Goal: Task Accomplishment & Management: Complete application form

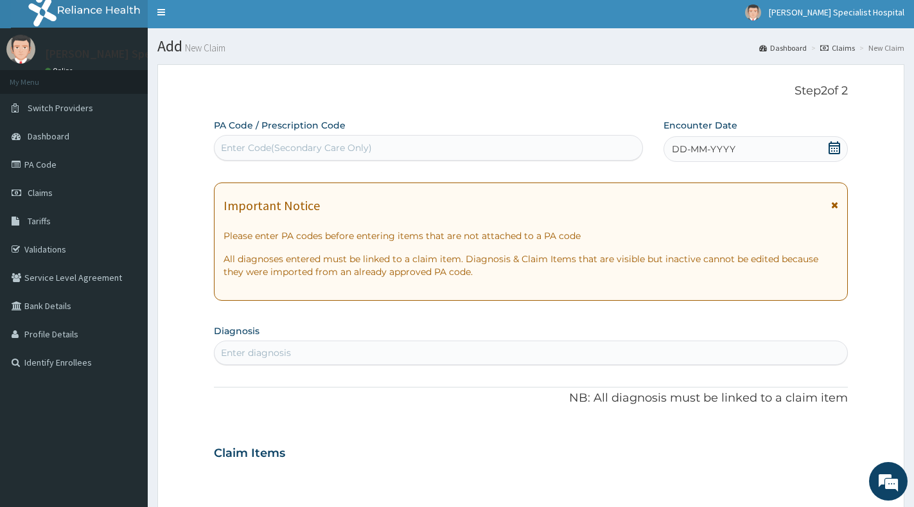
scroll to position [64, 0]
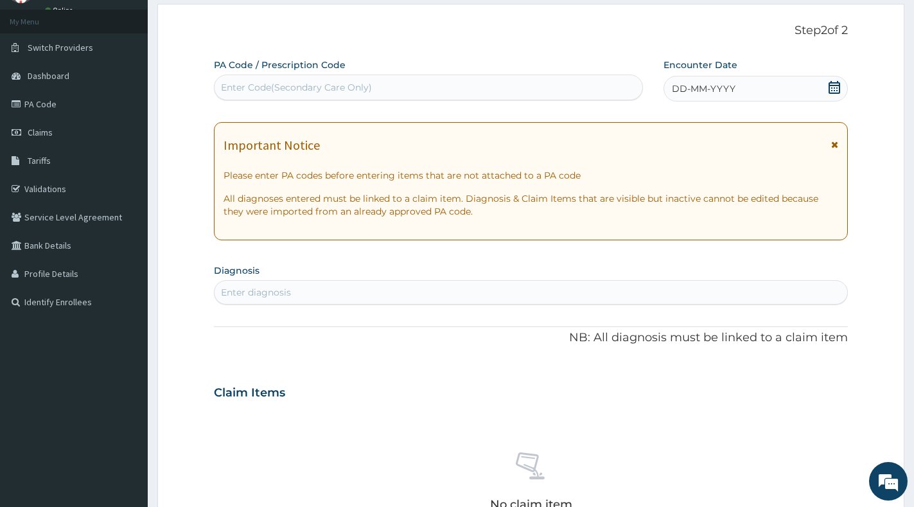
click at [837, 95] on span at bounding box center [834, 89] width 13 height 16
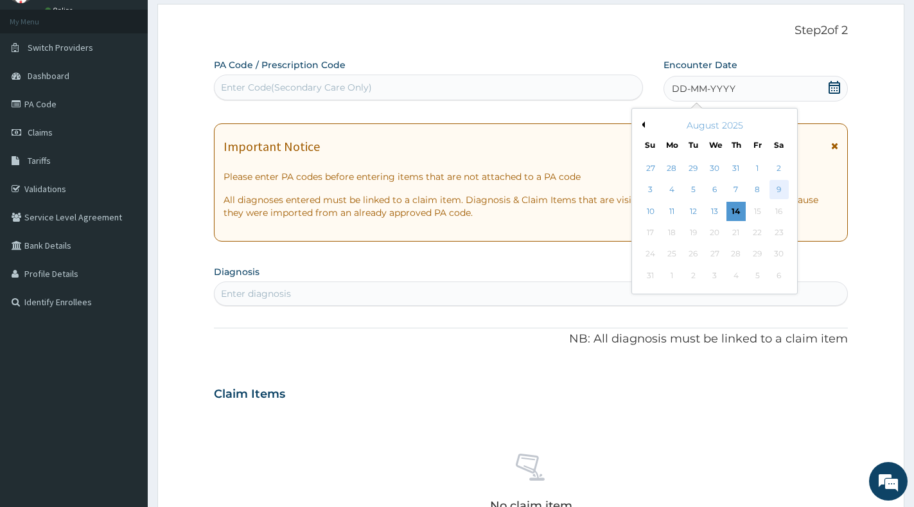
click at [773, 186] on div "9" at bounding box center [778, 189] width 19 height 19
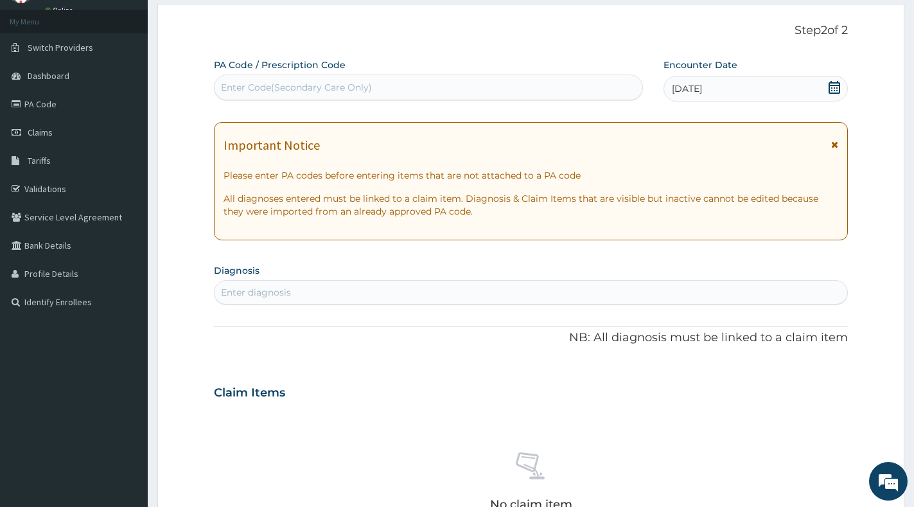
click at [445, 292] on div "Enter diagnosis" at bounding box center [530, 292] width 632 height 21
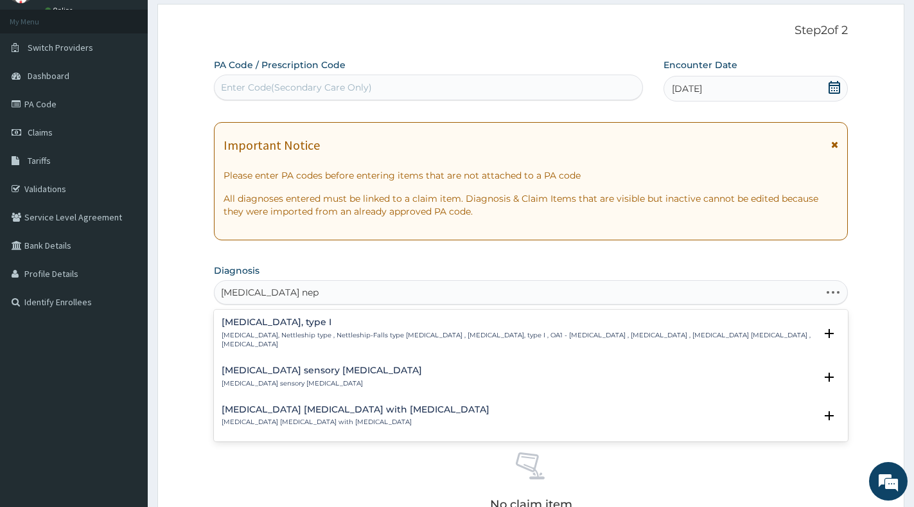
type input "x-linked recessive neph"
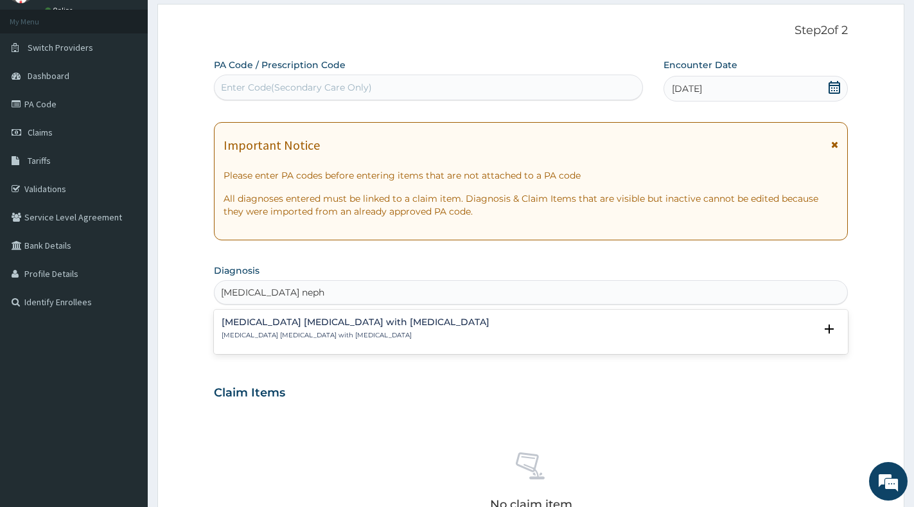
click at [397, 318] on h4 "X-linked recessive nephrolithiasis with renal failure" at bounding box center [356, 322] width 268 height 10
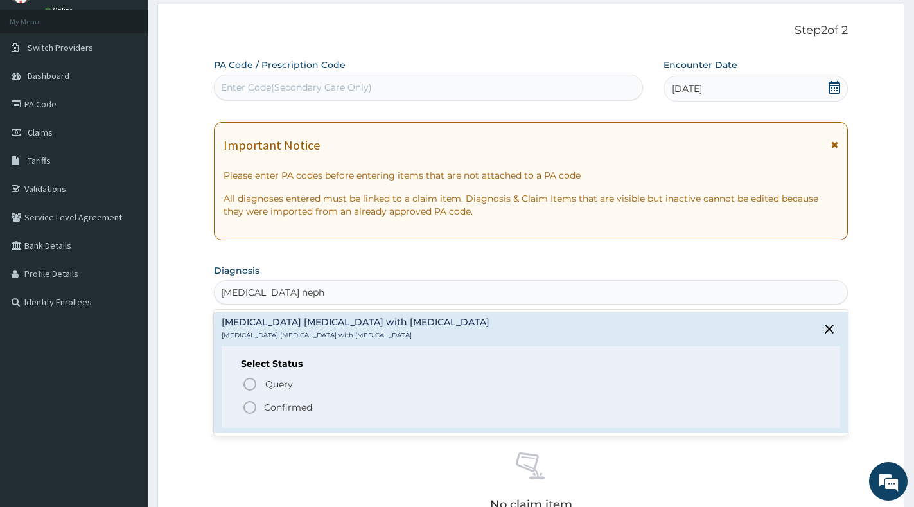
click at [265, 410] on p "Confirmed" at bounding box center [288, 407] width 48 height 13
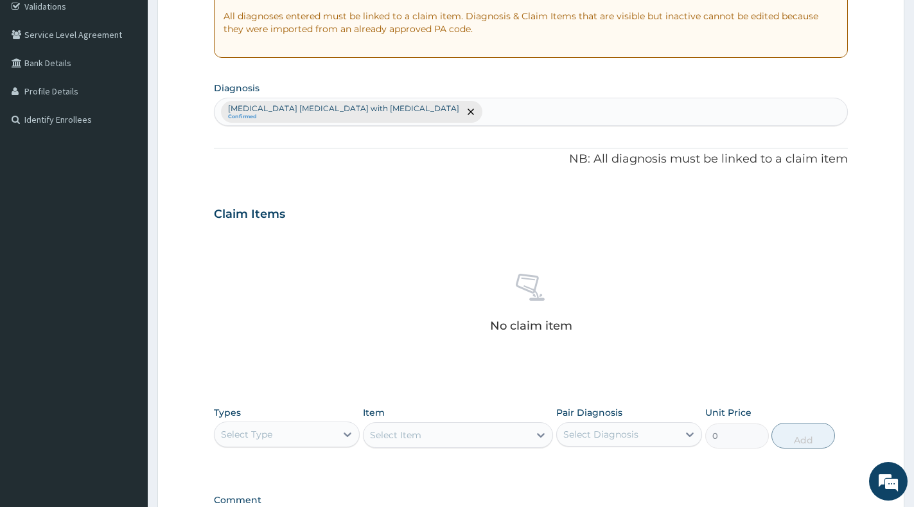
scroll to position [321, 0]
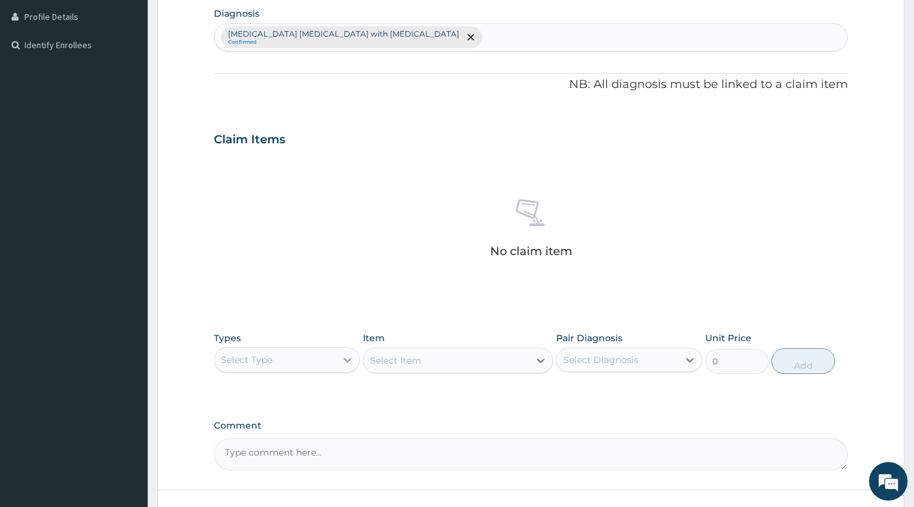
click at [346, 363] on icon at bounding box center [347, 359] width 13 height 13
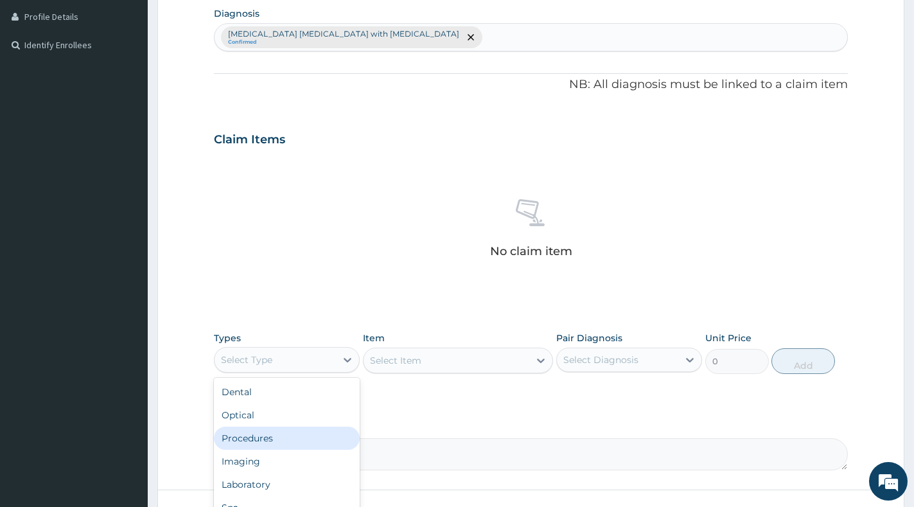
click at [282, 434] on div "Procedures" at bounding box center [287, 437] width 146 height 23
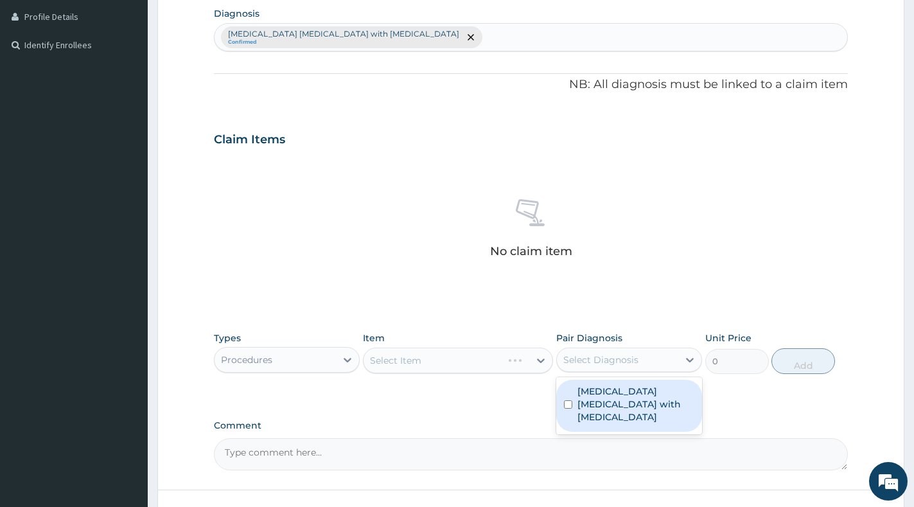
drag, startPoint x: 672, startPoint y: 359, endPoint x: 643, endPoint y: 385, distance: 38.7
click at [672, 358] on div "Select Diagnosis" at bounding box center [617, 359] width 121 height 21
click at [636, 393] on label "X-linked recessive nephrolithiasis with renal failure" at bounding box center [635, 404] width 117 height 39
checkbox input "true"
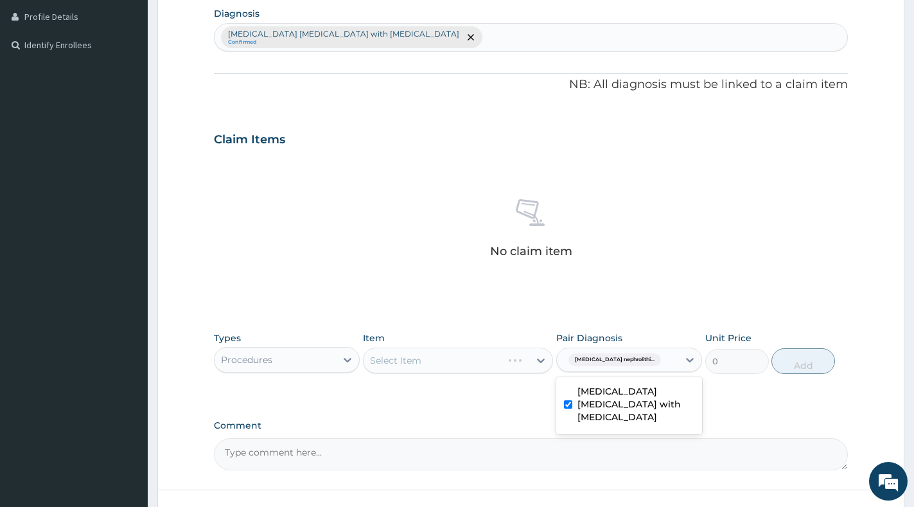
click at [524, 356] on div "Select Item" at bounding box center [458, 360] width 190 height 26
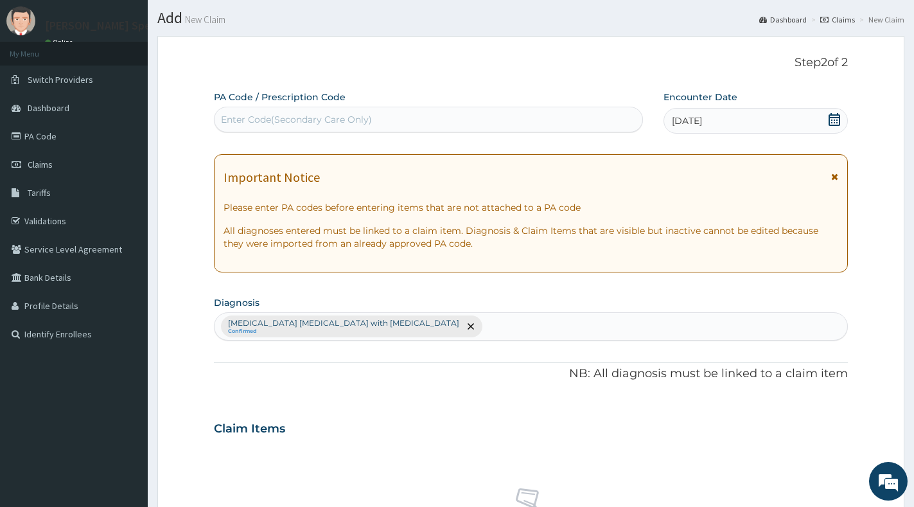
scroll to position [0, 0]
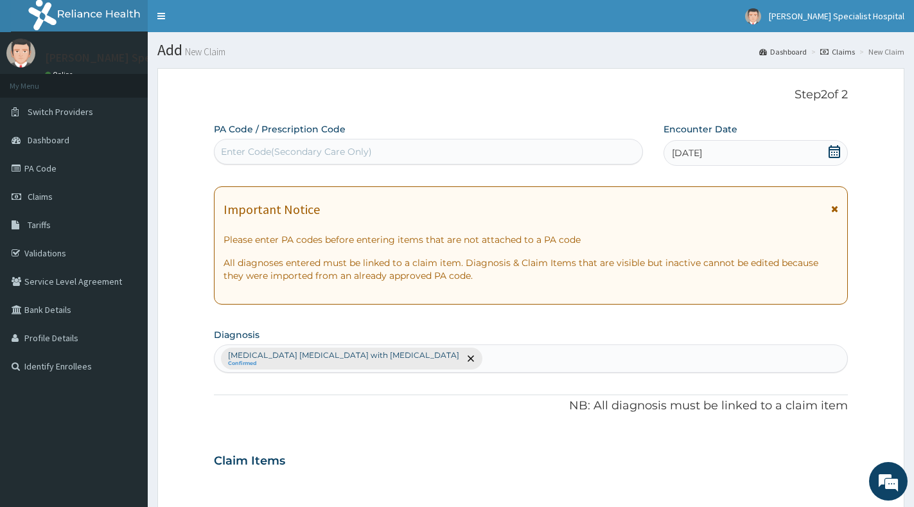
click at [849, 49] on link "Claims" at bounding box center [837, 51] width 35 height 11
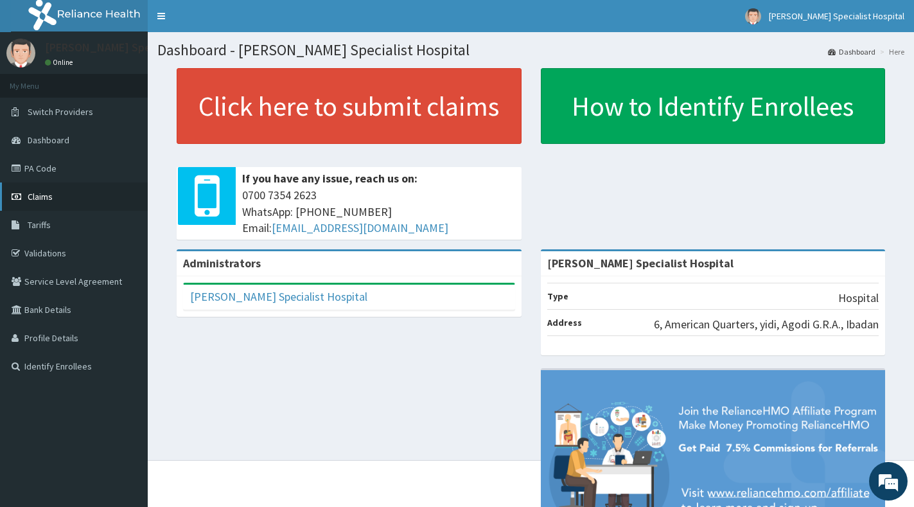
click at [70, 193] on link "Claims" at bounding box center [74, 196] width 148 height 28
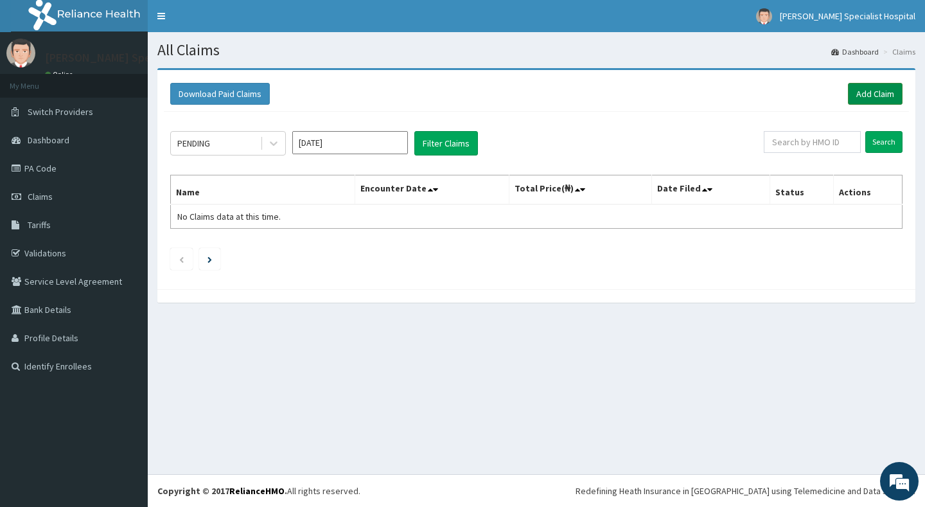
click at [876, 87] on link "Add Claim" at bounding box center [875, 94] width 55 height 22
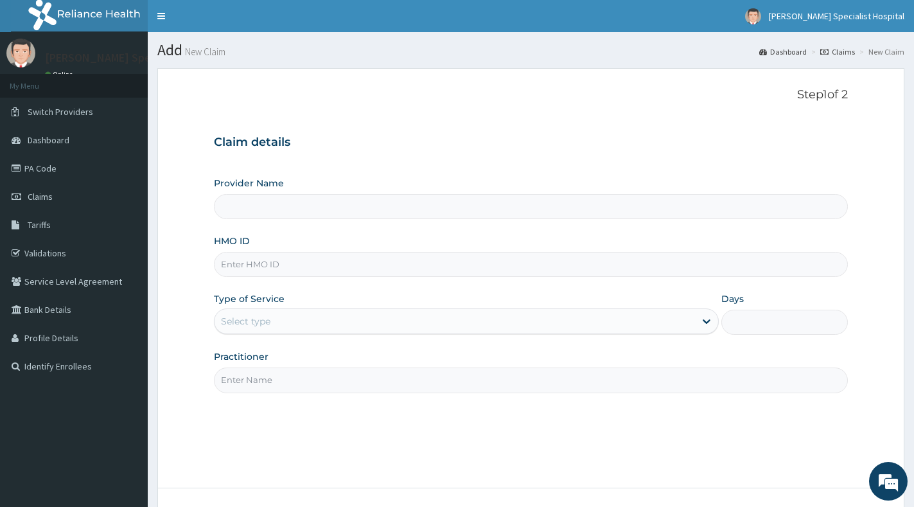
click at [451, 245] on div "HMO ID" at bounding box center [531, 255] width 634 height 42
click at [426, 253] on input "HMO ID" at bounding box center [531, 264] width 634 height 25
type input "[PERSON_NAME] Specialist Hospital"
paste input "AGO/10281/E"
type input "AGO/10281/E"
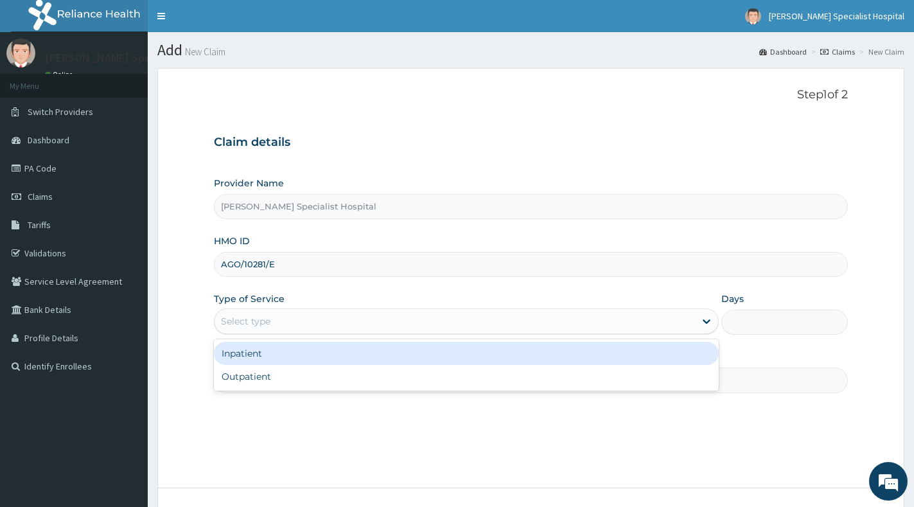
click at [350, 322] on div "Select type" at bounding box center [454, 321] width 480 height 21
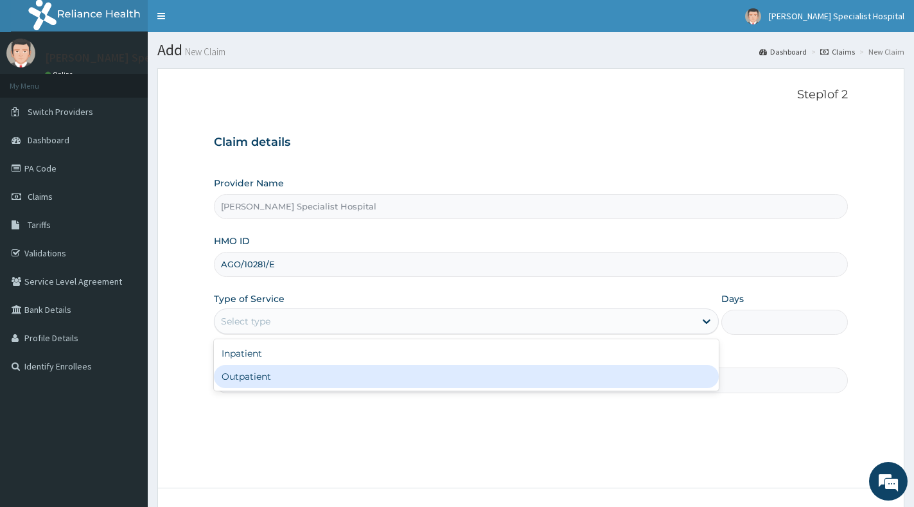
click at [327, 379] on div "Outpatient" at bounding box center [466, 376] width 505 height 23
type input "1"
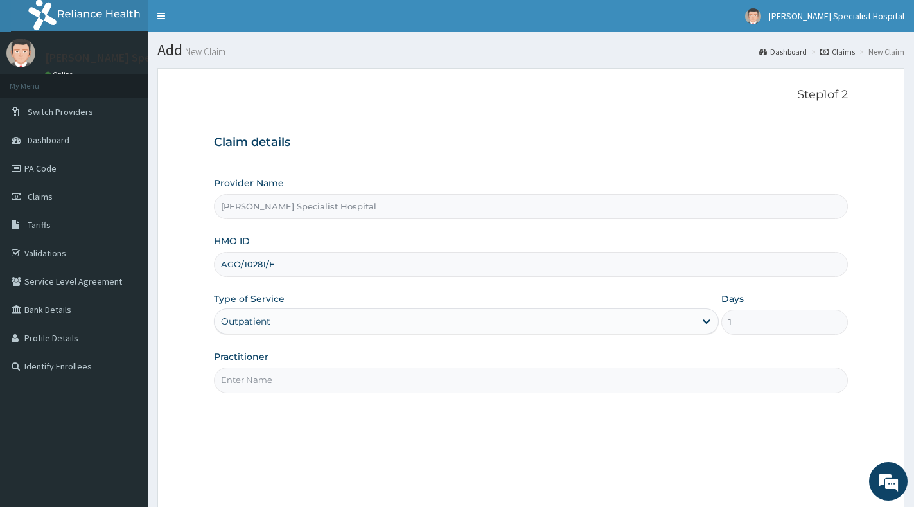
click at [327, 379] on input "Practitioner" at bounding box center [531, 379] width 634 height 25
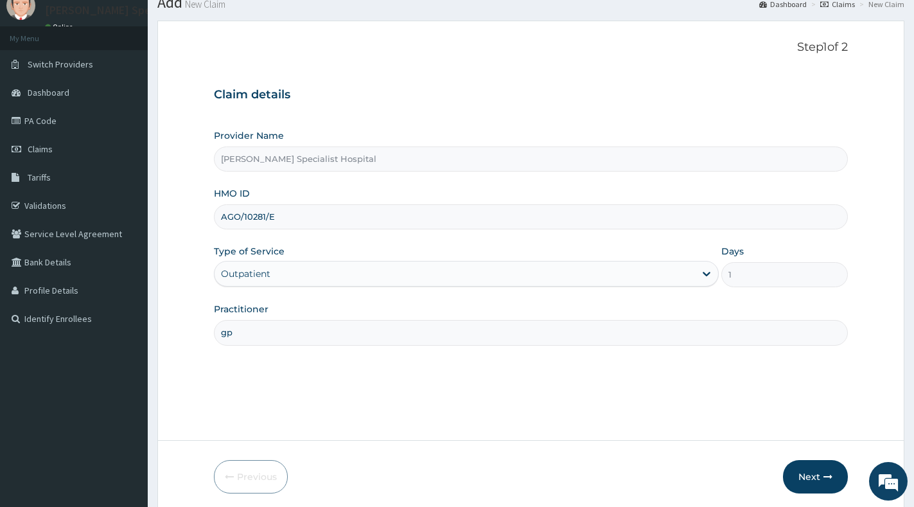
scroll to position [96, 0]
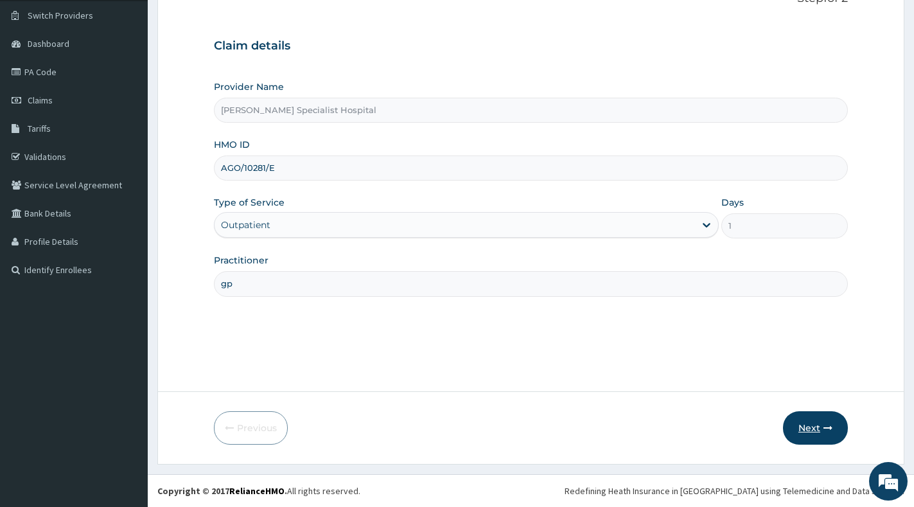
type input "gp"
click at [810, 422] on button "Next" at bounding box center [815, 427] width 65 height 33
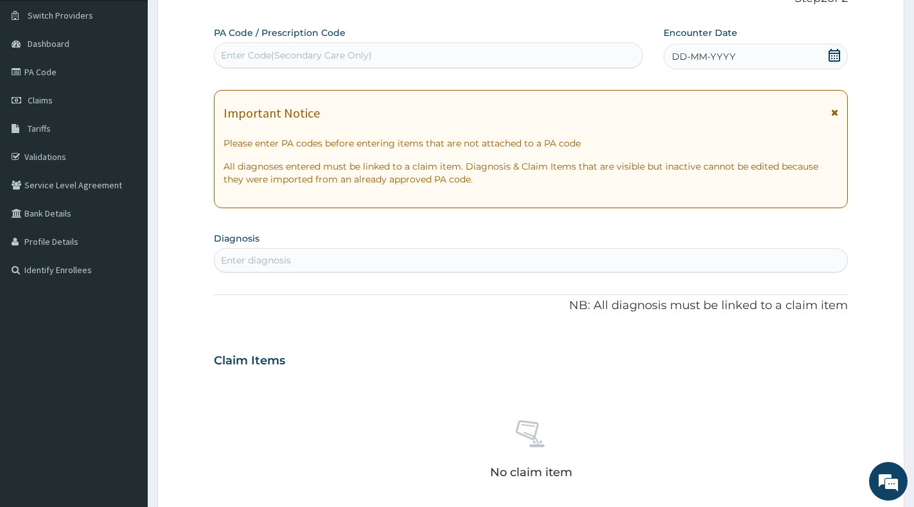
scroll to position [0, 0]
click at [388, 255] on div "Enter diagnosis" at bounding box center [530, 260] width 632 height 21
type input "x-linked recessive nepro"
type input "X-linked recessive re"
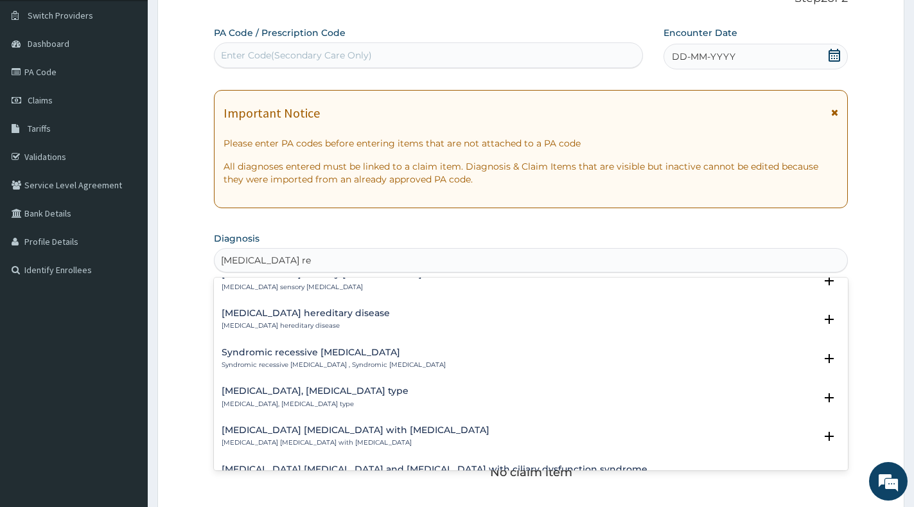
scroll to position [94, 0]
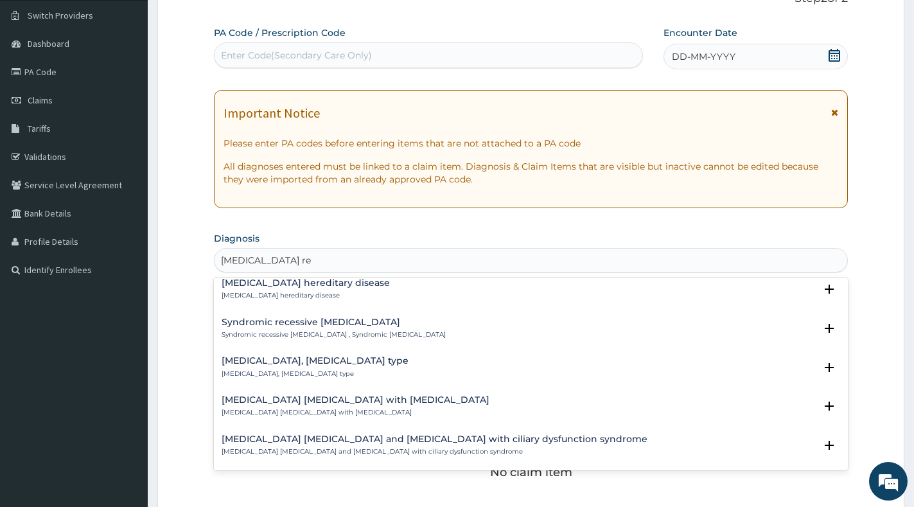
click at [370, 407] on div "X-linked recessive nephrolithiasis with renal failure X-linked recessive nephro…" at bounding box center [356, 406] width 268 height 22
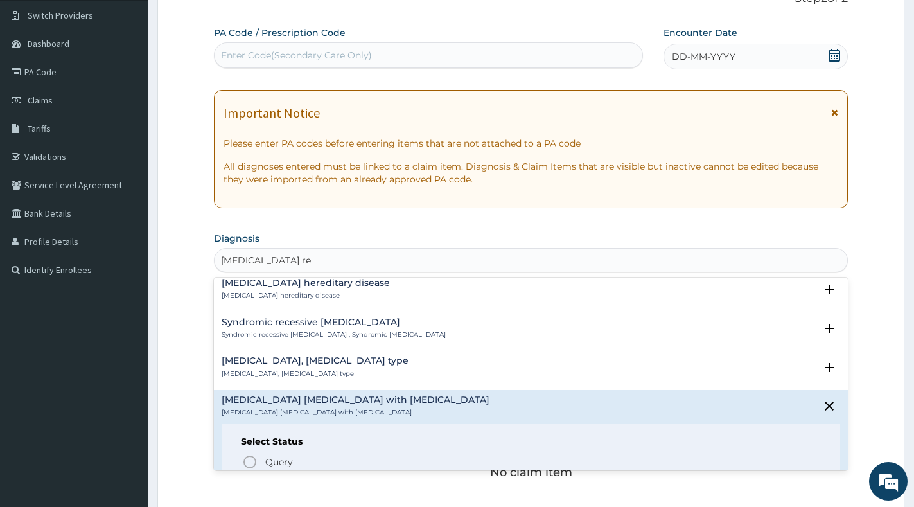
drag, startPoint x: 279, startPoint y: 459, endPoint x: 303, endPoint y: 378, distance: 84.9
click at [302, 381] on div "Ocular albinism, type I X-linked ocular albinism, Nettleship type , Nettleship-…" at bounding box center [531, 373] width 634 height 193
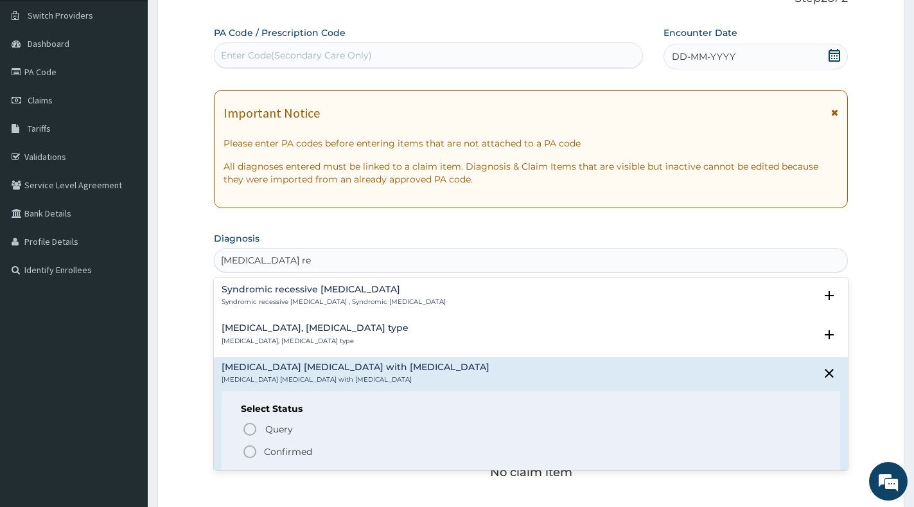
scroll to position [159, 0]
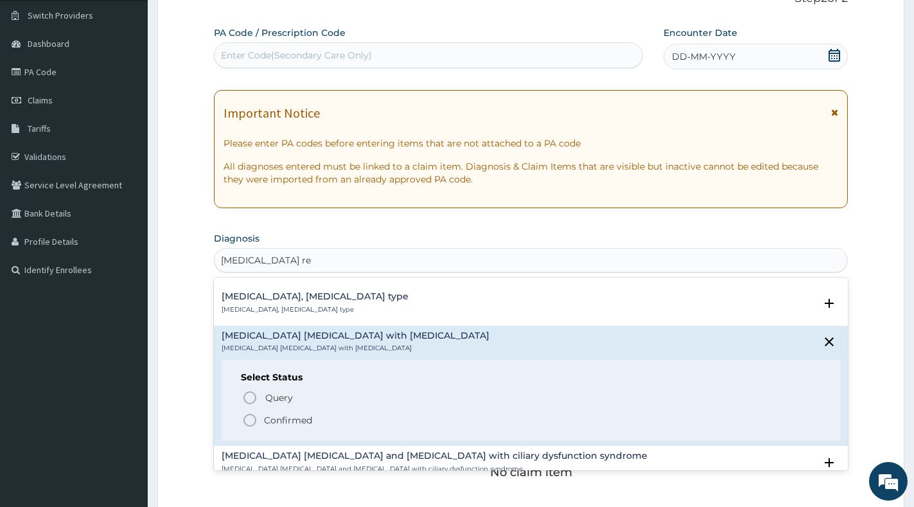
click at [281, 422] on p "Confirmed" at bounding box center [288, 419] width 48 height 13
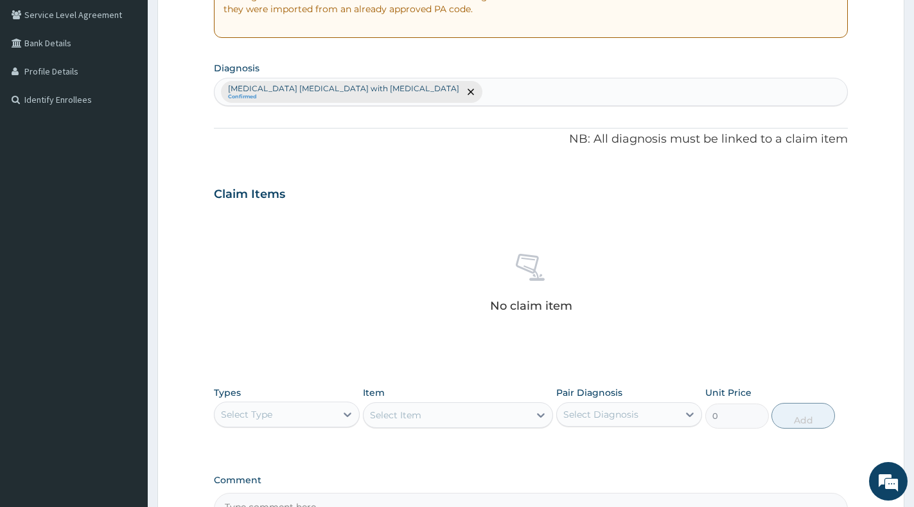
scroll to position [353, 0]
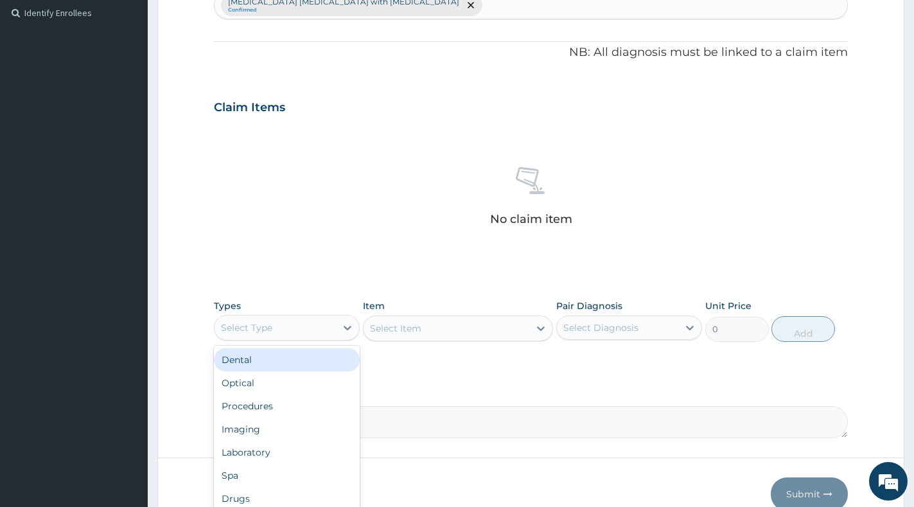
click at [270, 336] on div "Select Type" at bounding box center [274, 327] width 121 height 21
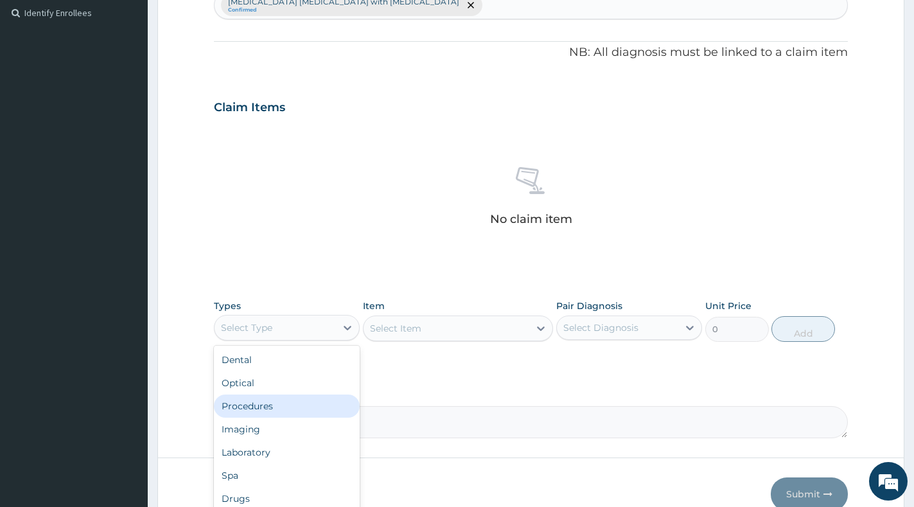
click at [259, 414] on div "Procedures" at bounding box center [287, 405] width 146 height 23
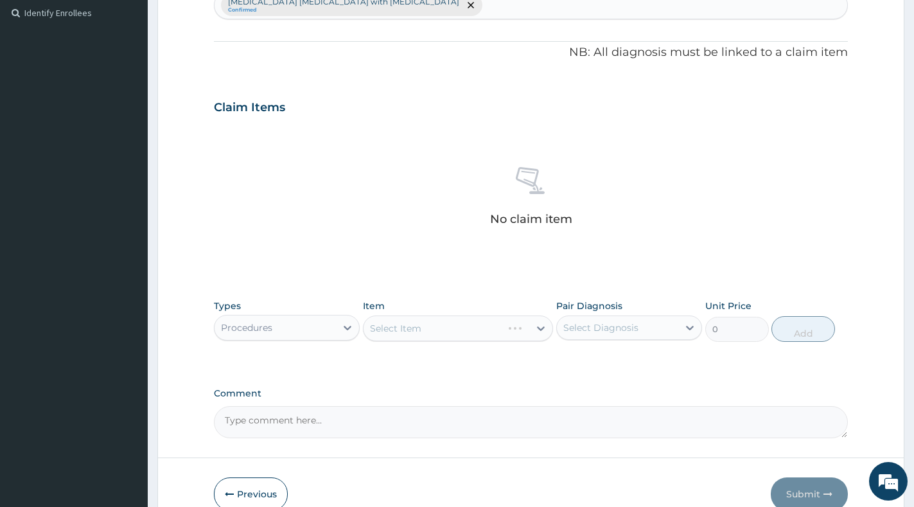
click at [538, 333] on div "Select Item" at bounding box center [458, 328] width 190 height 26
click at [538, 327] on div "Select Item" at bounding box center [458, 328] width 190 height 26
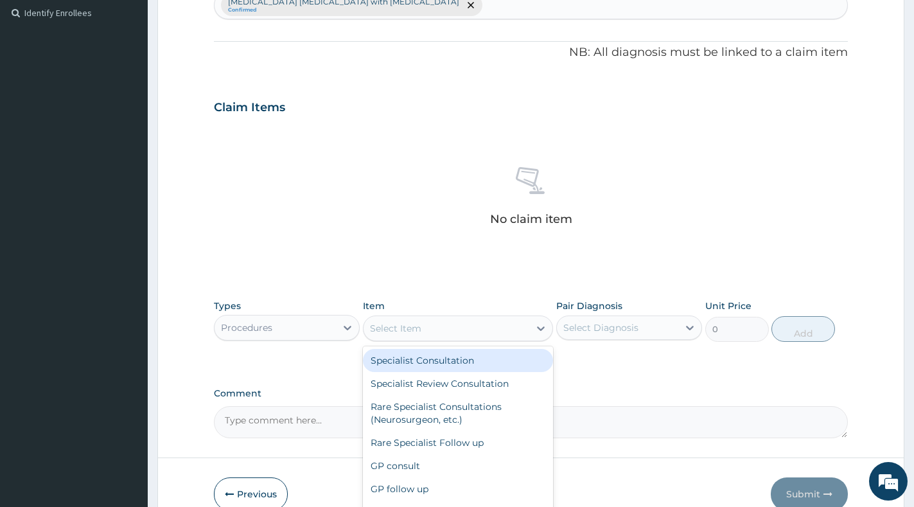
click at [538, 327] on icon at bounding box center [541, 328] width 8 height 4
click at [473, 335] on div "Select Item" at bounding box center [446, 328] width 166 height 21
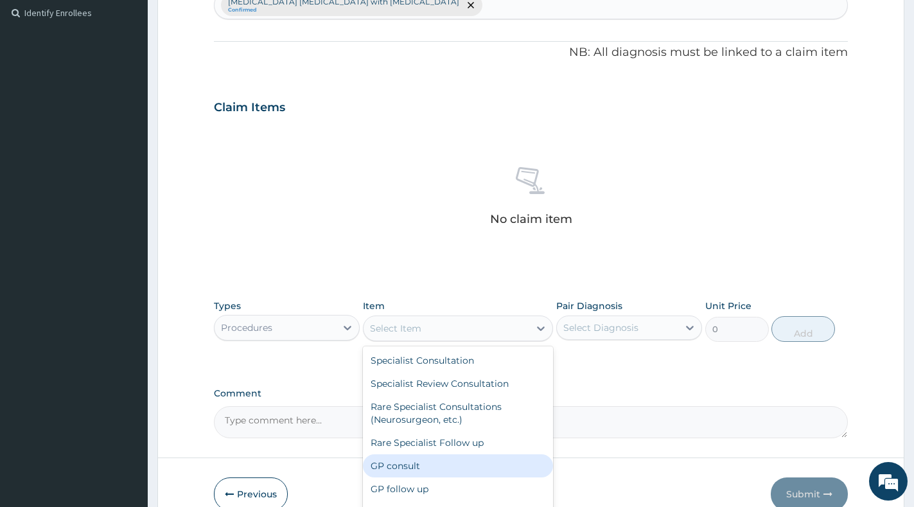
click at [435, 464] on div "GP consult" at bounding box center [458, 465] width 190 height 23
type input "3000"
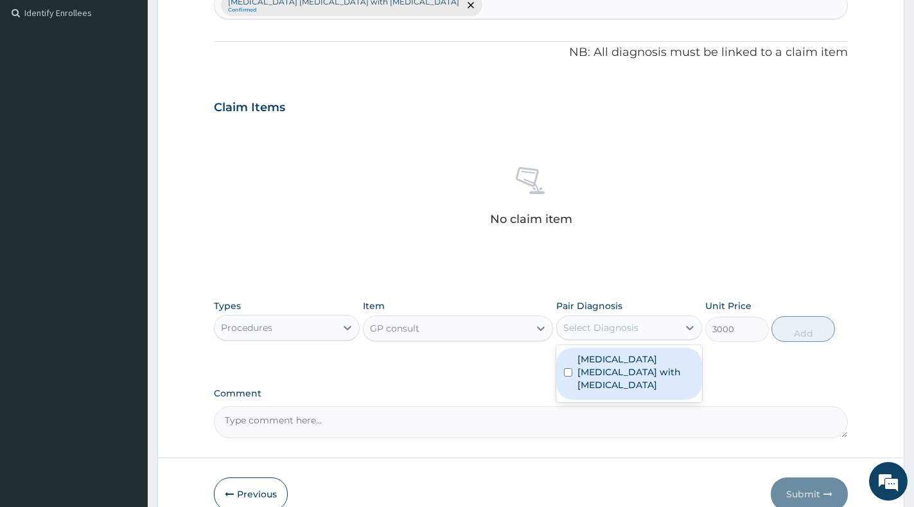
click at [665, 320] on div "Select Diagnosis" at bounding box center [617, 327] width 121 height 21
click at [644, 366] on label "X-linked recessive nephrolithiasis with renal failure" at bounding box center [635, 372] width 117 height 39
checkbox input "true"
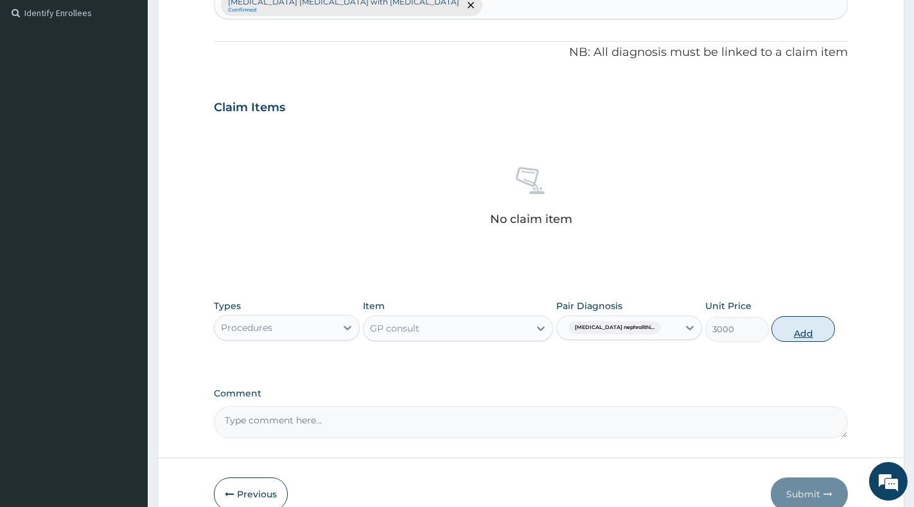
click at [805, 325] on button "Add" at bounding box center [803, 329] width 64 height 26
type input "0"
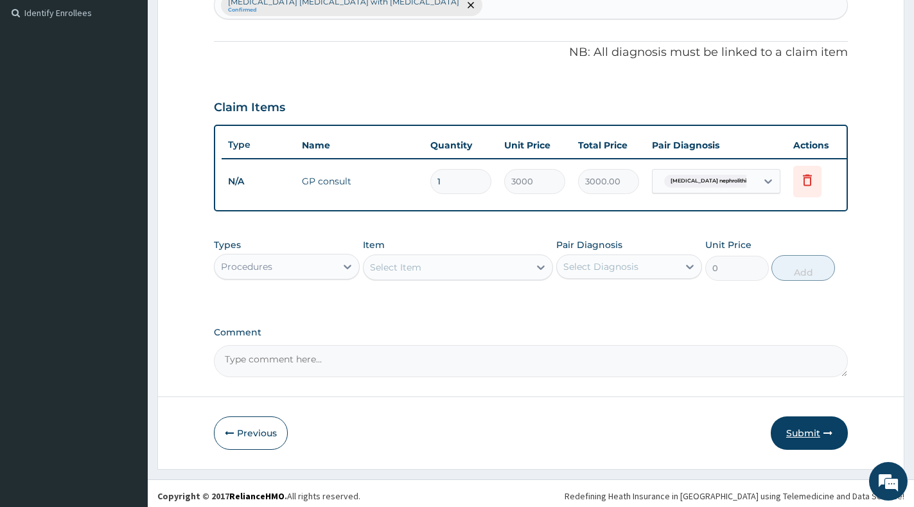
click at [815, 449] on button "Submit" at bounding box center [808, 432] width 77 height 33
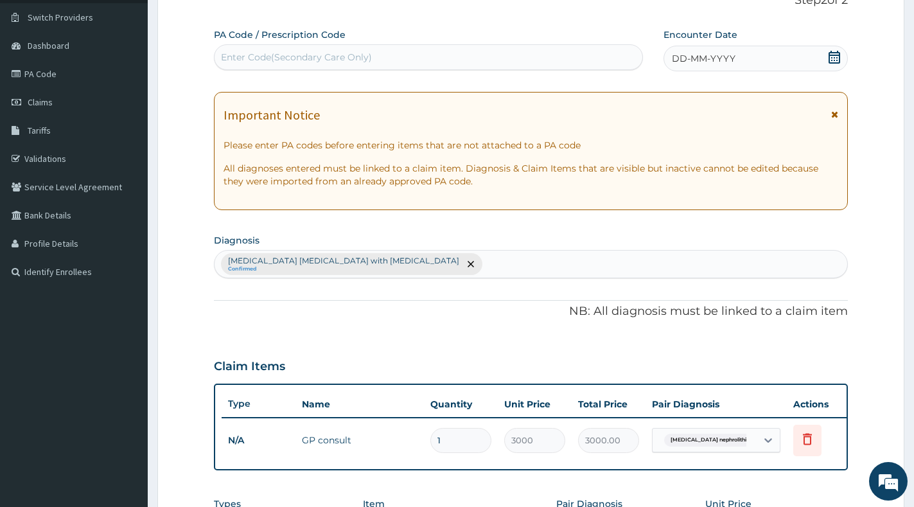
scroll to position [0, 0]
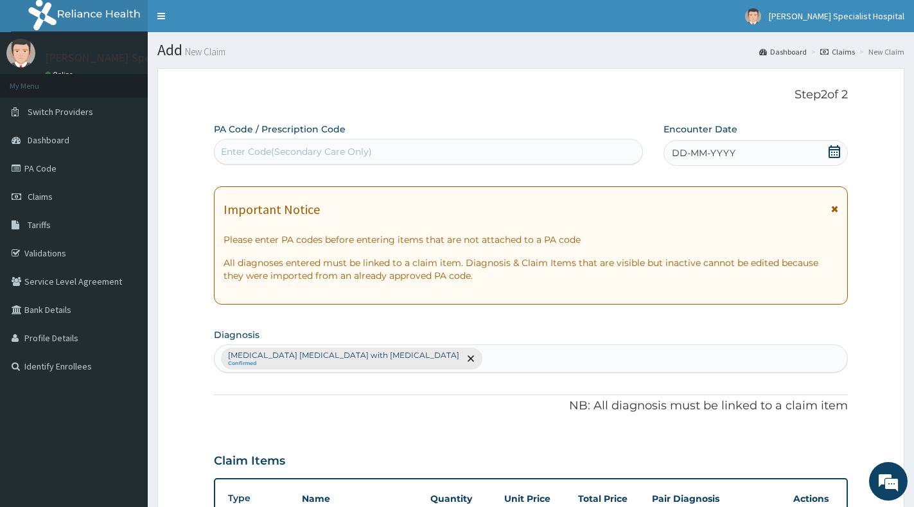
click at [788, 167] on div "PA Code / Prescription Code Enter Code(Secondary Care Only) Encounter Date DD-M…" at bounding box center [531, 426] width 634 height 607
click at [829, 152] on icon at bounding box center [834, 151] width 12 height 13
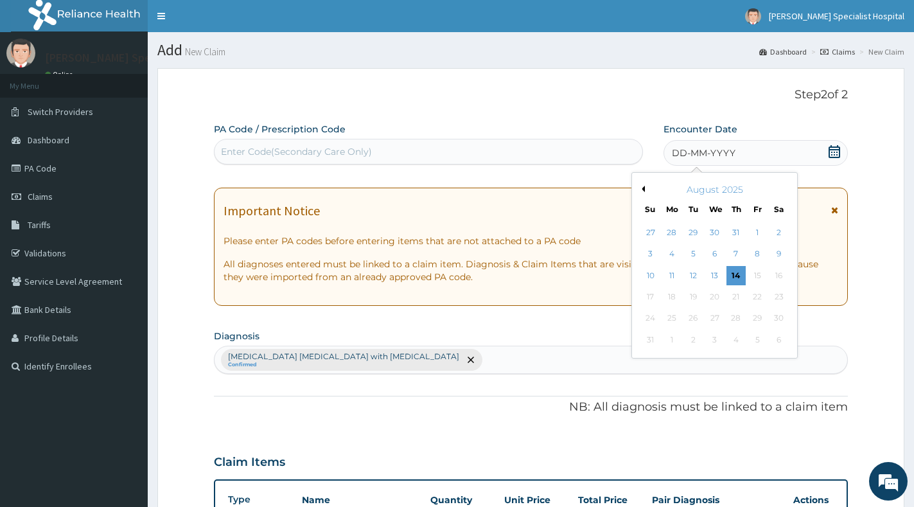
click at [776, 254] on div "9" at bounding box center [778, 254] width 19 height 19
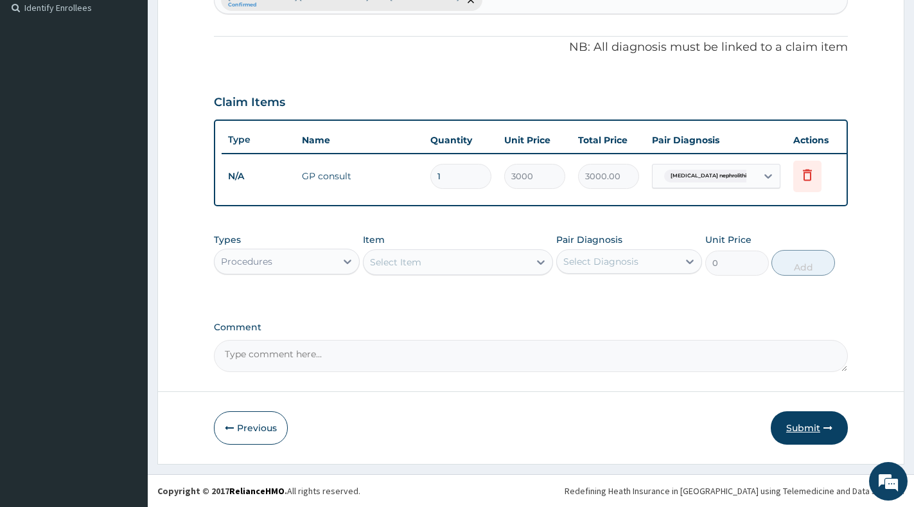
click at [790, 426] on button "Submit" at bounding box center [808, 427] width 77 height 33
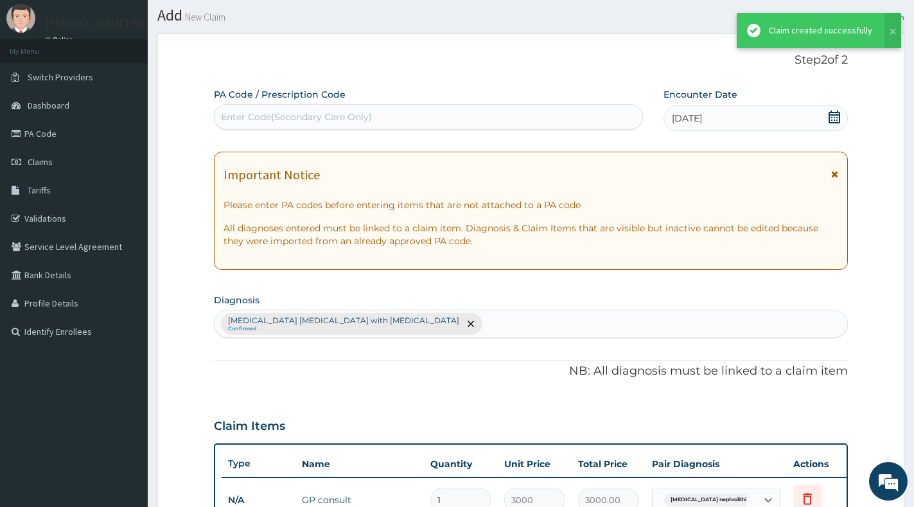
scroll to position [369, 0]
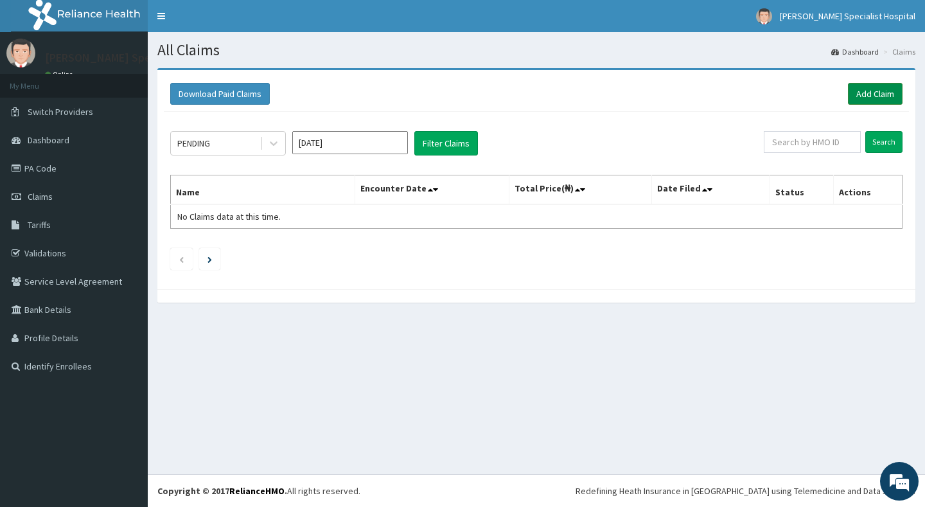
click at [855, 86] on link "Add Claim" at bounding box center [875, 94] width 55 height 22
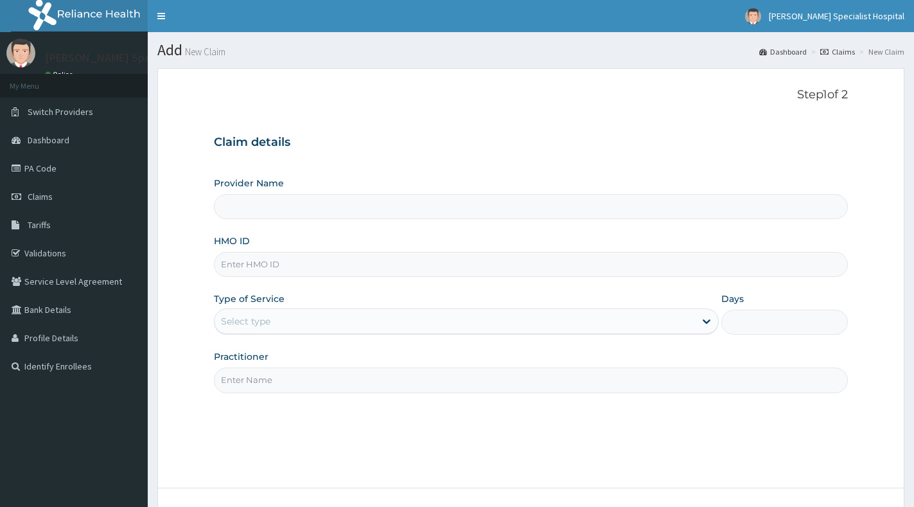
click at [265, 265] on input "HMO ID" at bounding box center [531, 264] width 634 height 25
paste input "FRC/10047/B"
type input "FRC/10047/B"
click at [283, 319] on div "Select type" at bounding box center [454, 321] width 480 height 21
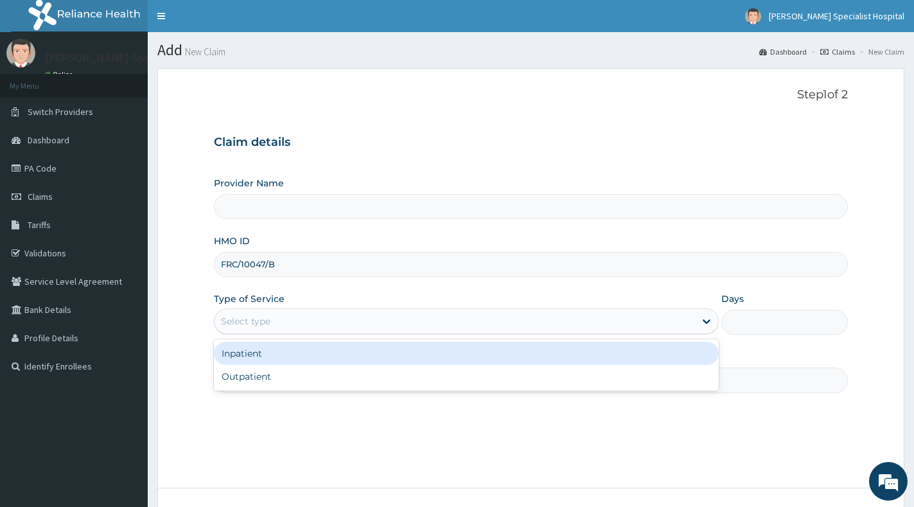
type input "[PERSON_NAME] Specialist Hospital"
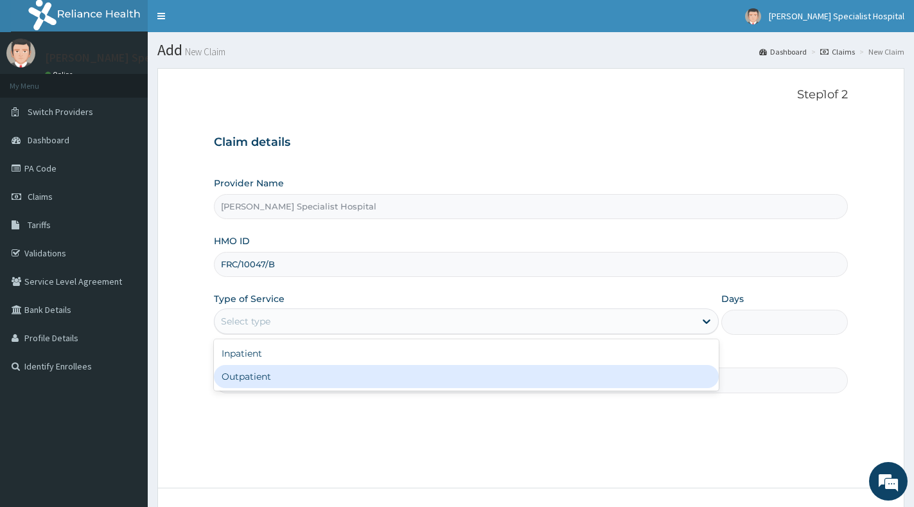
click at [257, 379] on div "Outpatient" at bounding box center [466, 376] width 505 height 23
type input "1"
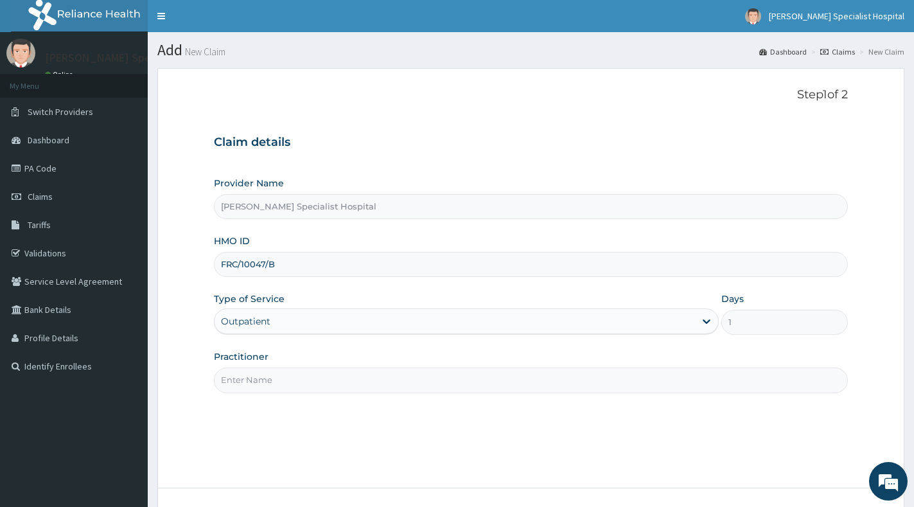
click at [259, 376] on input "Practitioner" at bounding box center [531, 379] width 634 height 25
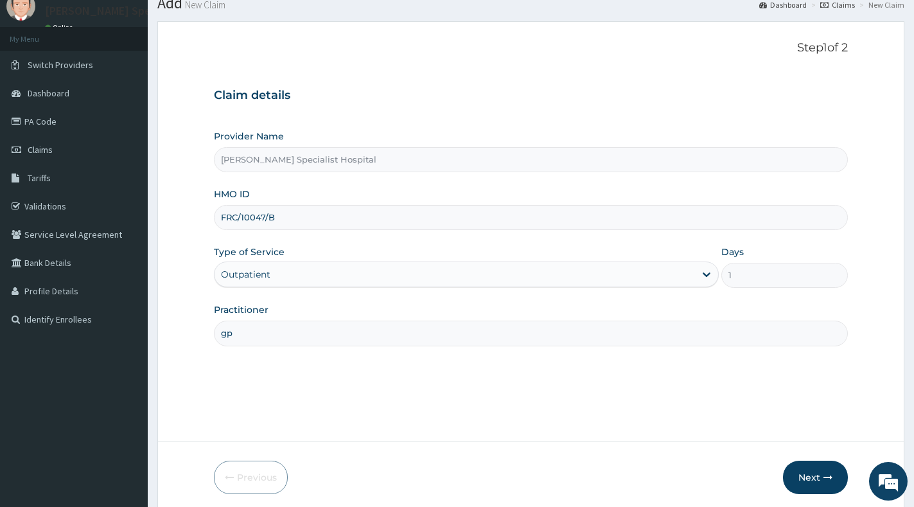
scroll to position [96, 0]
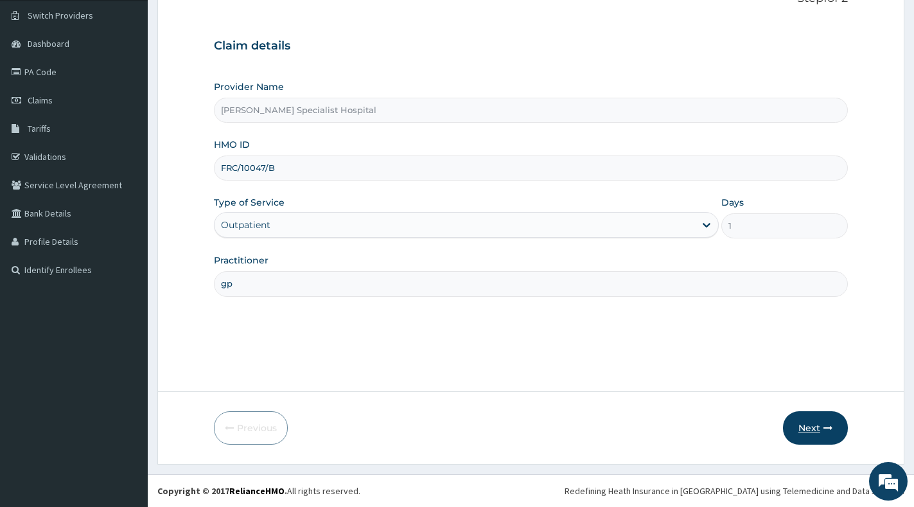
type input "gp"
click at [797, 421] on button "Next" at bounding box center [815, 427] width 65 height 33
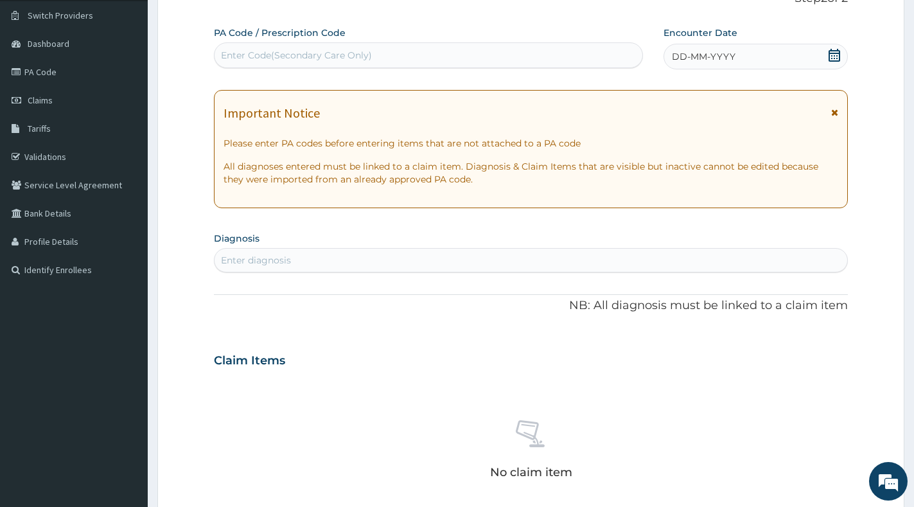
click at [833, 59] on icon at bounding box center [834, 55] width 13 height 13
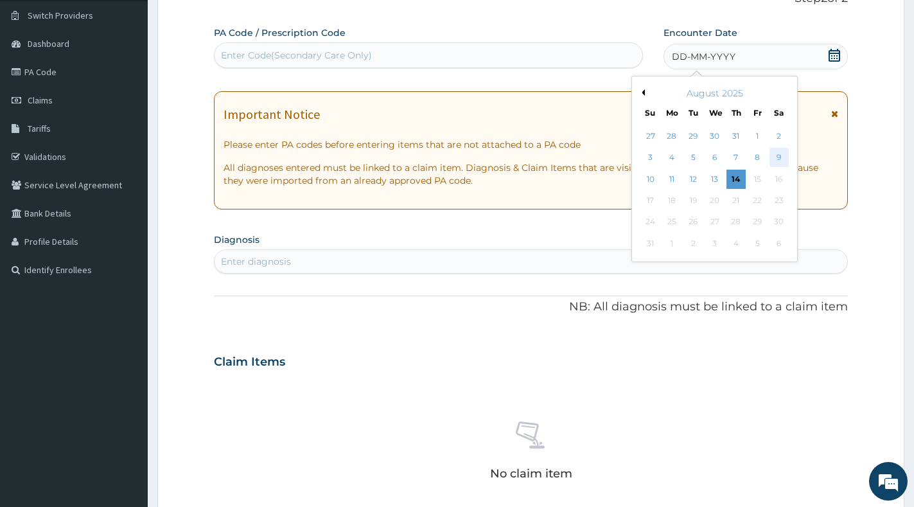
click at [774, 159] on div "9" at bounding box center [778, 157] width 19 height 19
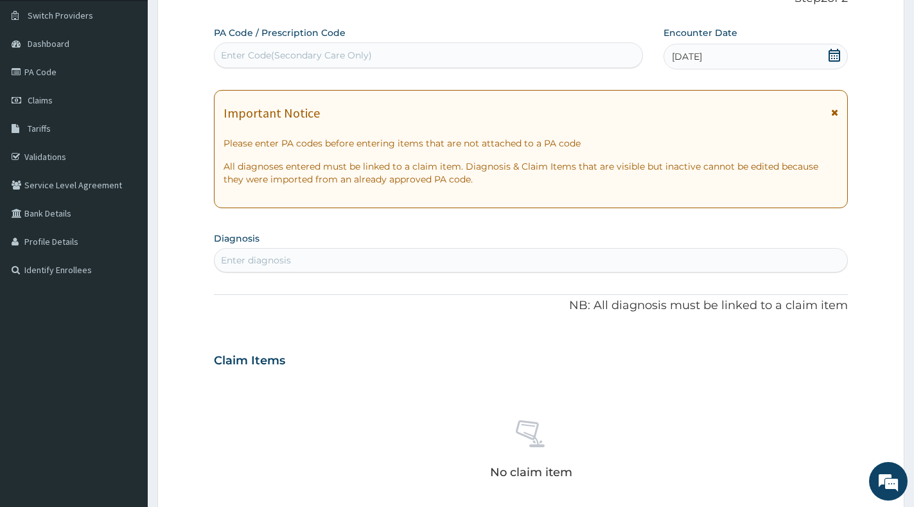
drag, startPoint x: 318, startPoint y: 260, endPoint x: 327, endPoint y: 238, distance: 24.0
click at [319, 257] on div "Enter diagnosis" at bounding box center [530, 260] width 632 height 21
type input "malaria"
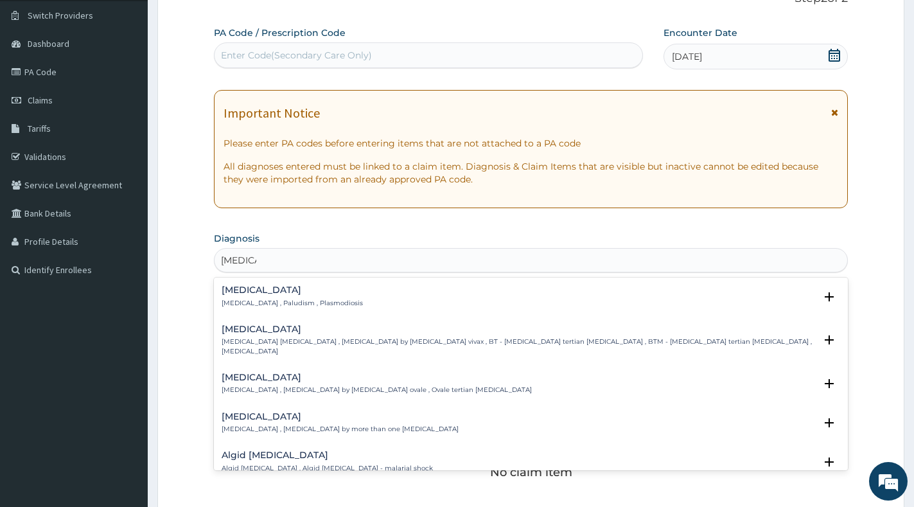
click at [301, 296] on div "Malaria Malaria , Paludism , Plasmodiosis" at bounding box center [292, 296] width 141 height 22
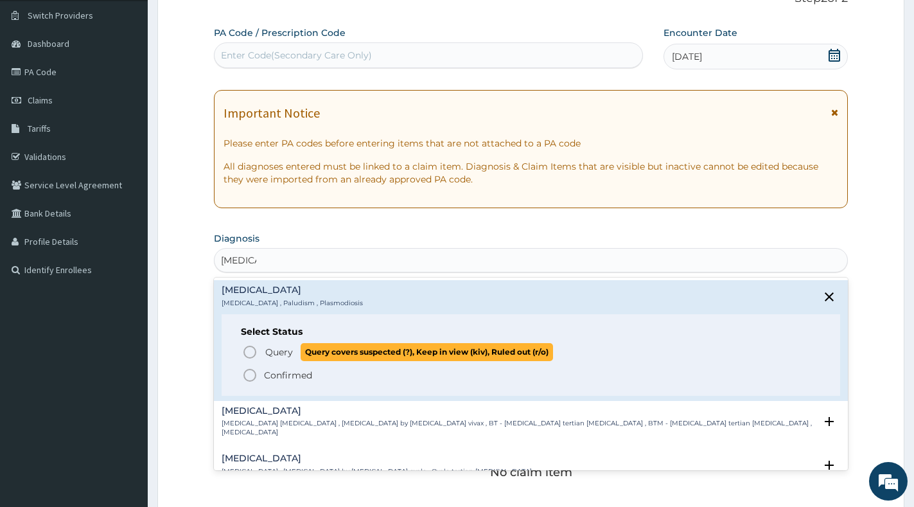
drag, startPoint x: 266, startPoint y: 360, endPoint x: 275, endPoint y: 351, distance: 11.8
click at [268, 360] on p "Query Query covers suspected (?), Keep in view (kiv), Ruled out (r/o)" at bounding box center [408, 351] width 289 height 17
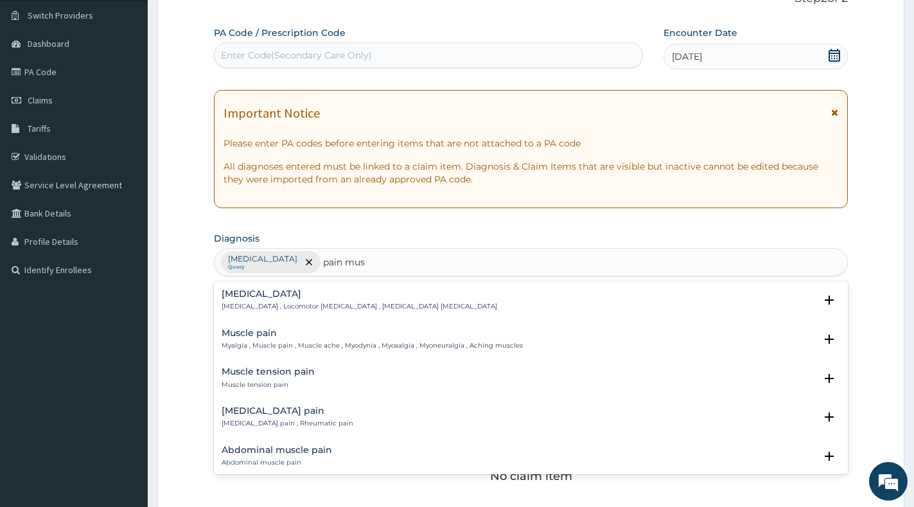
type input "pain musc"
click at [275, 412] on h4 "Musculoskeletal pain" at bounding box center [288, 411] width 132 height 10
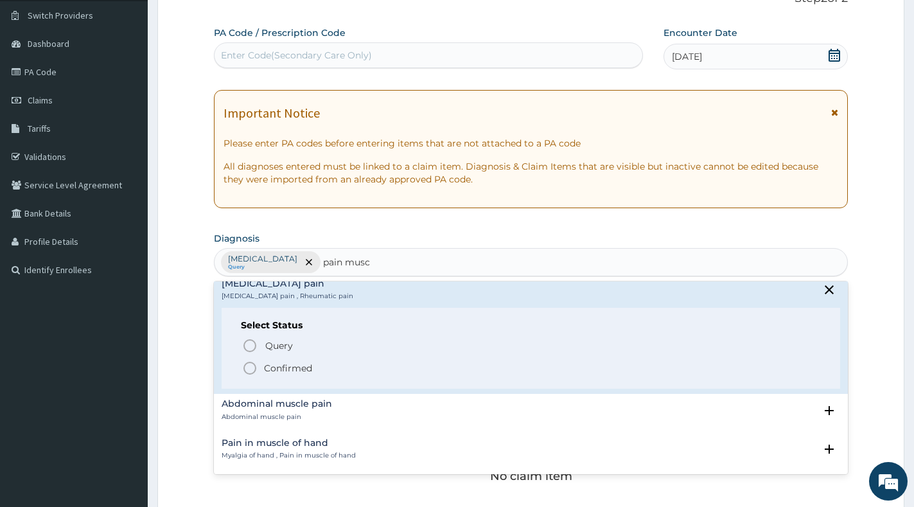
scroll to position [128, 0]
click at [306, 362] on p "Confirmed" at bounding box center [288, 366] width 48 height 13
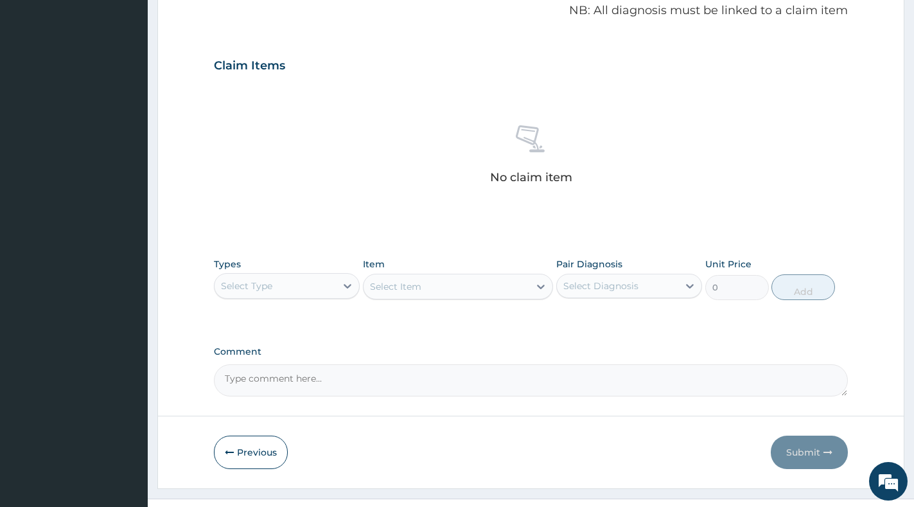
scroll to position [417, 0]
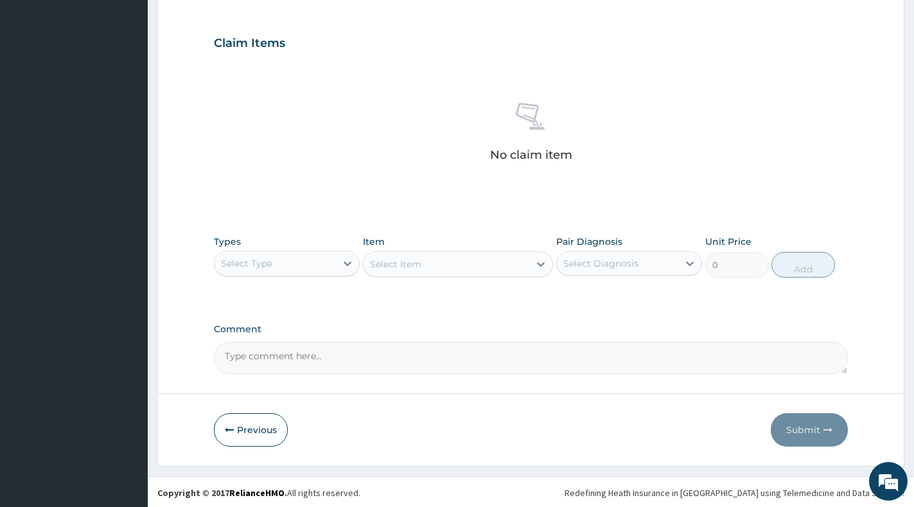
click at [327, 263] on div "Select Type" at bounding box center [274, 263] width 121 height 21
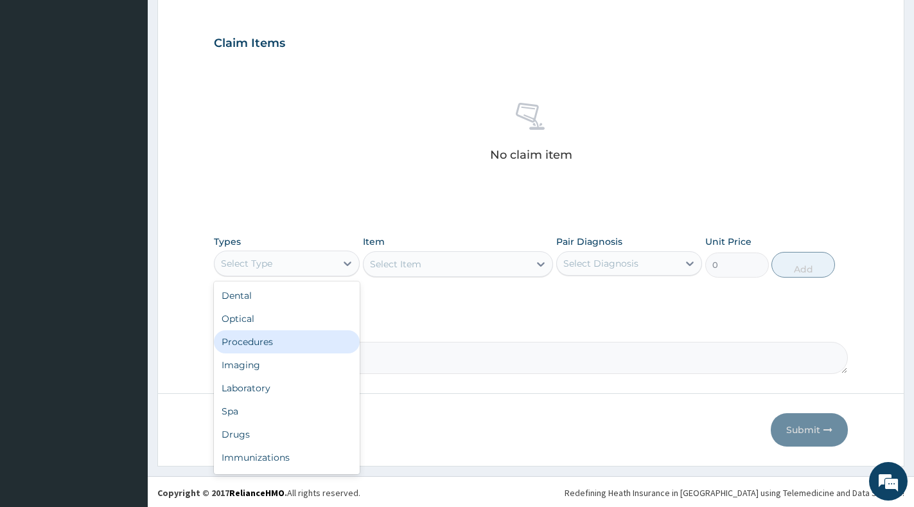
click at [290, 338] on div "Procedures" at bounding box center [287, 341] width 146 height 23
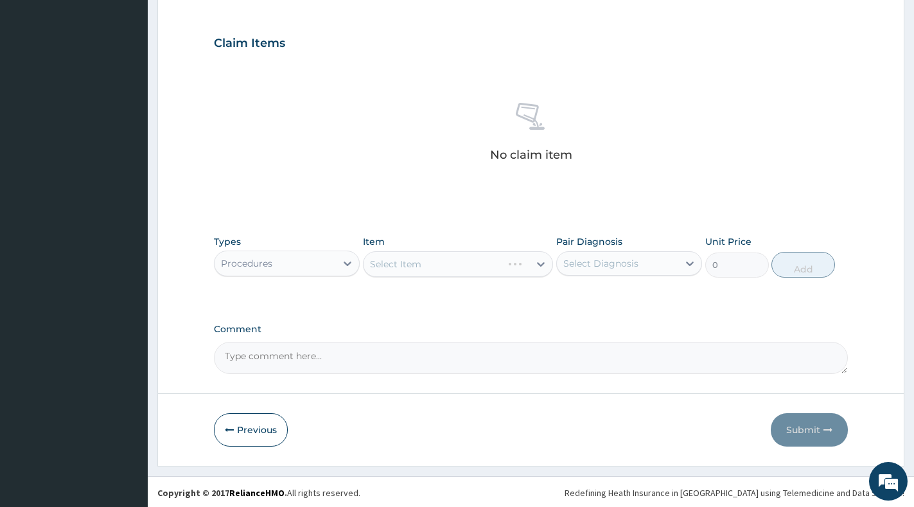
click at [514, 262] on div "Select Item" at bounding box center [458, 264] width 190 height 26
click at [527, 263] on div "Select Item" at bounding box center [458, 264] width 190 height 26
click at [533, 263] on div "Select Item" at bounding box center [458, 264] width 190 height 26
click at [536, 263] on icon at bounding box center [540, 263] width 13 height 13
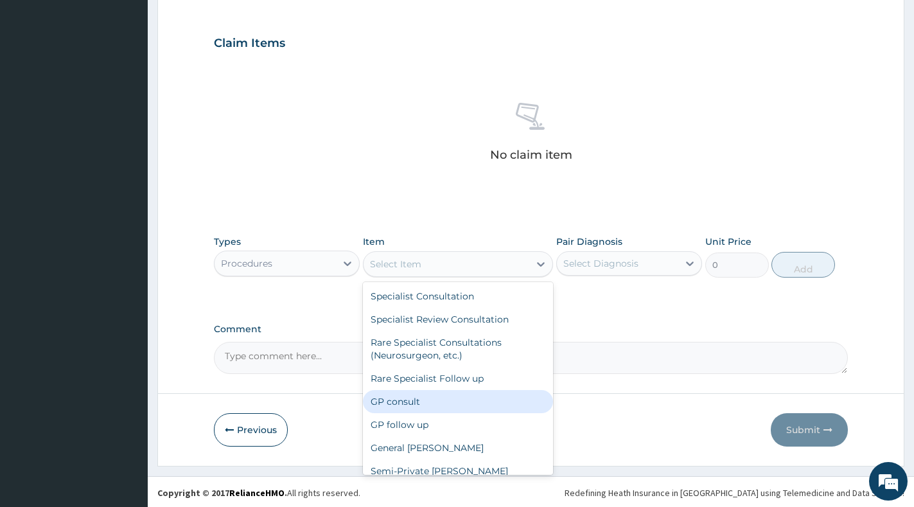
click at [435, 400] on div "GP consult" at bounding box center [458, 401] width 190 height 23
type input "3000"
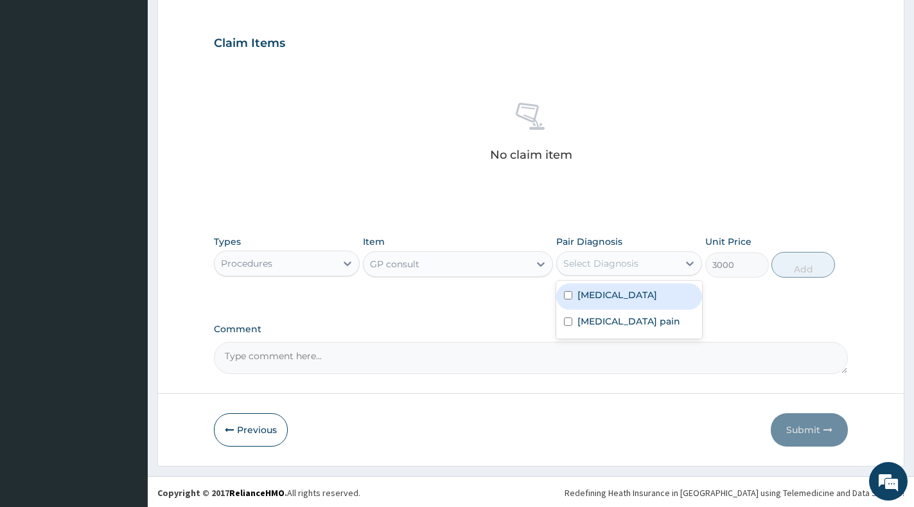
click at [657, 267] on div "Select Diagnosis" at bounding box center [617, 263] width 121 height 21
click at [638, 299] on div "[MEDICAL_DATA]" at bounding box center [629, 296] width 146 height 26
checkbox input "true"
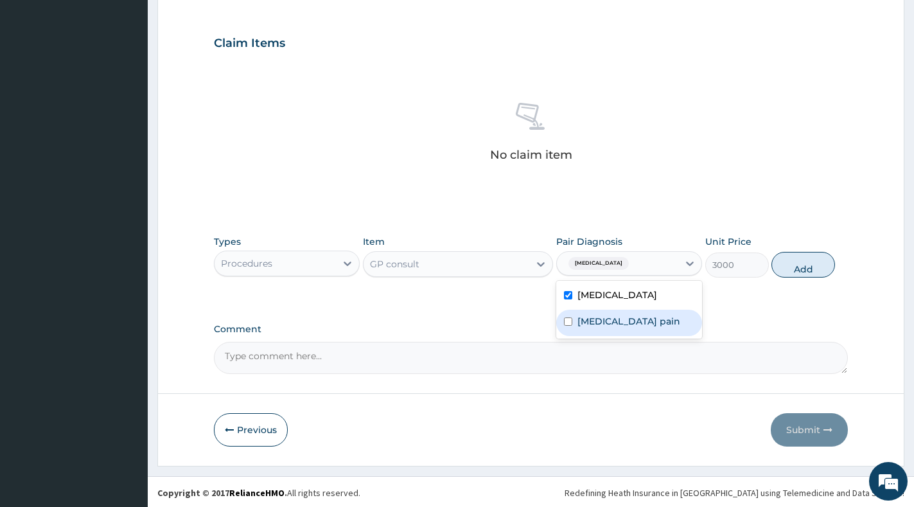
click at [628, 324] on label "Musculoskeletal pain" at bounding box center [628, 321] width 103 height 13
checkbox input "true"
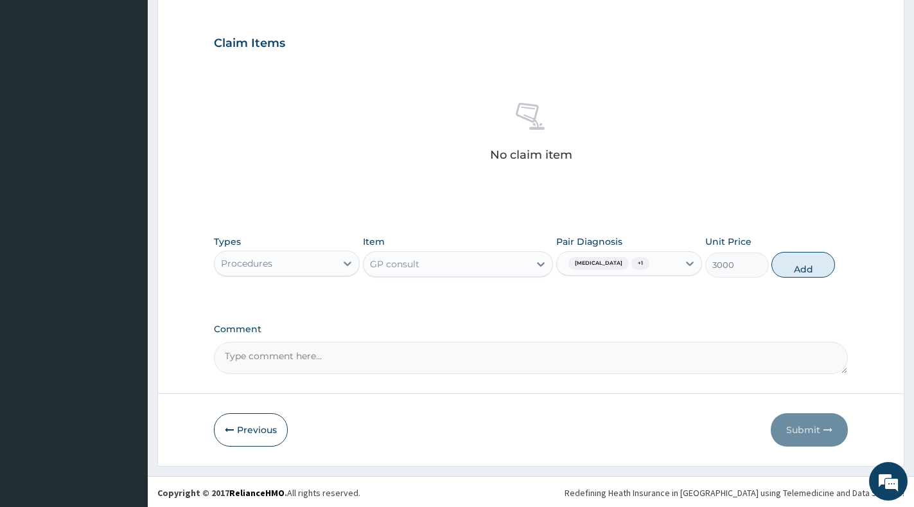
drag, startPoint x: 797, startPoint y: 265, endPoint x: 657, endPoint y: 284, distance: 141.8
click at [797, 265] on button "Add" at bounding box center [803, 265] width 64 height 26
type input "0"
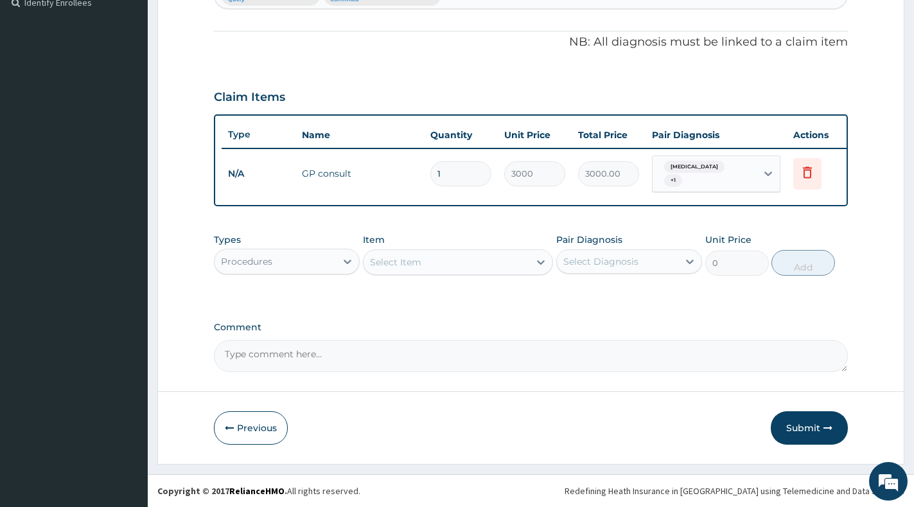
scroll to position [369, 0]
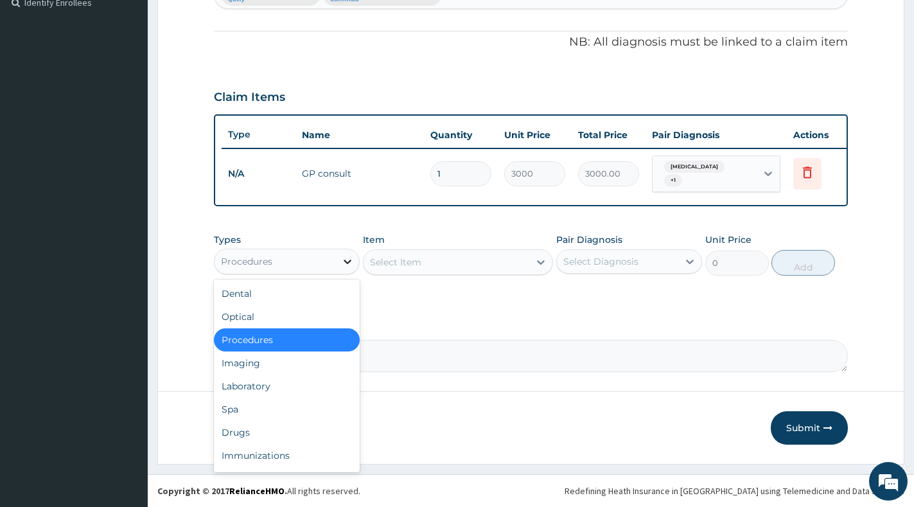
click at [346, 264] on icon at bounding box center [347, 261] width 13 height 13
click at [266, 385] on div "Laboratory" at bounding box center [287, 385] width 146 height 23
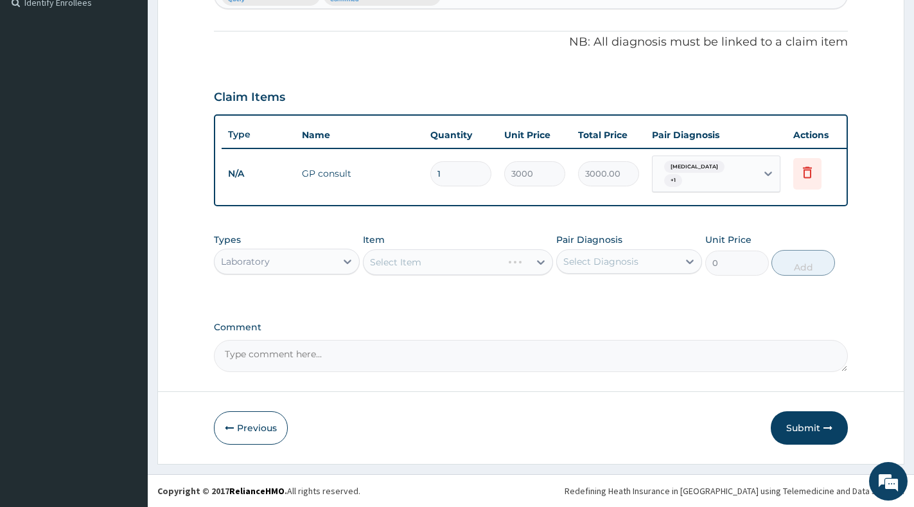
click at [530, 261] on div "Select Item" at bounding box center [458, 262] width 190 height 26
click at [535, 260] on div "Select Item" at bounding box center [458, 262] width 190 height 26
click at [536, 260] on icon at bounding box center [540, 262] width 13 height 13
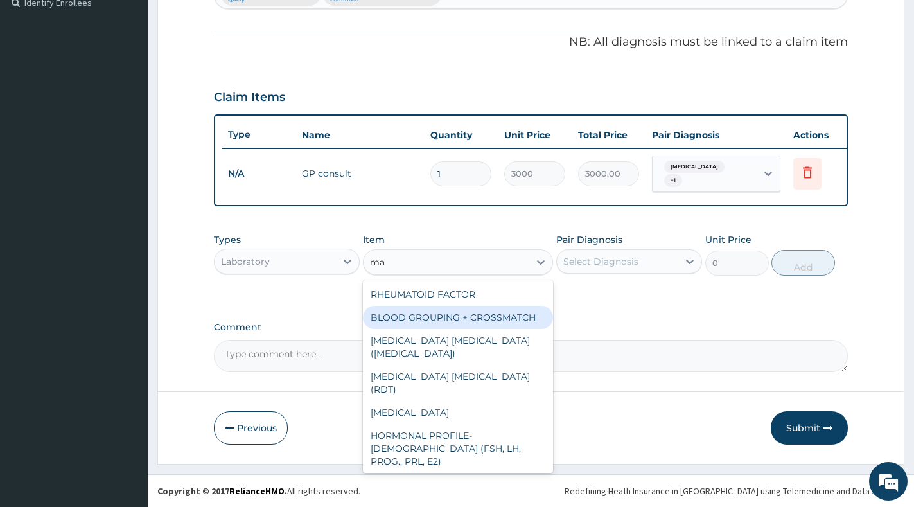
type input "mal"
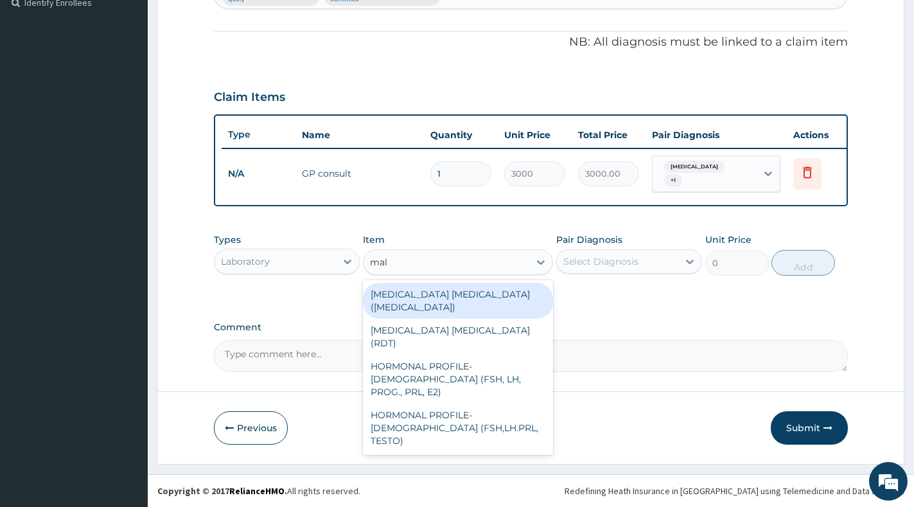
click at [471, 297] on div "MALARIA PARASITE (BLOOD FILM)" at bounding box center [458, 301] width 190 height 36
type input "2500"
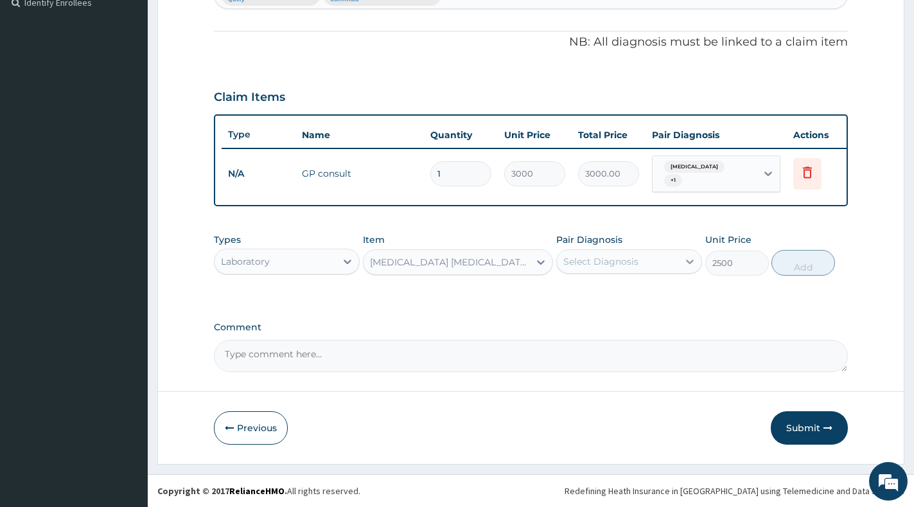
click at [684, 267] on icon at bounding box center [689, 261] width 13 height 13
click at [649, 298] on div "[MEDICAL_DATA]" at bounding box center [629, 294] width 146 height 26
checkbox input "true"
click at [797, 263] on button "Add" at bounding box center [803, 263] width 64 height 26
type input "0"
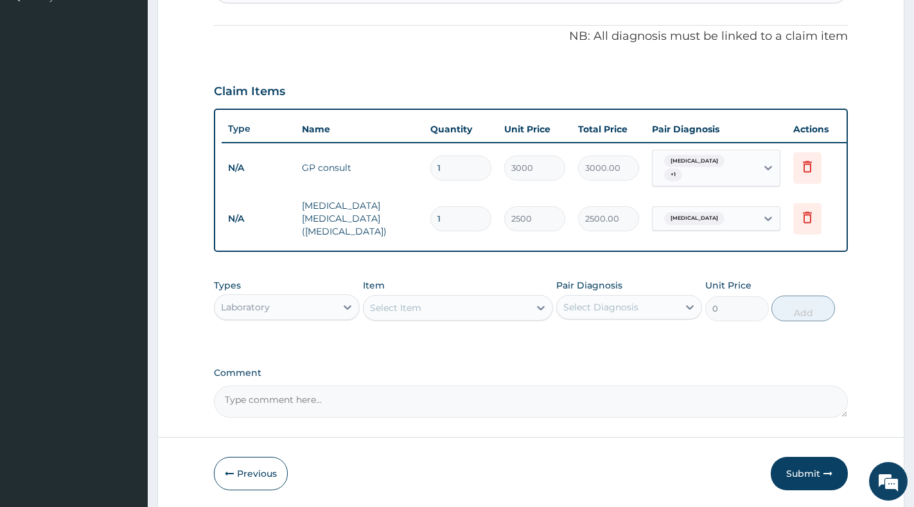
click at [417, 306] on div "Select Item" at bounding box center [395, 307] width 51 height 13
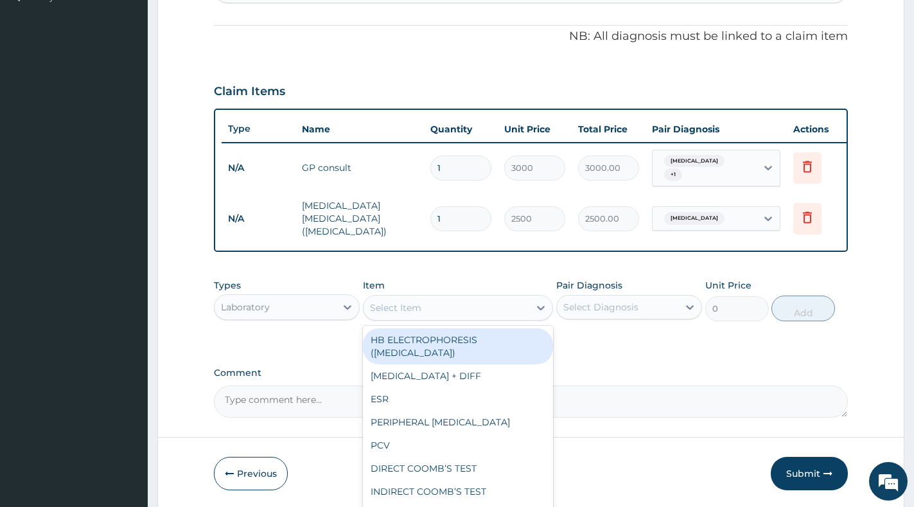
paste input "ARTEMETHER"
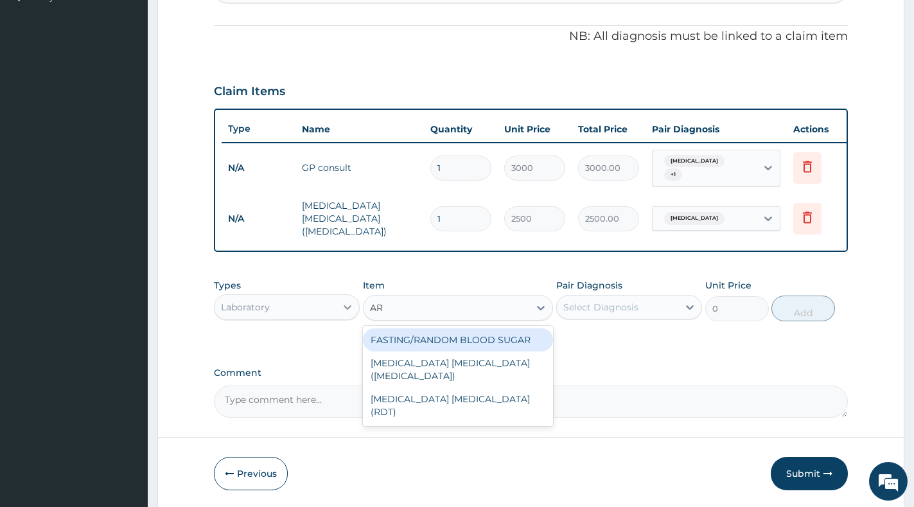
type input "AR"
click at [342, 302] on div at bounding box center [347, 306] width 23 height 23
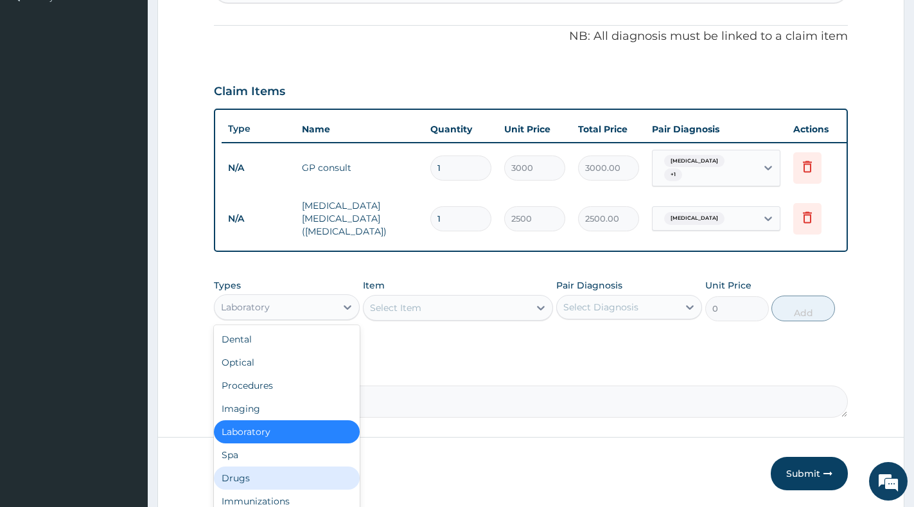
click at [286, 473] on div "Drugs" at bounding box center [287, 477] width 146 height 23
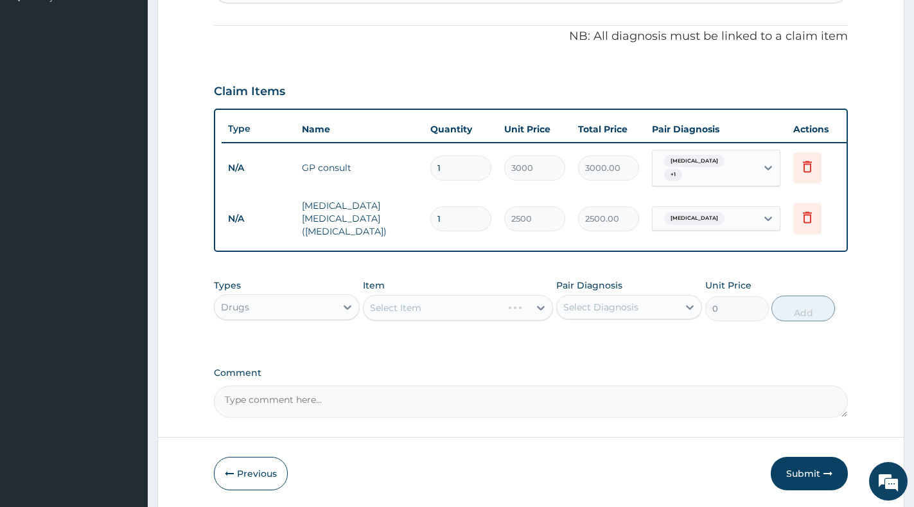
click at [513, 310] on div "Select Item" at bounding box center [458, 308] width 190 height 26
click at [523, 305] on div "Select Item" at bounding box center [458, 308] width 190 height 26
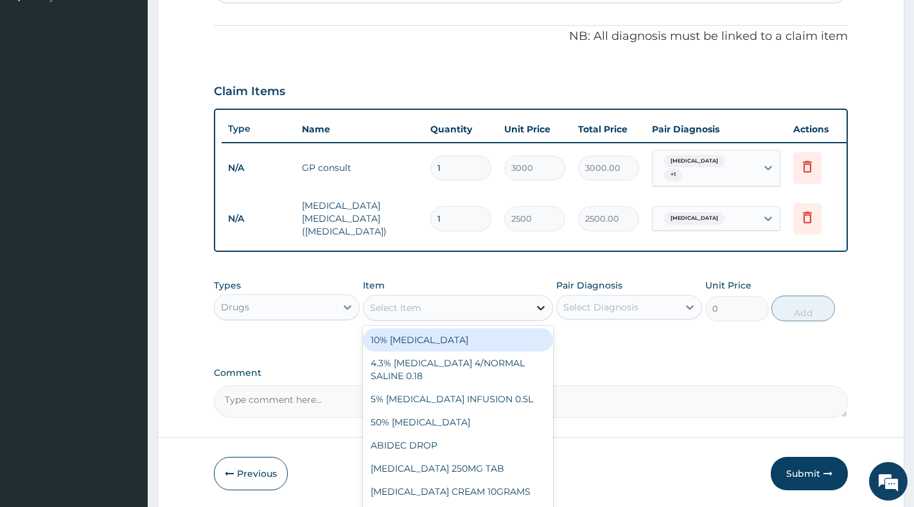
click at [534, 305] on icon at bounding box center [540, 307] width 13 height 13
paste input "ARTEMETHER"
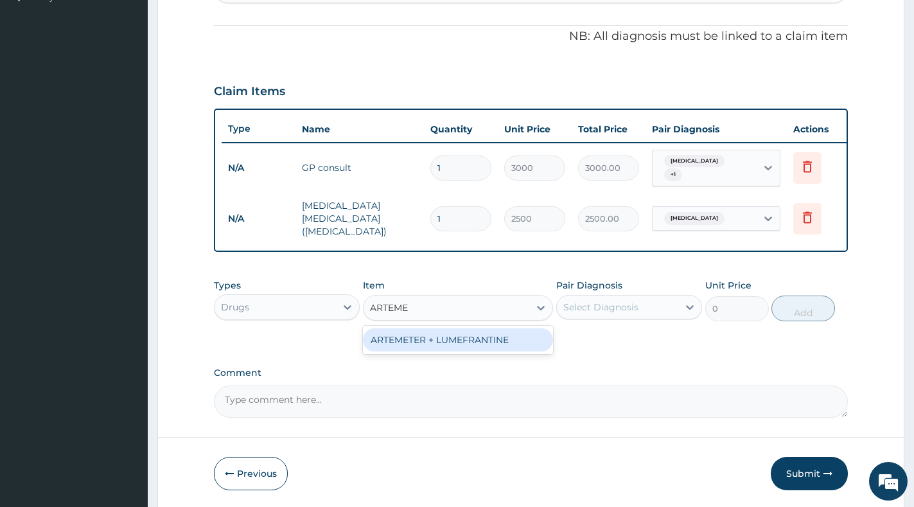
type input "ARTEM"
click at [485, 342] on div "ARTEMETER + LUMEFRANTINE" at bounding box center [458, 339] width 190 height 23
type input "1464"
click at [652, 308] on div "Select Diagnosis" at bounding box center [617, 307] width 121 height 21
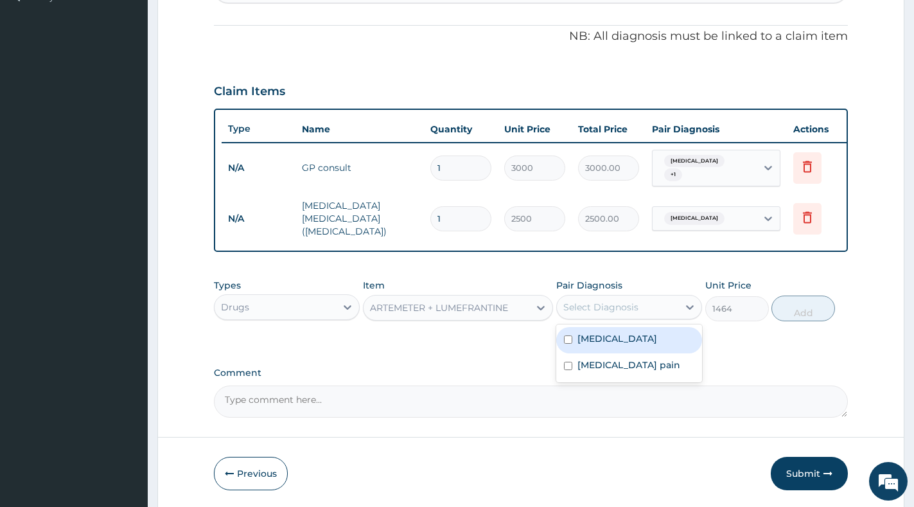
click at [636, 346] on div "[MEDICAL_DATA]" at bounding box center [629, 340] width 146 height 26
checkbox input "true"
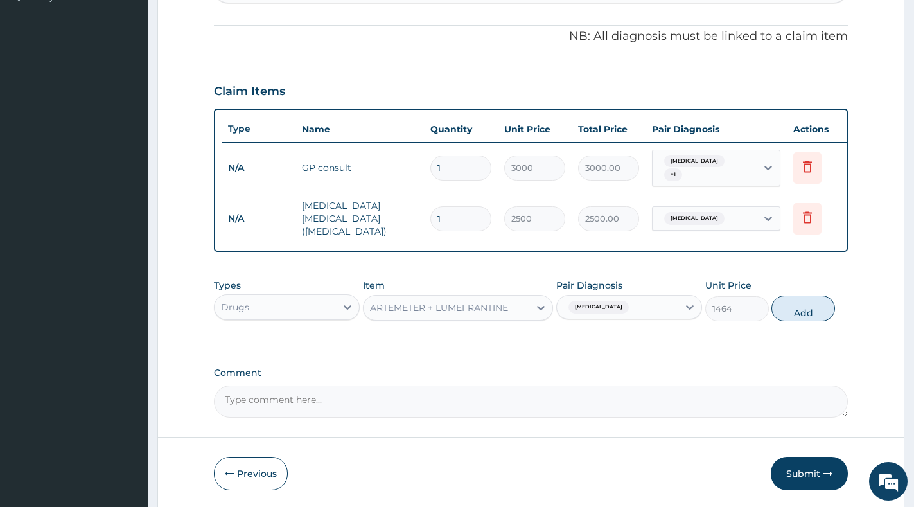
click at [824, 303] on button "Add" at bounding box center [803, 308] width 64 height 26
type input "0"
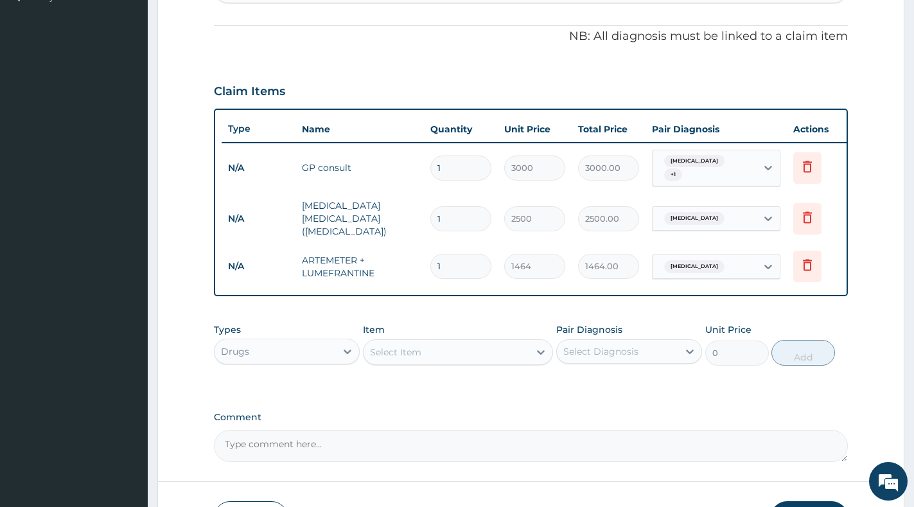
click at [415, 351] on div "Select Item" at bounding box center [395, 351] width 51 height 13
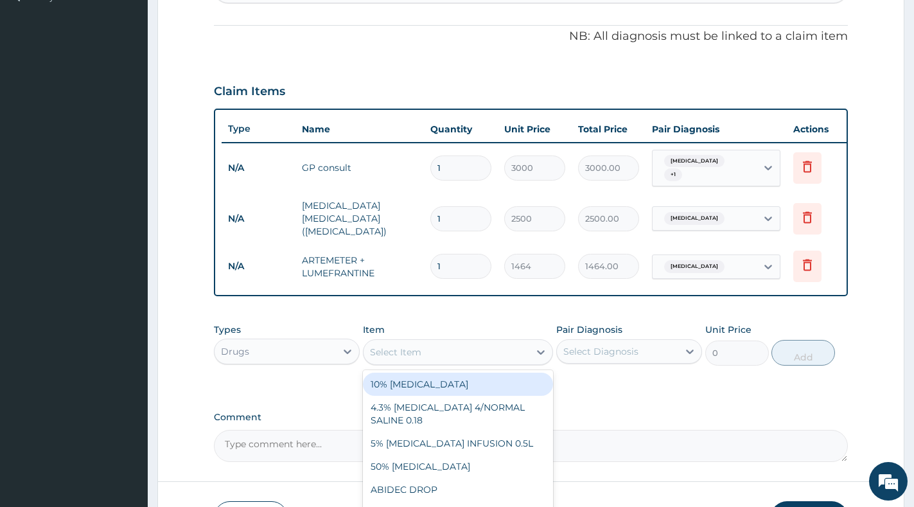
paste input "PARACETAMOL"
type input "PARACETAMOL"
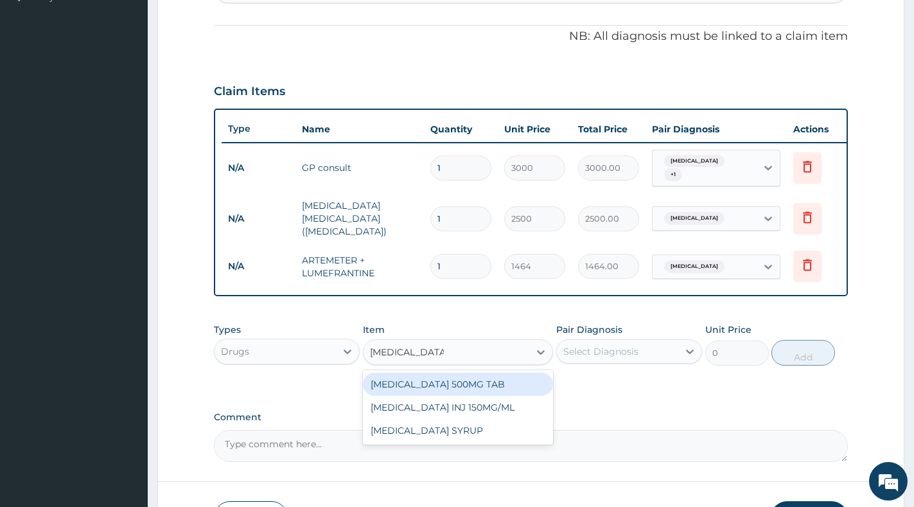
drag, startPoint x: 464, startPoint y: 380, endPoint x: 510, endPoint y: 368, distance: 47.2
click at [466, 376] on div "PARACETAMOL 500MG TAB" at bounding box center [458, 383] width 190 height 23
type input "18.3"
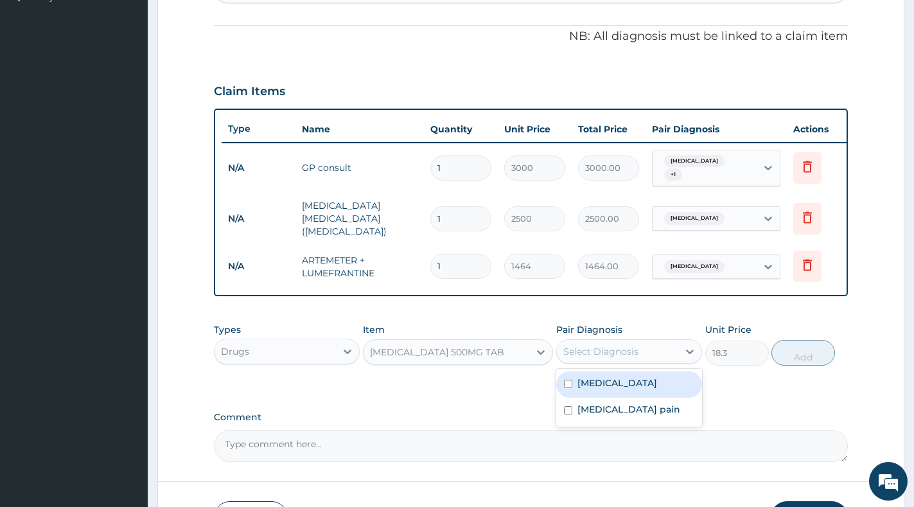
click at [640, 353] on div "Select Diagnosis" at bounding box center [617, 351] width 121 height 21
click at [619, 386] on div "[MEDICAL_DATA]" at bounding box center [629, 384] width 146 height 26
checkbox input "true"
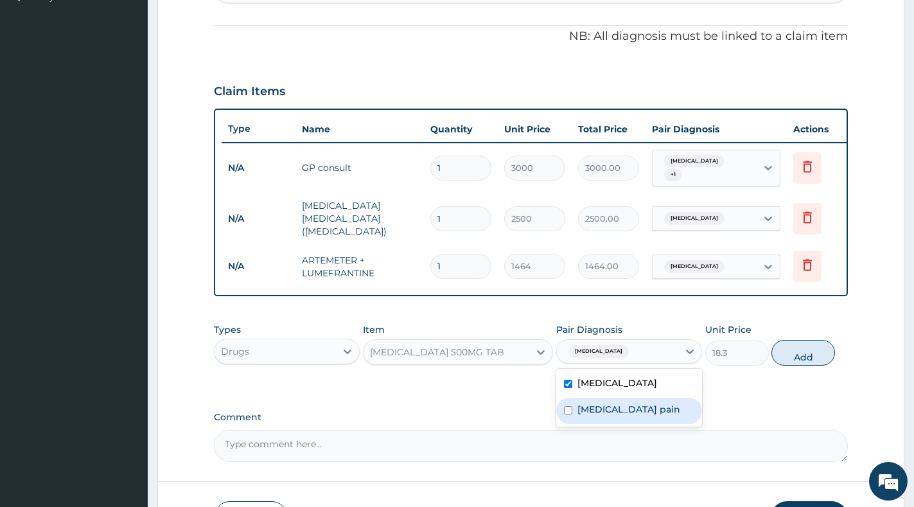
drag, startPoint x: 610, startPoint y: 408, endPoint x: 715, endPoint y: 364, distance: 113.6
click at [612, 406] on label "Musculoskeletal pain" at bounding box center [628, 409] width 103 height 13
checkbox input "true"
drag, startPoint x: 798, startPoint y: 357, endPoint x: 767, endPoint y: 354, distance: 31.6
click at [798, 356] on button "Add" at bounding box center [803, 353] width 64 height 26
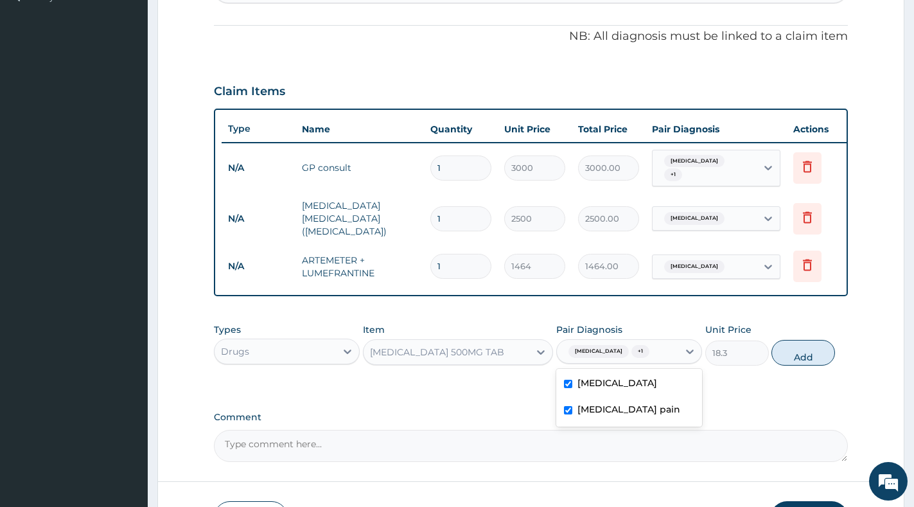
type input "0"
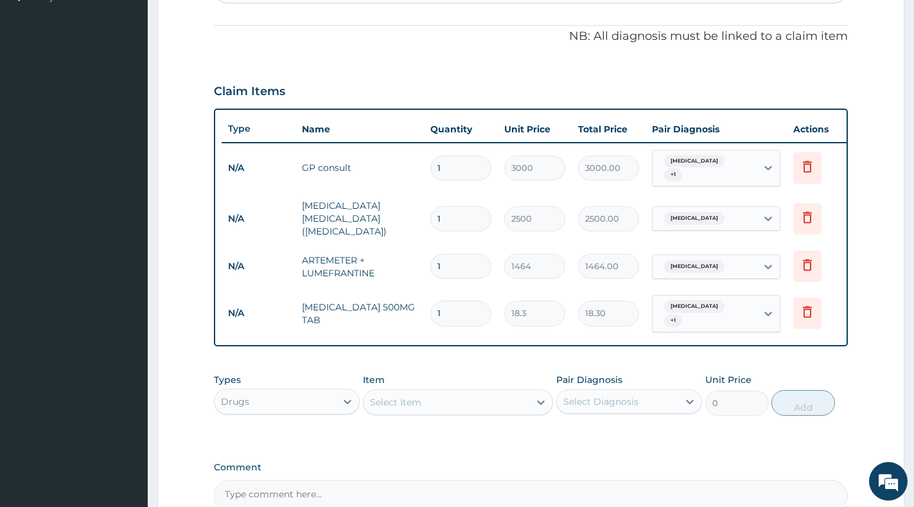
type input "18"
type input "329.40"
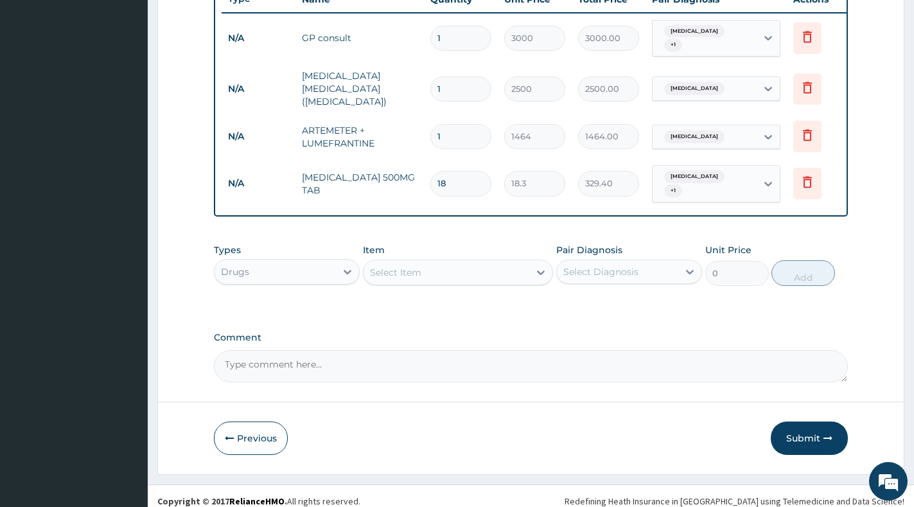
scroll to position [502, 0]
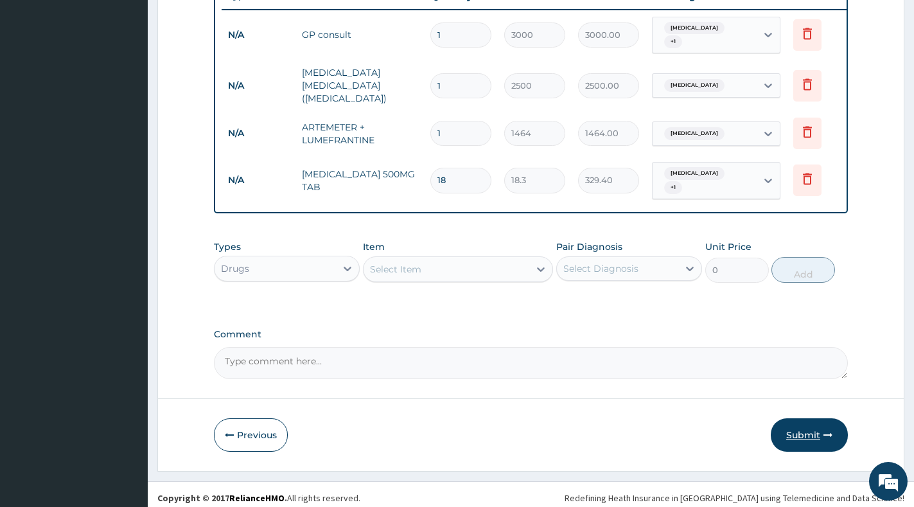
type input "18"
click at [802, 428] on button "Submit" at bounding box center [808, 434] width 77 height 33
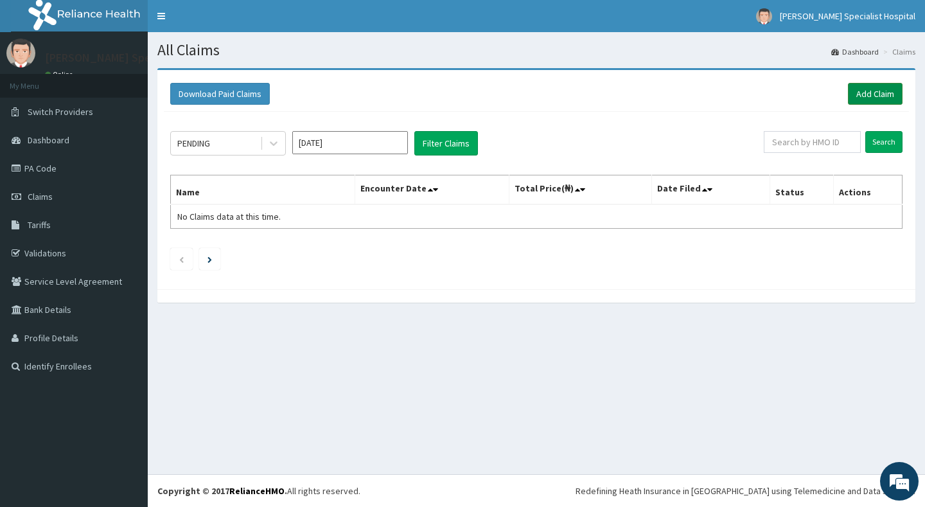
click at [851, 96] on link "Add Claim" at bounding box center [875, 94] width 55 height 22
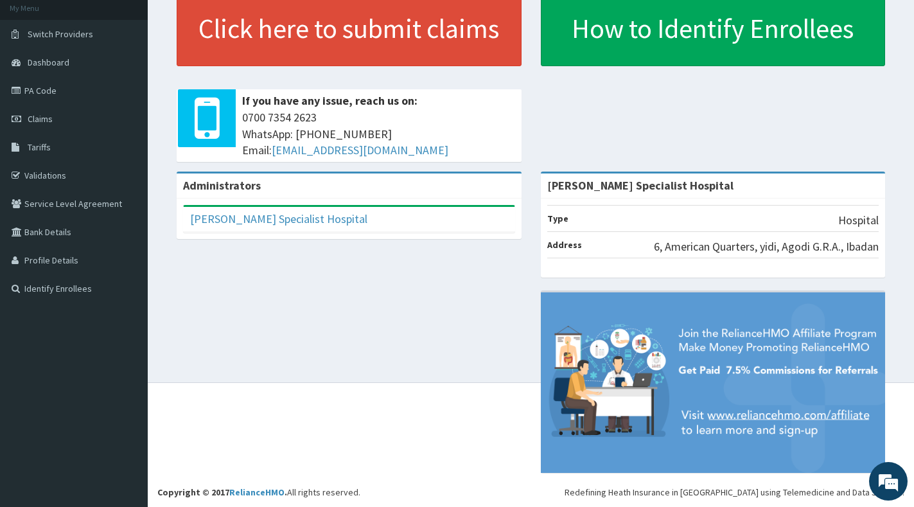
scroll to position [79, 0]
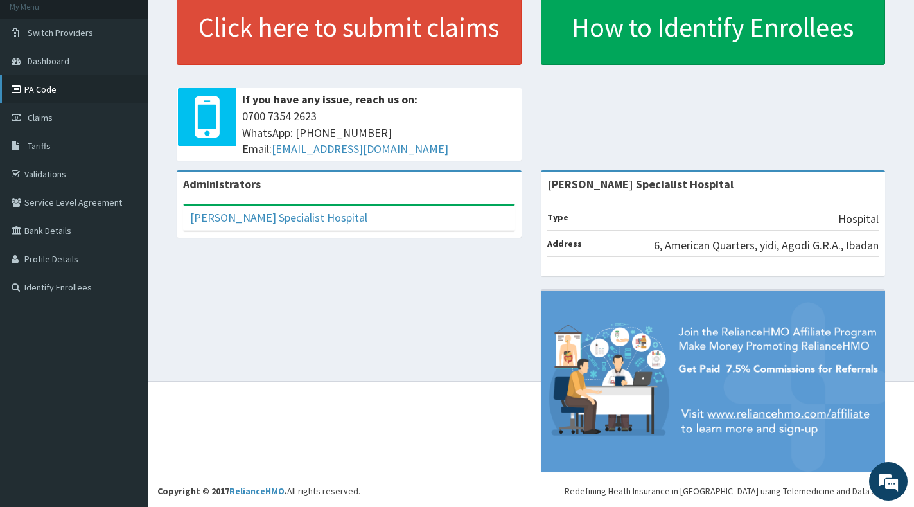
click at [30, 92] on link "PA Code" at bounding box center [74, 89] width 148 height 28
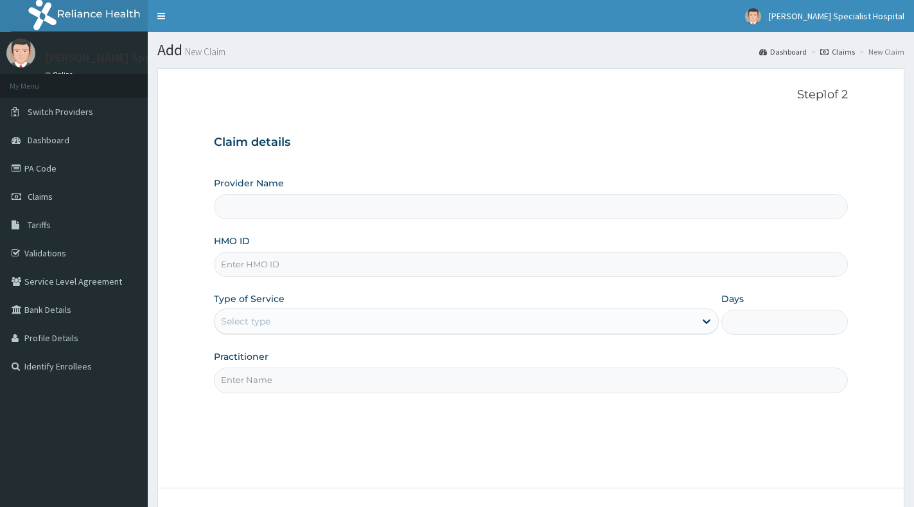
click at [327, 263] on input "HMO ID" at bounding box center [531, 264] width 634 height 25
paste input "FMP/10261/B"
type input "FMP/10261/B"
type input "[PERSON_NAME] Specialist Hospital"
type input "FMP/10261/B"
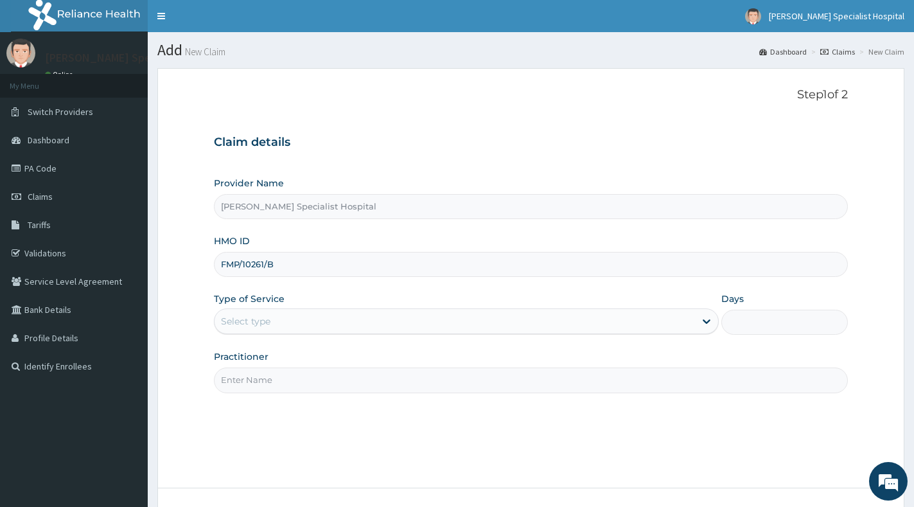
click at [576, 329] on div "Select type" at bounding box center [454, 321] width 480 height 21
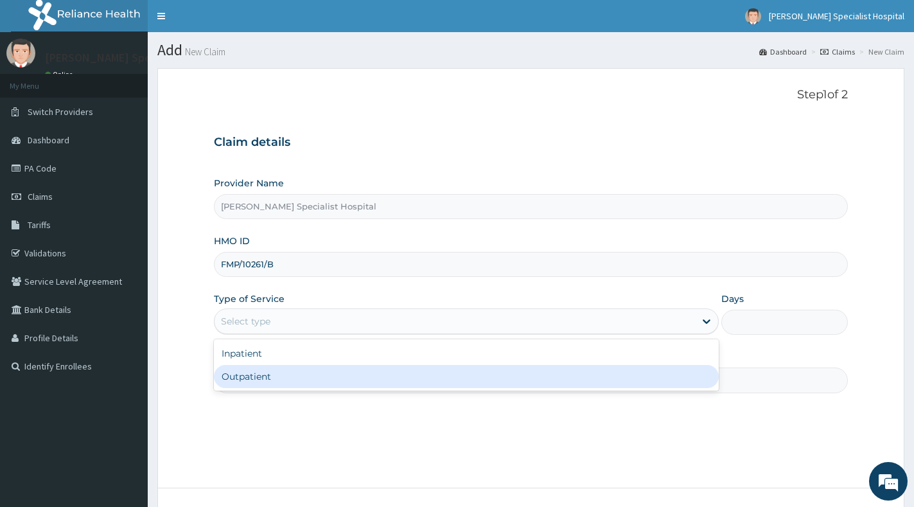
click at [511, 381] on div "Outpatient" at bounding box center [466, 376] width 505 height 23
type input "1"
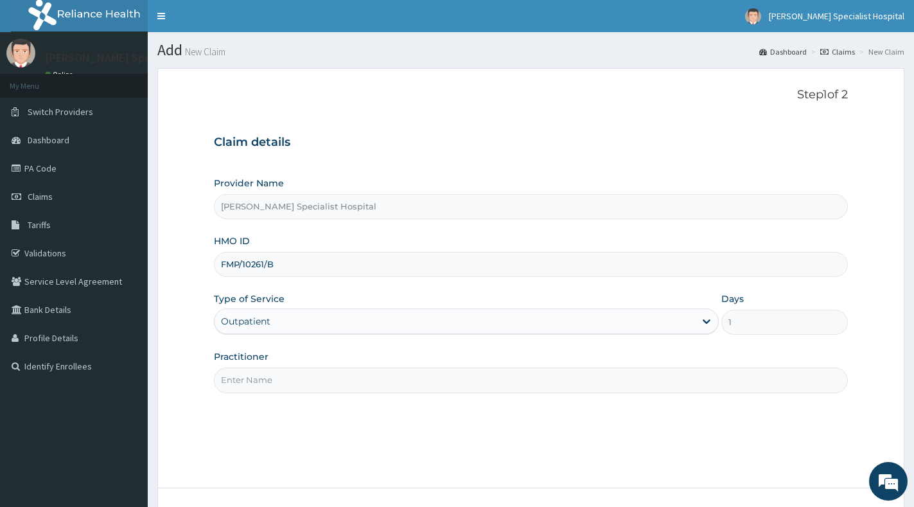
click at [511, 381] on input "Practitioner" at bounding box center [531, 379] width 634 height 25
click at [505, 317] on div "Outpatient" at bounding box center [454, 321] width 480 height 21
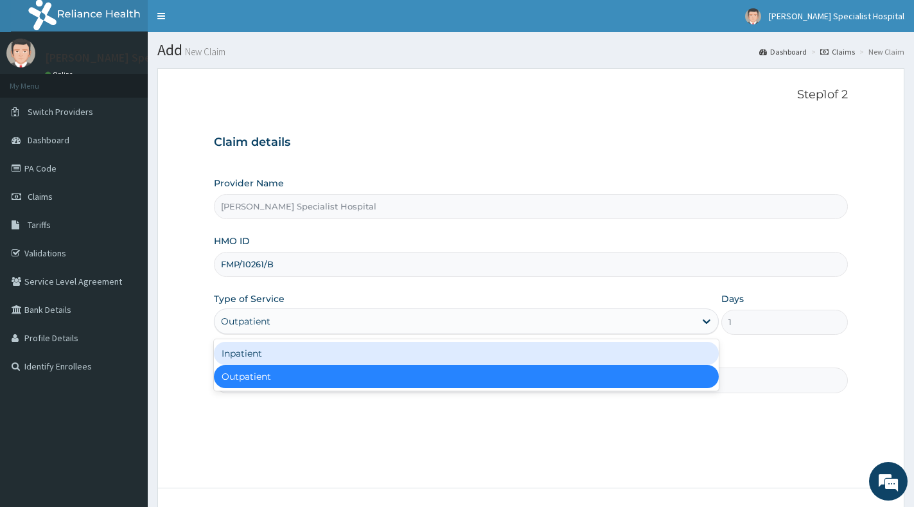
click at [471, 360] on div "Inpatient" at bounding box center [466, 353] width 505 height 23
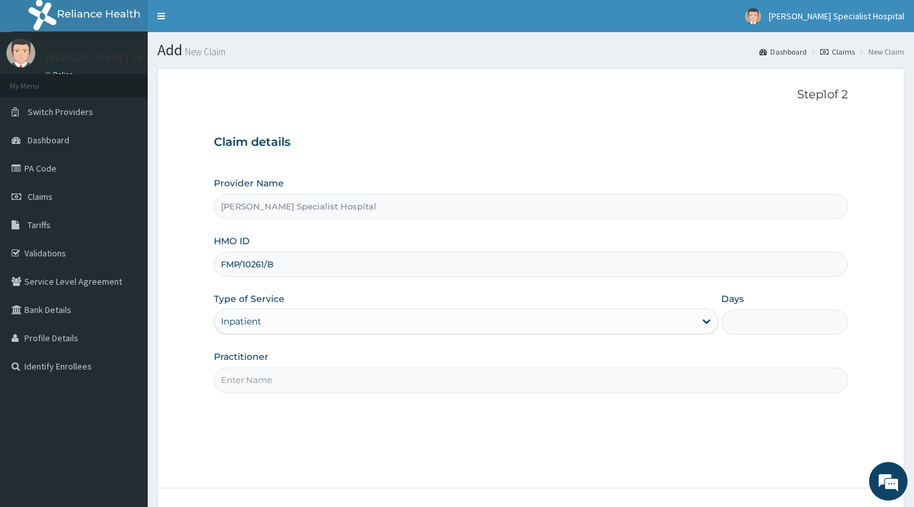
click at [797, 321] on input "Days" at bounding box center [784, 321] width 126 height 25
type input "7"
click at [650, 371] on input "Practitioner" at bounding box center [531, 379] width 634 height 25
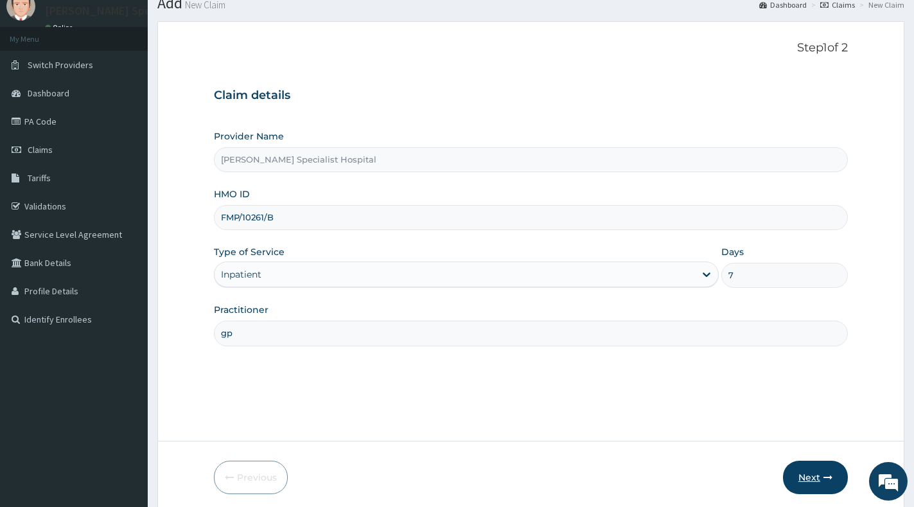
scroll to position [96, 0]
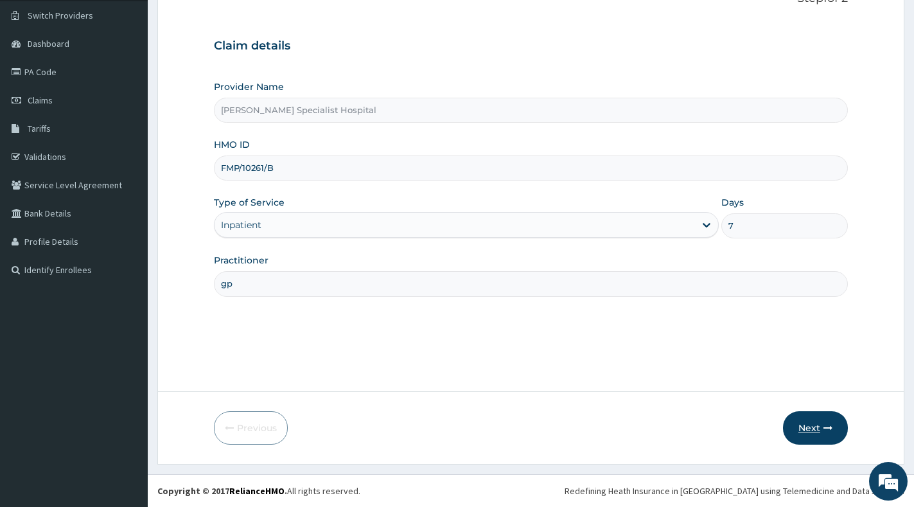
type input "gp"
click at [818, 431] on button "Next" at bounding box center [815, 427] width 65 height 33
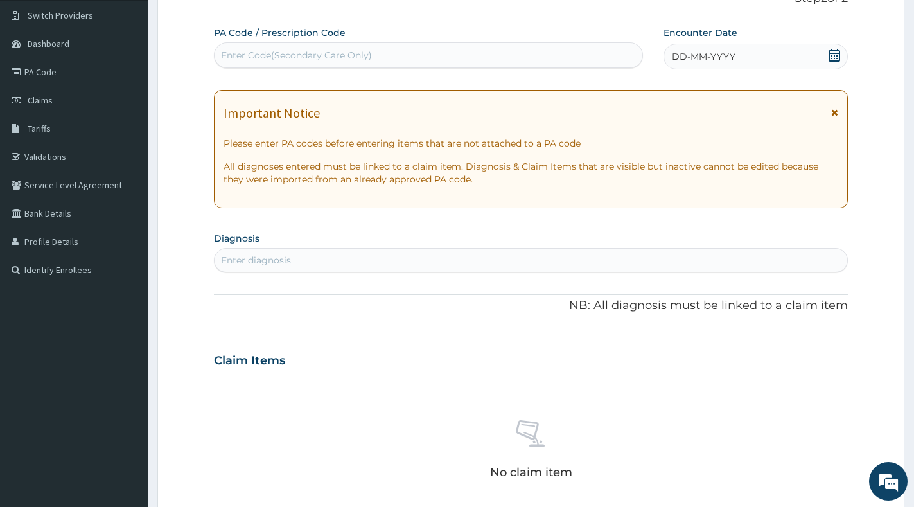
click at [577, 49] on div "Enter Code(Secondary Care Only)" at bounding box center [428, 55] width 428 height 21
paste input "PA/EE9215"
type input "PA/EE9215"
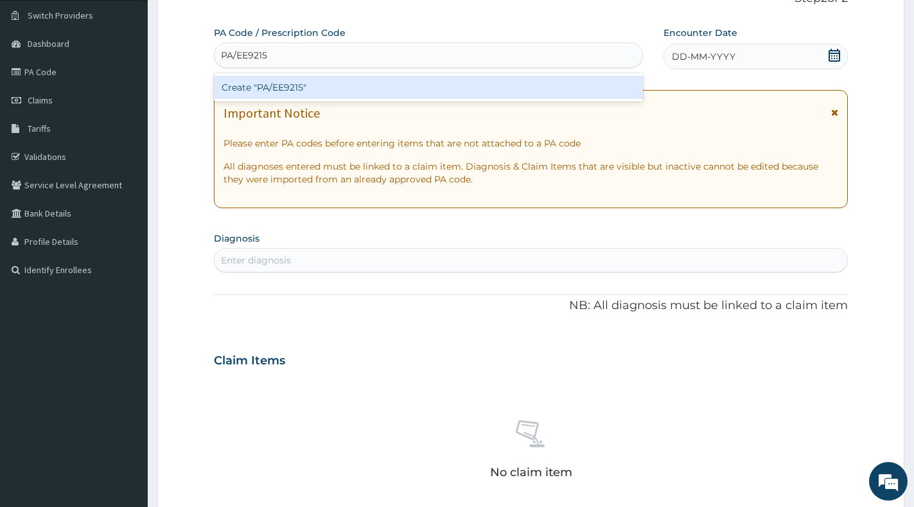
click at [546, 98] on div "Create "PA/EE9215"" at bounding box center [428, 87] width 429 height 23
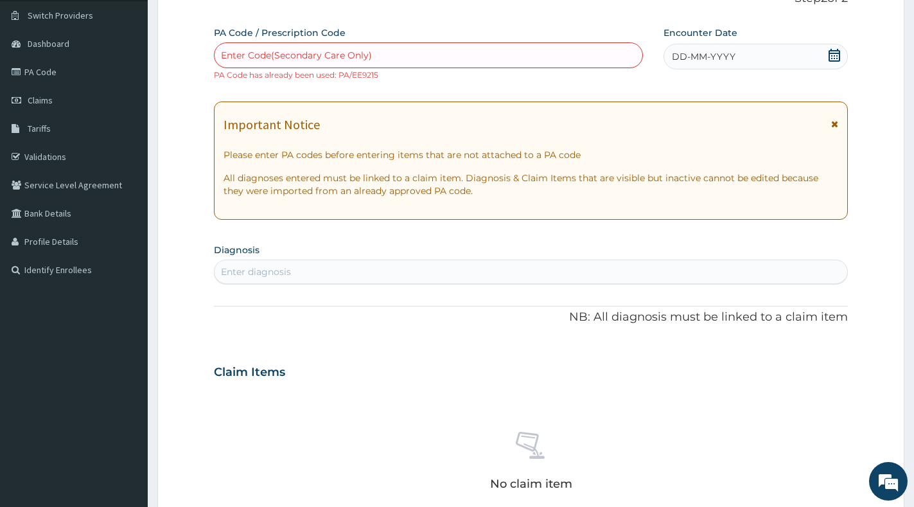
paste input "PA/E51EF4"
type input "PA/E51EF4"
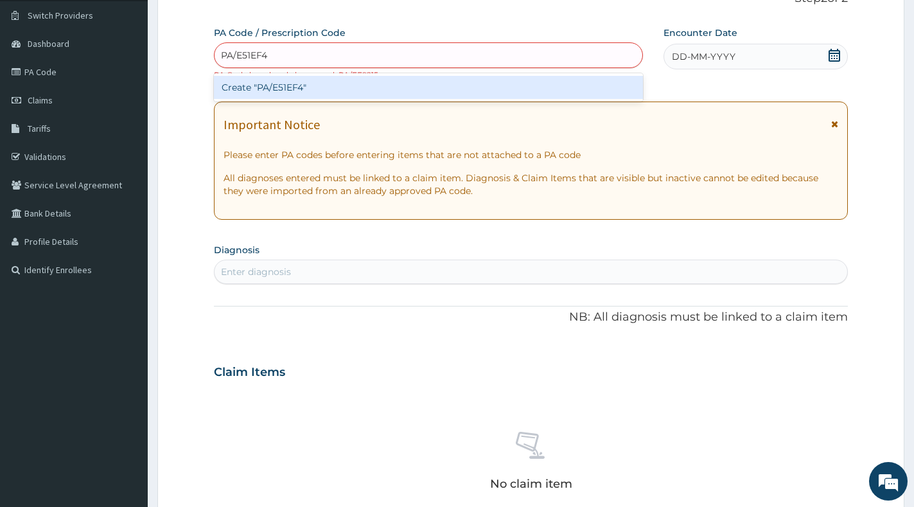
click at [499, 89] on div "Create "PA/E51EF4"" at bounding box center [428, 87] width 429 height 23
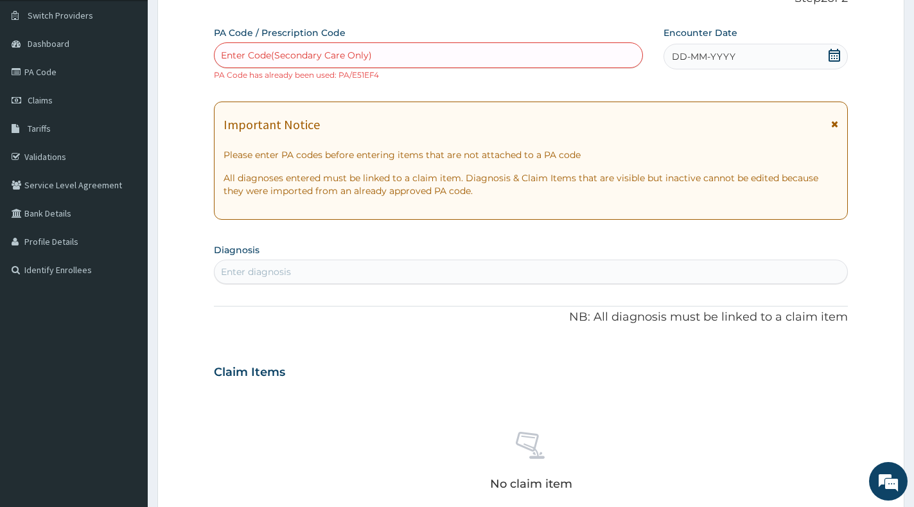
paste input "PA/C0F140"
type input "PA/C0F140"
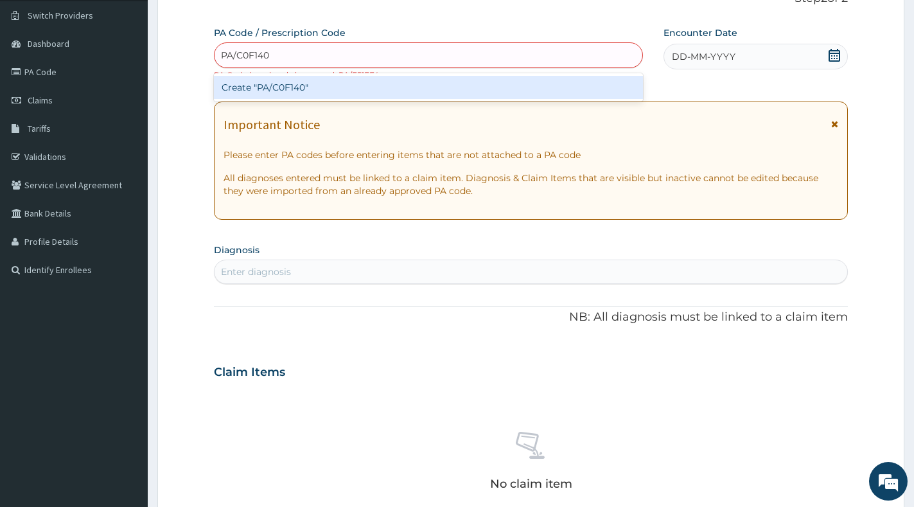
click at [554, 84] on div "Create "PA/C0F140"" at bounding box center [428, 87] width 429 height 23
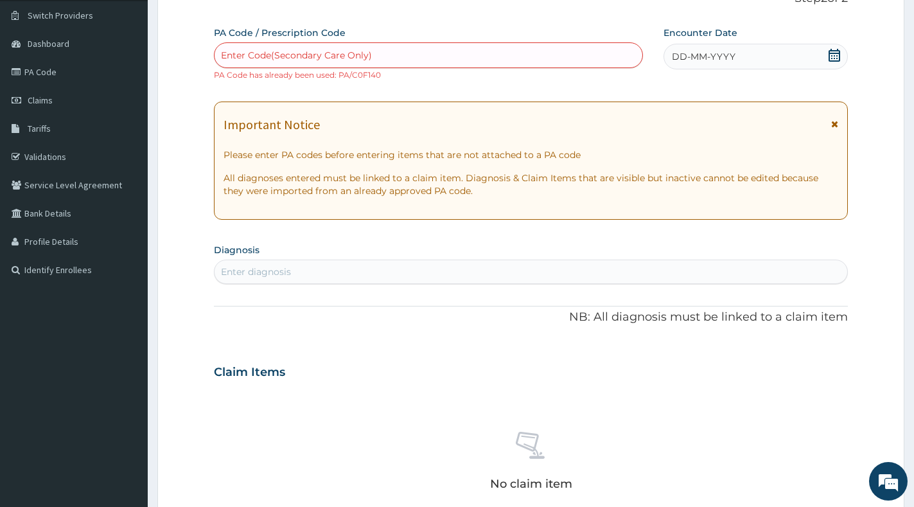
click at [537, 42] on div "PA Code / Prescription Code Enter Code(Secondary Care Only) PA Code has already…" at bounding box center [428, 53] width 429 height 55
click at [535, 46] on div "Enter Code(Secondary Care Only)" at bounding box center [428, 55] width 428 height 21
paste input "PA/6544B0"
type input "PA/6544B0"
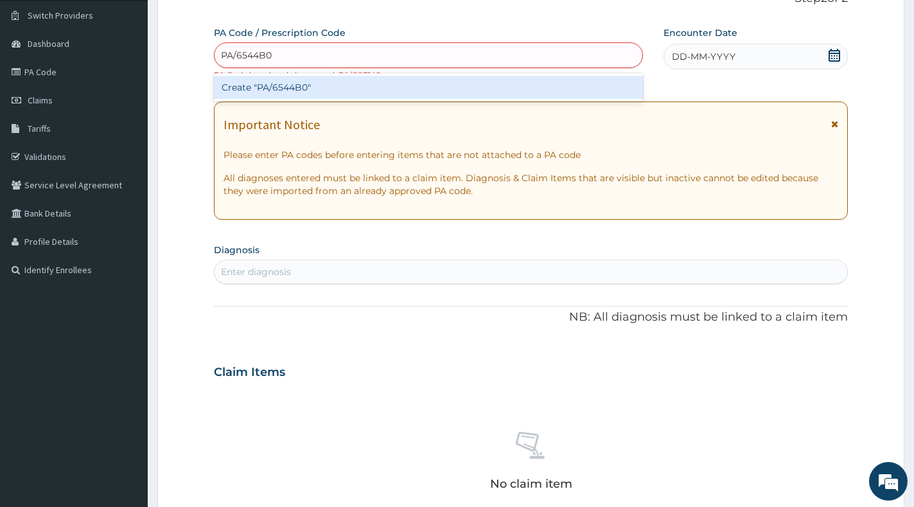
click at [525, 80] on div "Create "PA/6544B0"" at bounding box center [428, 87] width 429 height 23
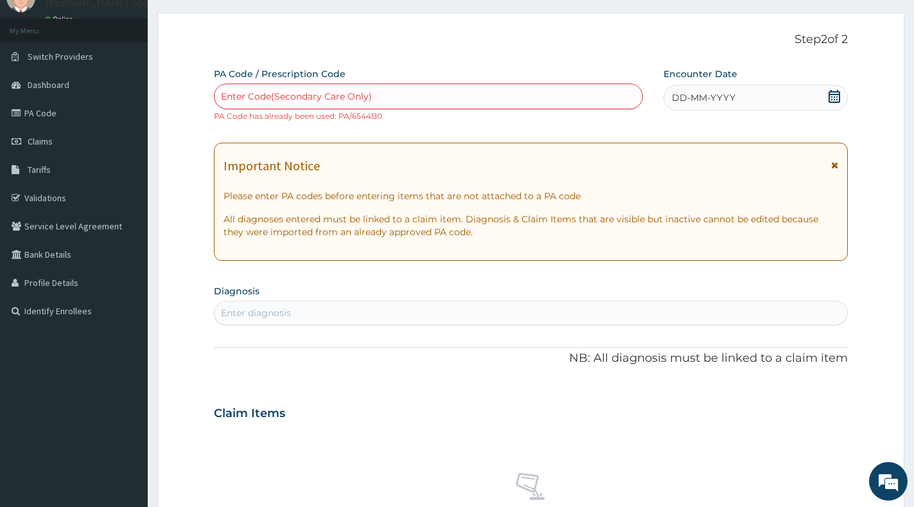
scroll to position [0, 0]
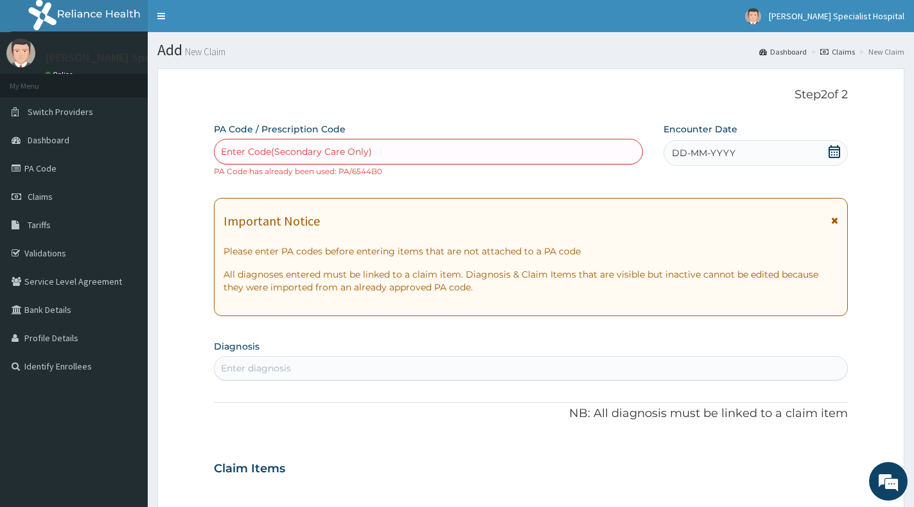
click at [839, 48] on link "Claims" at bounding box center [837, 51] width 35 height 11
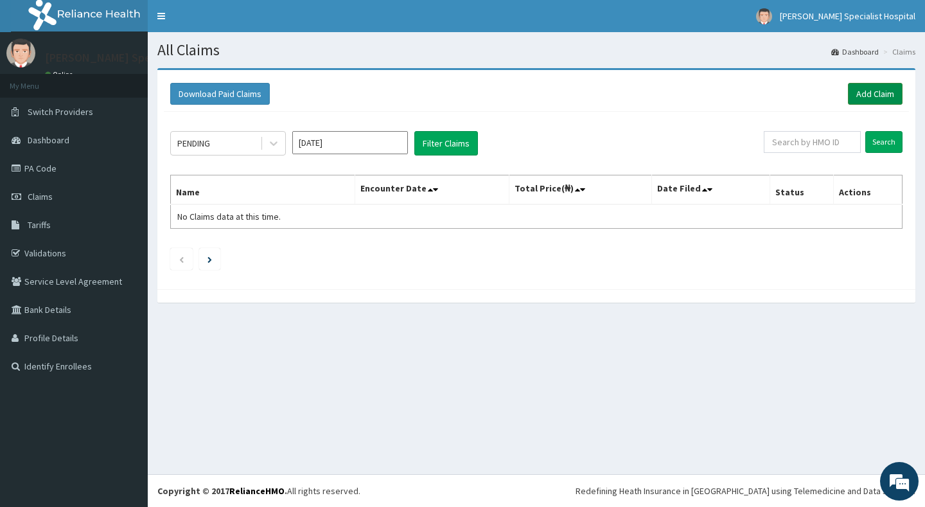
click at [861, 87] on link "Add Claim" at bounding box center [875, 94] width 55 height 22
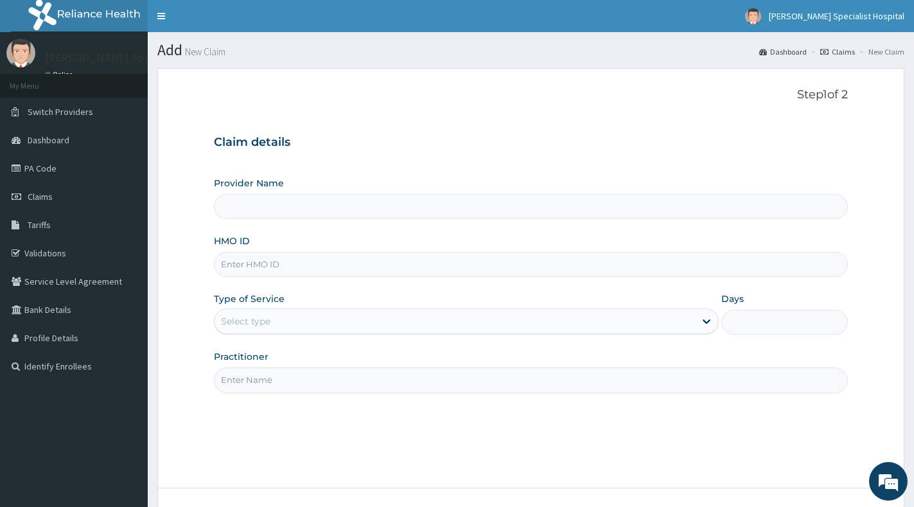
click at [515, 260] on input "HMO ID" at bounding box center [531, 264] width 634 height 25
type input "[PERSON_NAME] Specialist Hospital"
paste input "OHT/12747/A"
type input "OHT/12747/A"
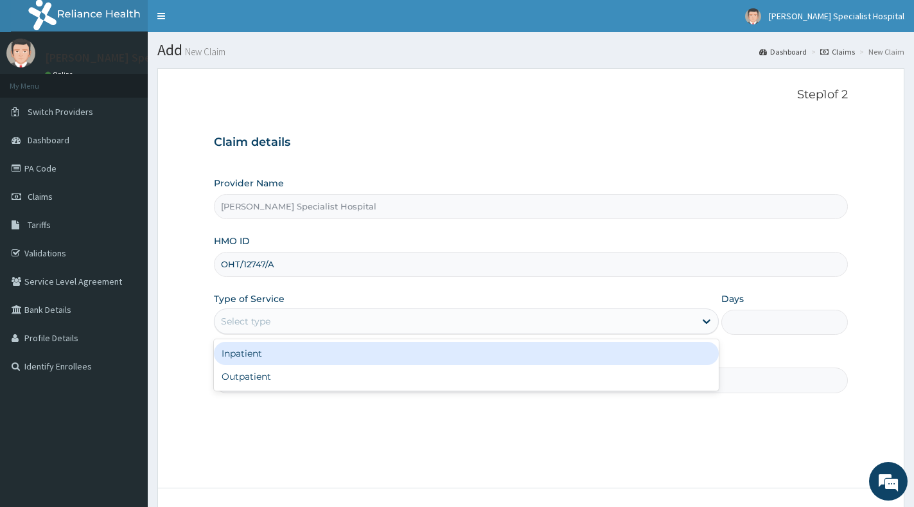
click at [369, 319] on div "Select type" at bounding box center [454, 321] width 480 height 21
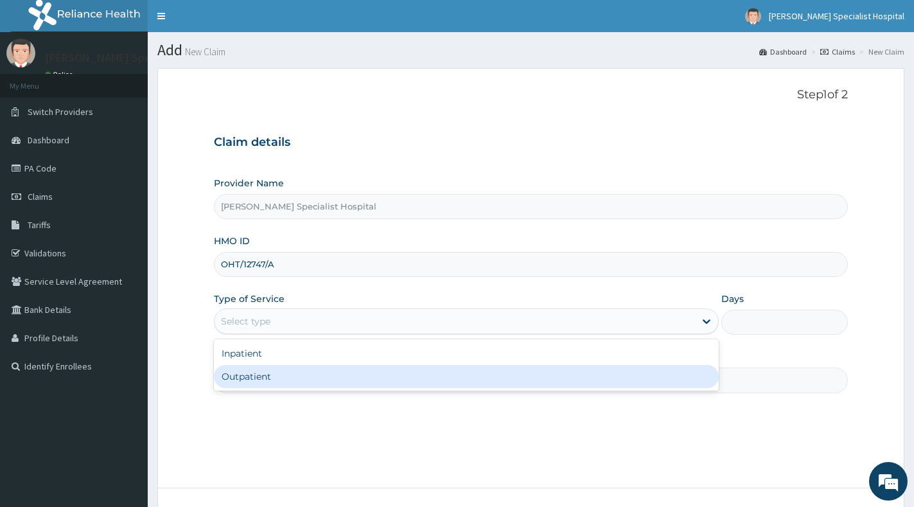
click at [349, 373] on div "Outpatient" at bounding box center [466, 376] width 505 height 23
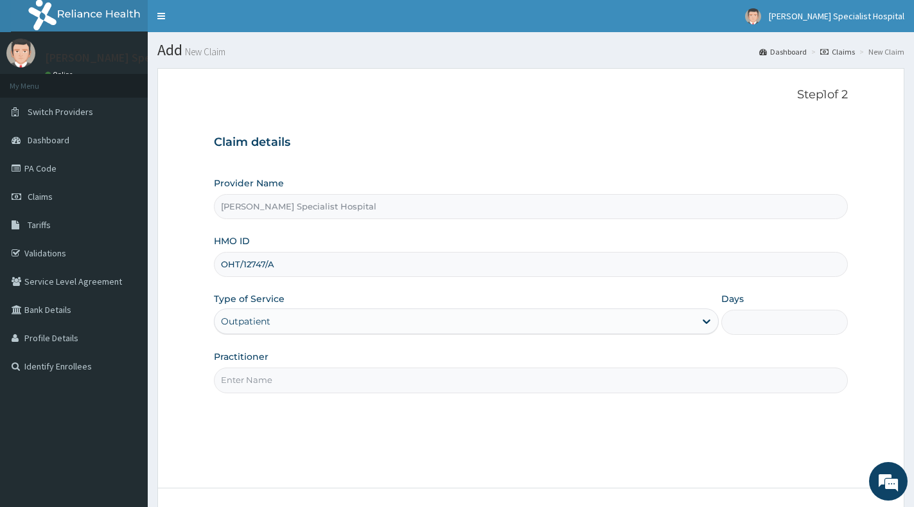
type input "1"
click at [349, 370] on input "Practitioner" at bounding box center [531, 379] width 634 height 25
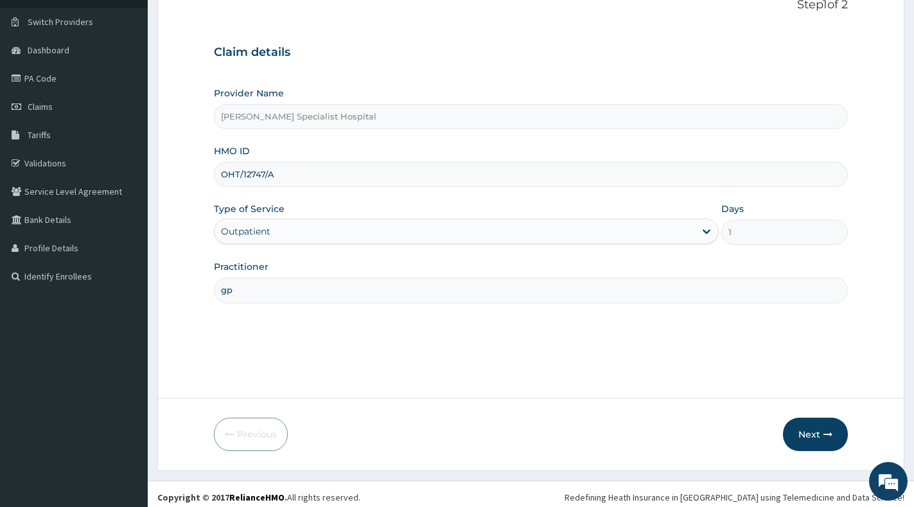
scroll to position [96, 0]
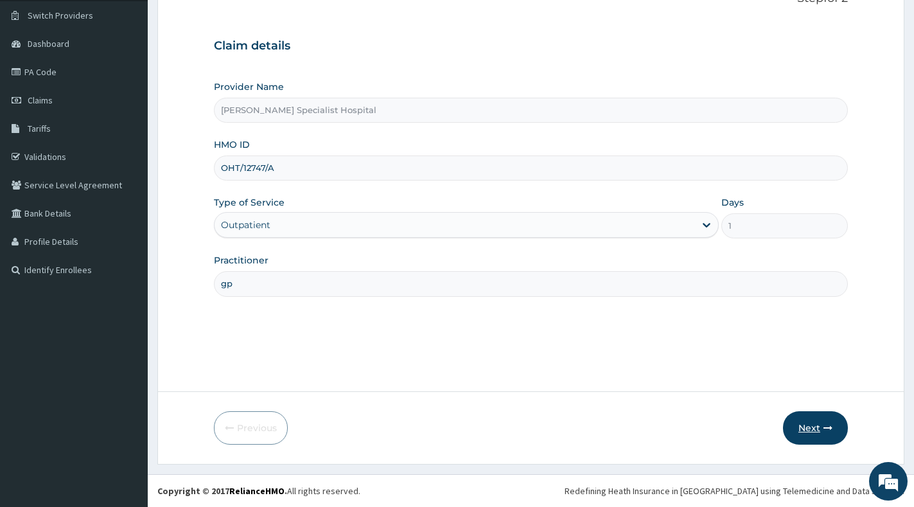
type input "gp"
click at [808, 424] on button "Next" at bounding box center [815, 427] width 65 height 33
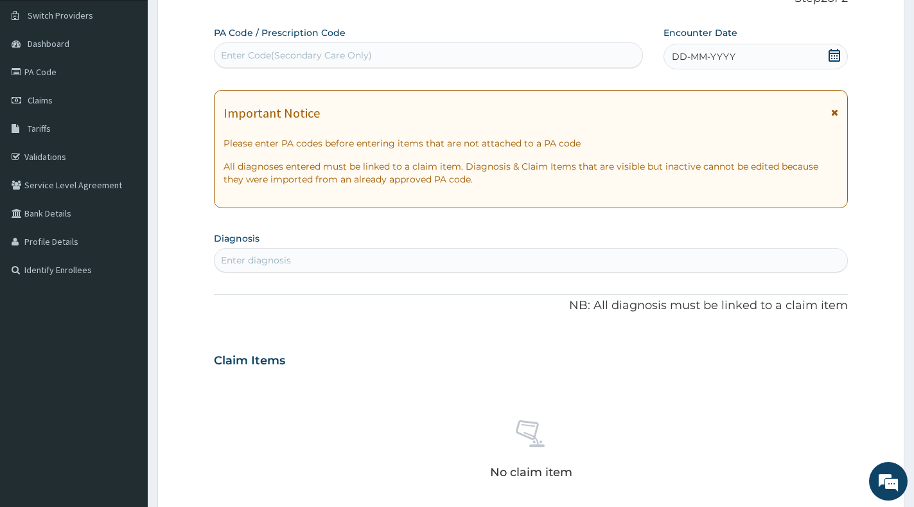
click at [550, 55] on div "Enter Code(Secondary Care Only)" at bounding box center [428, 55] width 428 height 21
paste input "PA/967F80"
type input "PA/967F80"
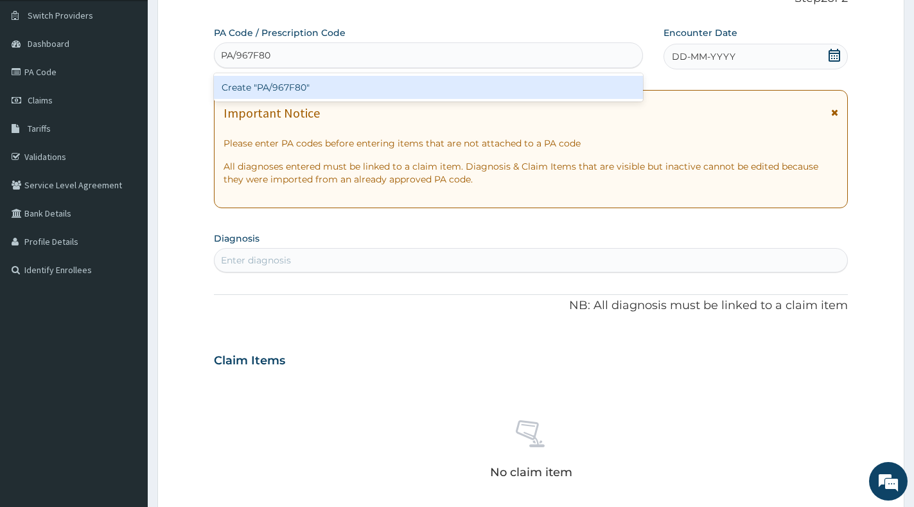
click at [554, 87] on div "Create "PA/967F80"" at bounding box center [428, 87] width 429 height 23
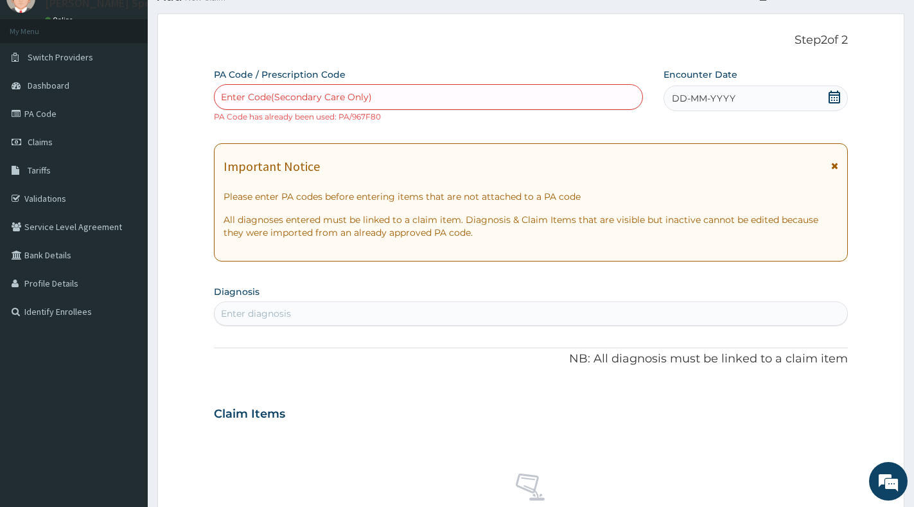
scroll to position [32, 0]
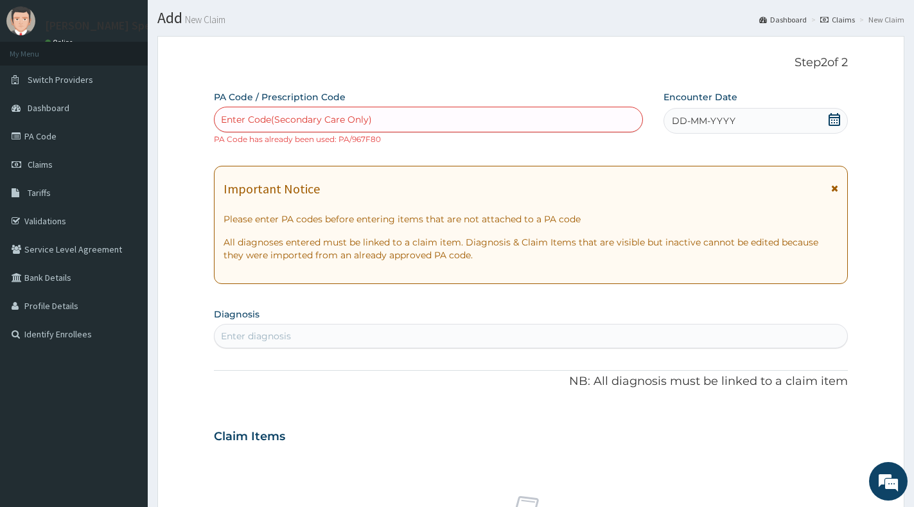
click at [844, 18] on link "Claims" at bounding box center [837, 19] width 35 height 11
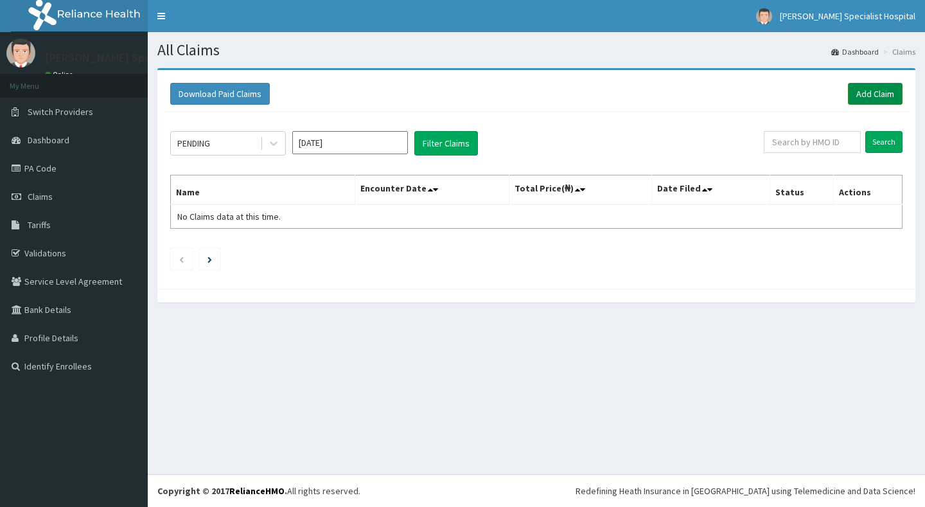
click at [888, 93] on link "Add Claim" at bounding box center [875, 94] width 55 height 22
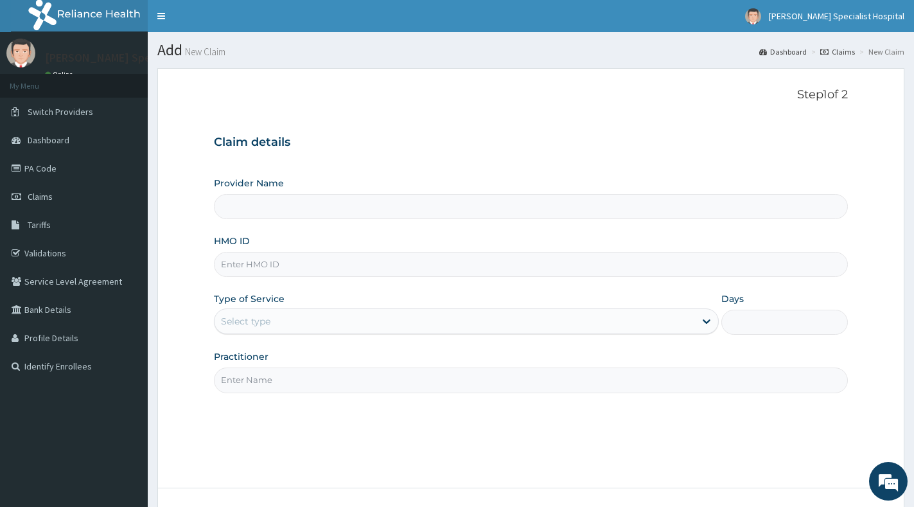
click at [458, 262] on input "HMO ID" at bounding box center [531, 264] width 634 height 25
paste input "OHT/12079/A"
type input "OHT/12079/A"
type input "[PERSON_NAME] Specialist Hospital"
type input "OHT/12079/A"
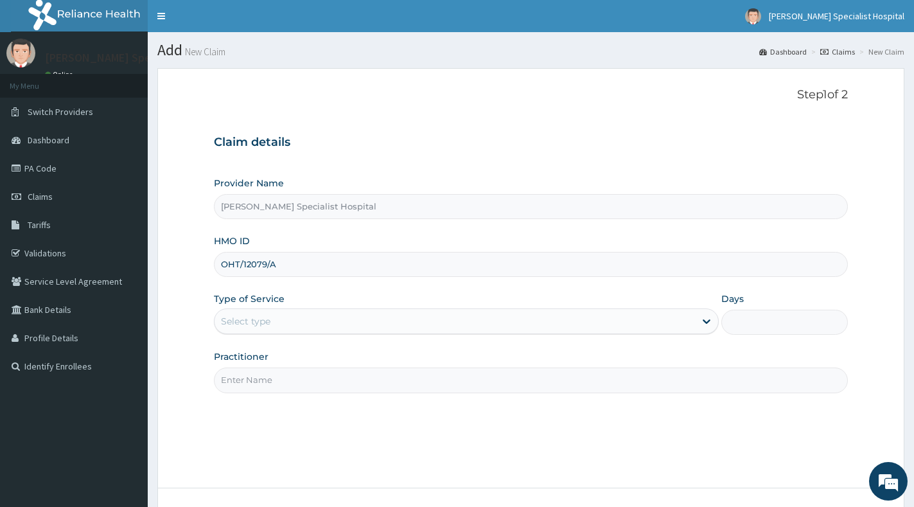
click at [421, 313] on div "Select type" at bounding box center [454, 321] width 480 height 21
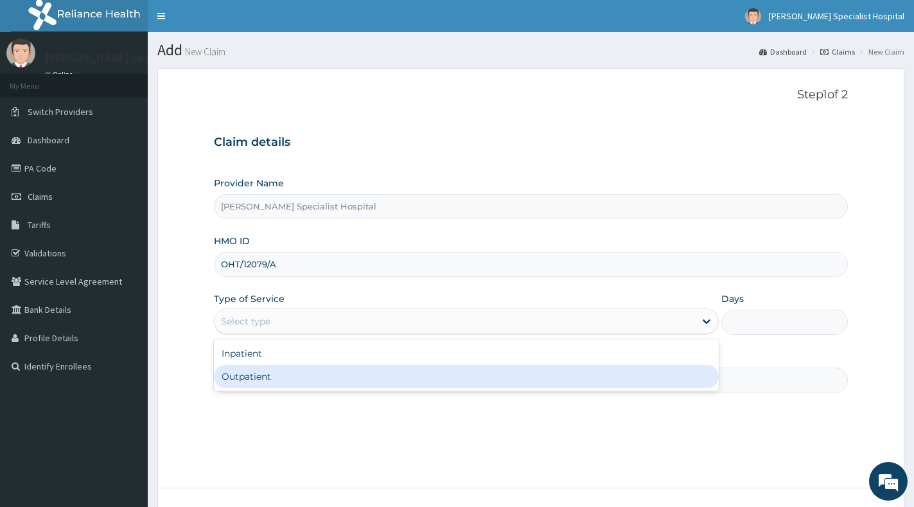
click at [400, 369] on div "Outpatient" at bounding box center [466, 376] width 505 height 23
type input "1"
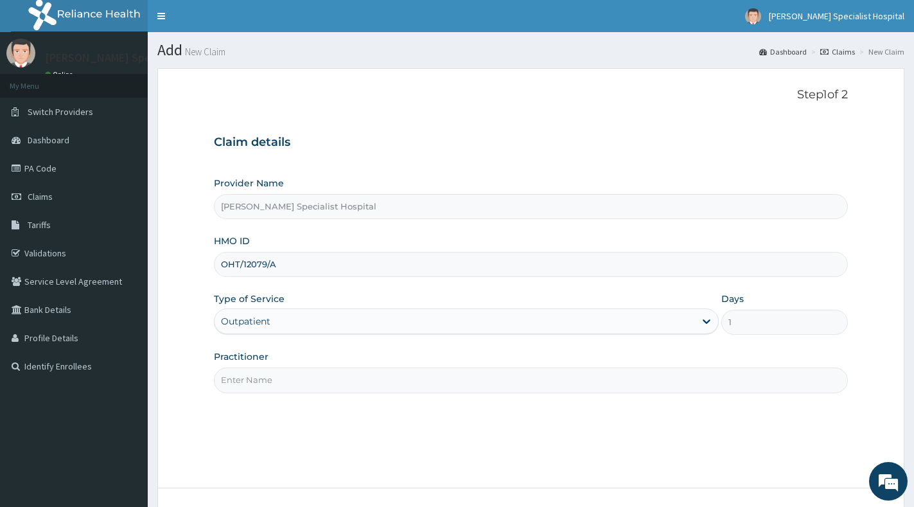
click at [400, 369] on input "Practitioner" at bounding box center [531, 379] width 634 height 25
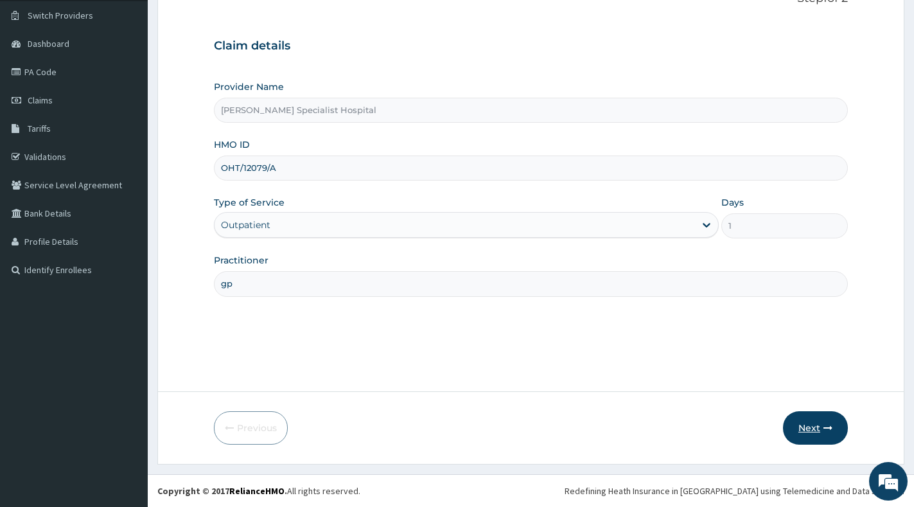
type input "gp"
click at [811, 423] on button "Next" at bounding box center [815, 427] width 65 height 33
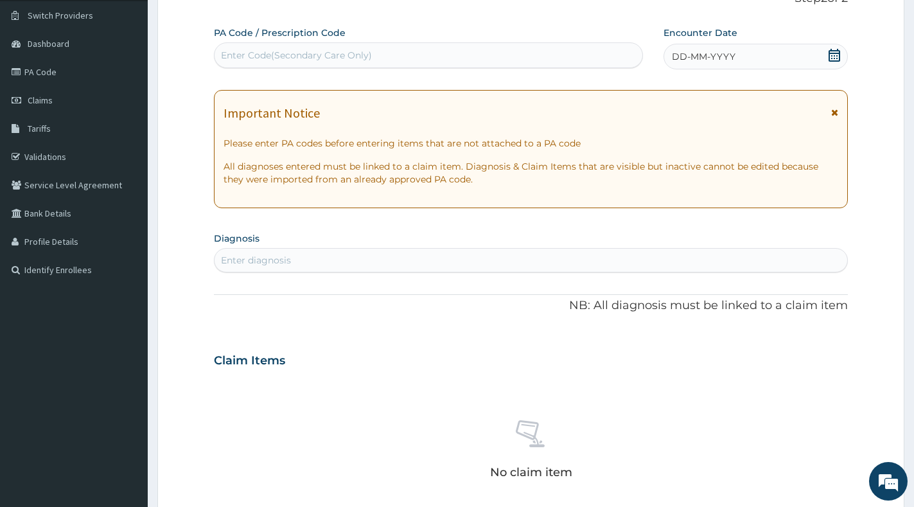
scroll to position [0, 0]
click at [583, 70] on div "PA Code / Prescription Code Enter Code(Secondary Care Only) Encounter Date DD-M…" at bounding box center [531, 358] width 634 height 665
click at [566, 45] on div "Enter Code(Secondary Care Only)" at bounding box center [428, 55] width 428 height 21
paste input "PA/77D018"
type input "PA/77D018"
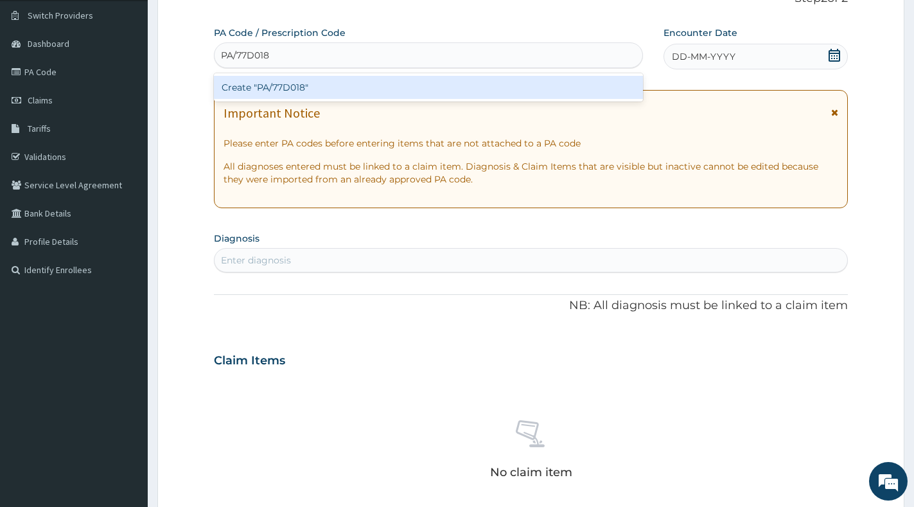
click at [551, 87] on div "Create "PA/77D018"" at bounding box center [428, 87] width 429 height 23
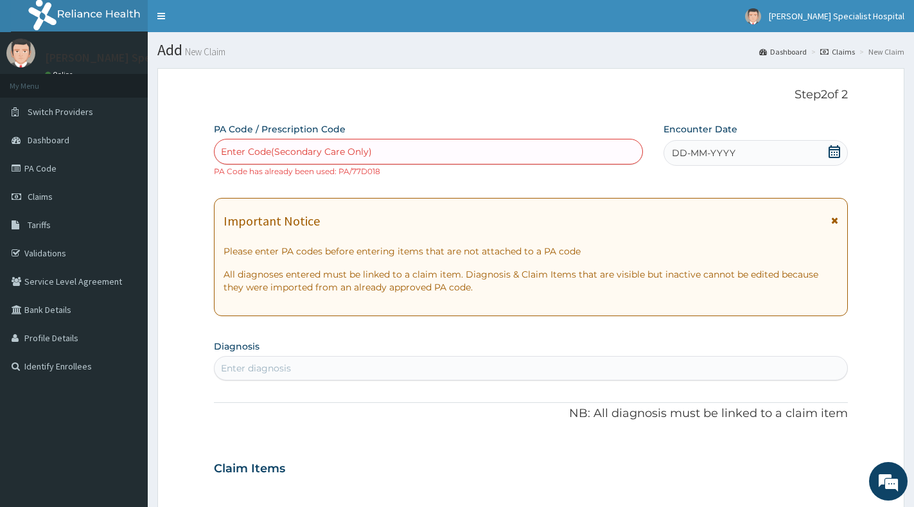
click at [837, 49] on link "Claims" at bounding box center [837, 51] width 35 height 11
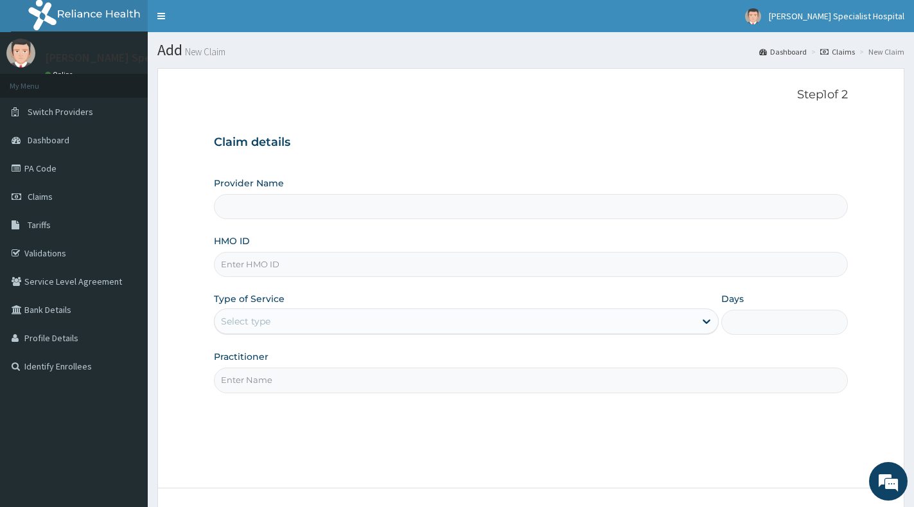
click at [441, 253] on input "HMO ID" at bounding box center [531, 264] width 634 height 25
paste input "WOX/10011/A"
type input "WOX/10011/A"
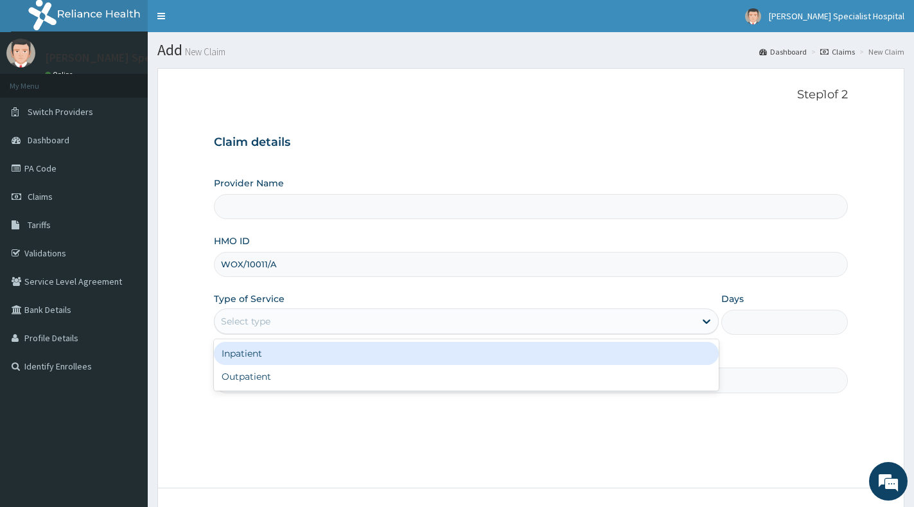
click at [409, 318] on div "Select type" at bounding box center [454, 321] width 480 height 21
type input "[PERSON_NAME] Specialist Hospital"
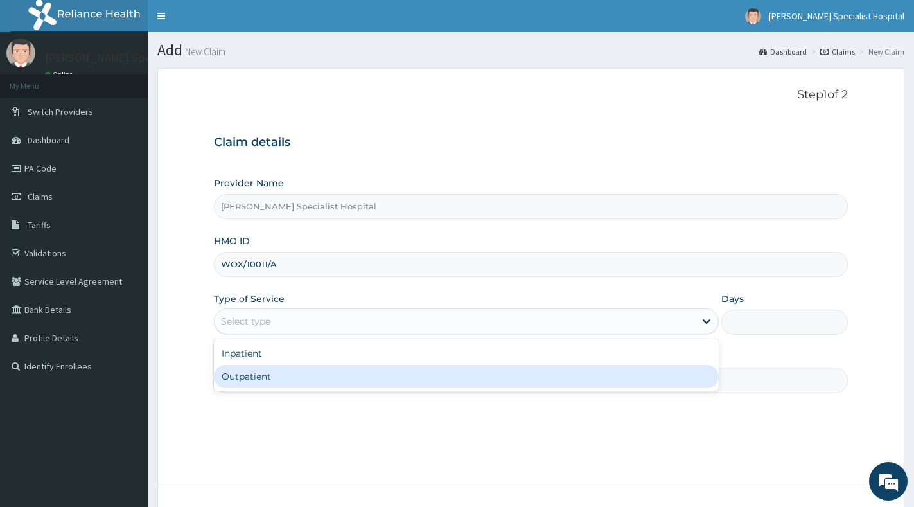
click at [379, 383] on div "Outpatient" at bounding box center [466, 376] width 505 height 23
type input "1"
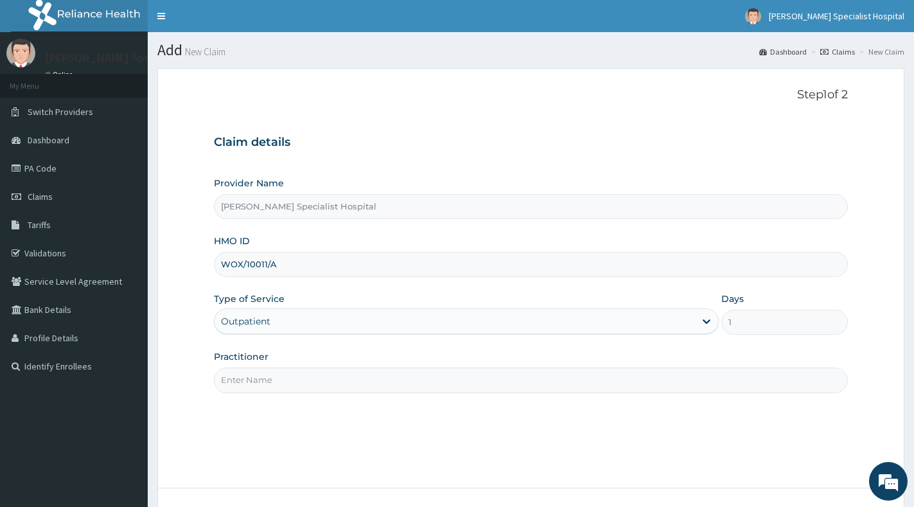
click at [385, 370] on input "Practitioner" at bounding box center [531, 379] width 634 height 25
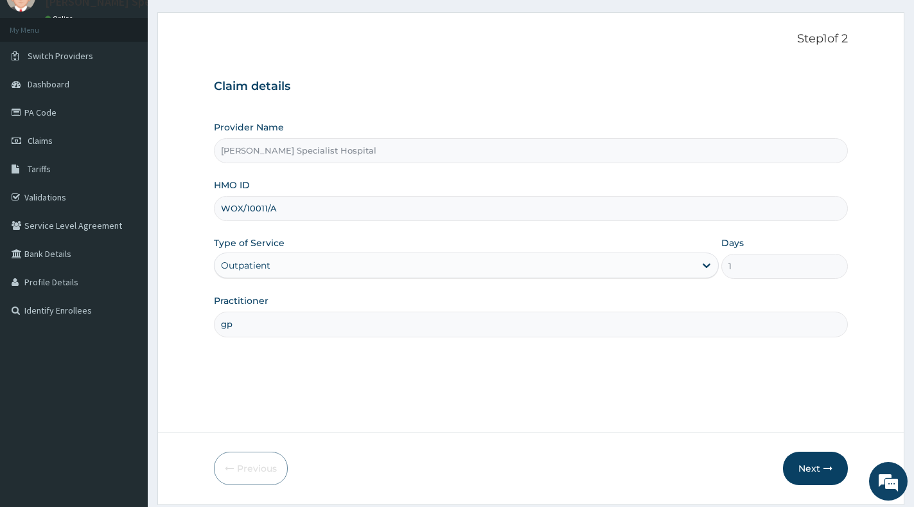
scroll to position [96, 0]
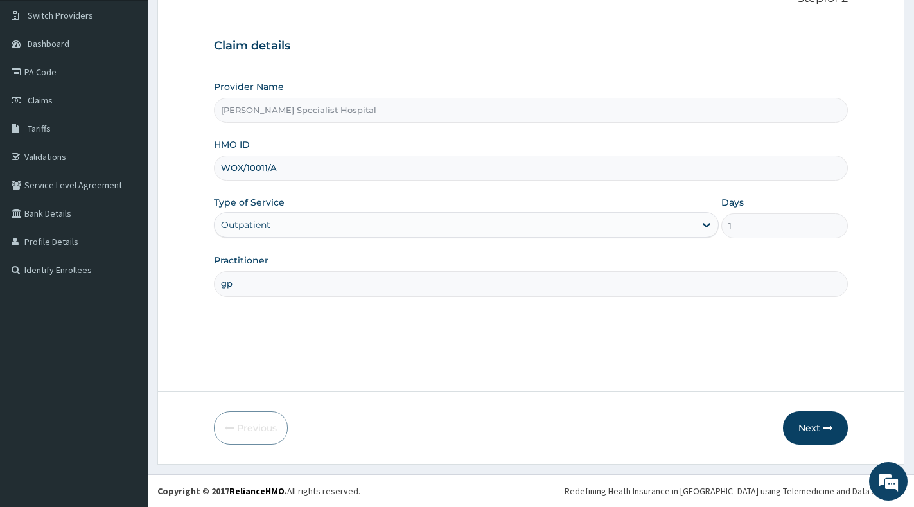
type input "gp"
click at [810, 431] on button "Next" at bounding box center [815, 427] width 65 height 33
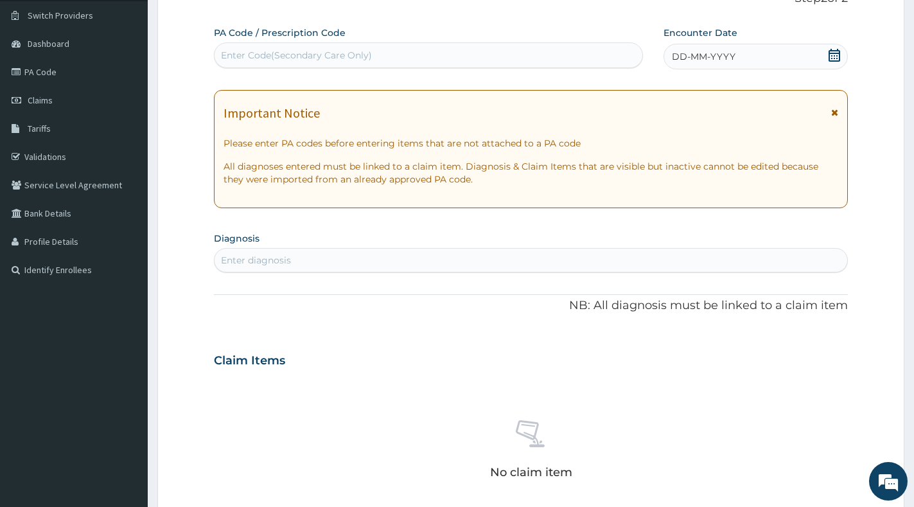
scroll to position [0, 0]
click at [570, 40] on div "PA Code / Prescription Code Enter Code(Secondary Care Only)" at bounding box center [428, 47] width 429 height 42
click at [560, 55] on div "Enter Code(Secondary Care Only)" at bounding box center [428, 55] width 428 height 21
paste input "PA/E6955E"
type input "PA/E6955E"
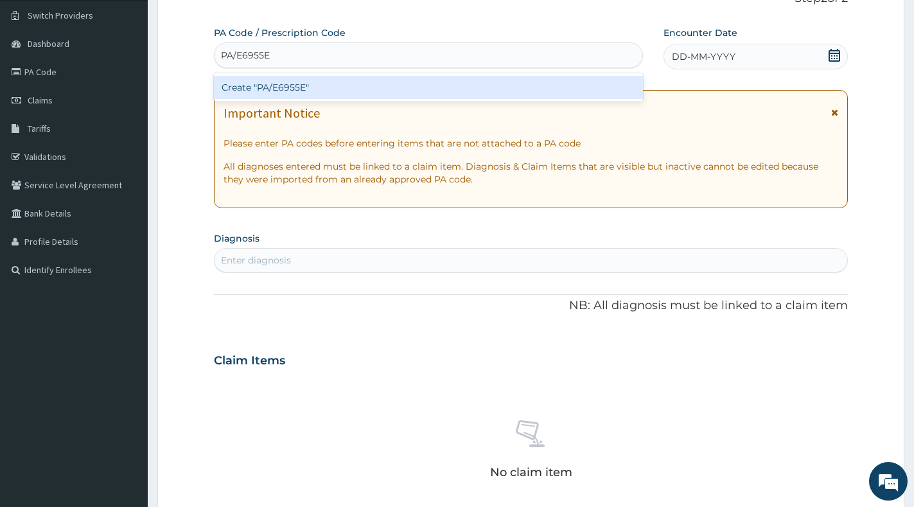
click at [580, 100] on div "Create "PA/E6955E"" at bounding box center [428, 87] width 429 height 28
click at [586, 89] on div "Create "PA/E6955E"" at bounding box center [428, 87] width 429 height 23
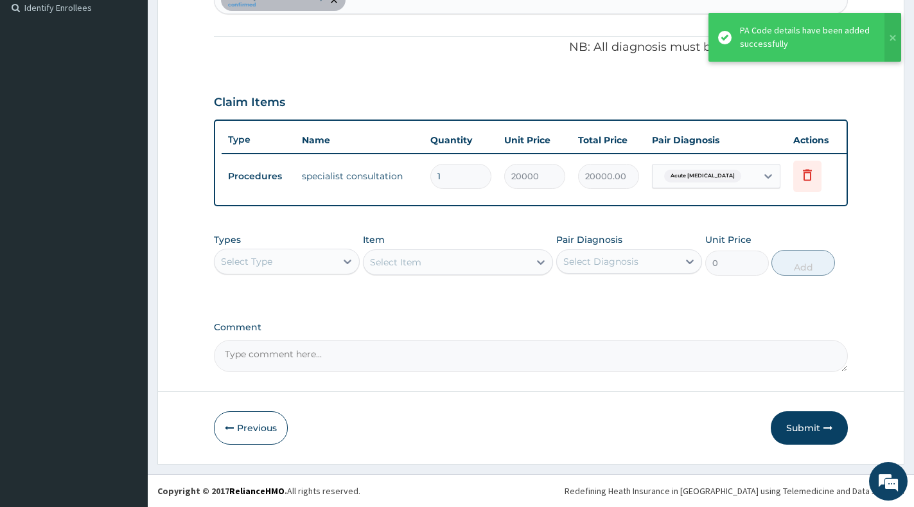
scroll to position [369, 0]
drag, startPoint x: 812, startPoint y: 433, endPoint x: 812, endPoint y: 421, distance: 12.2
click at [813, 430] on button "Submit" at bounding box center [808, 427] width 77 height 33
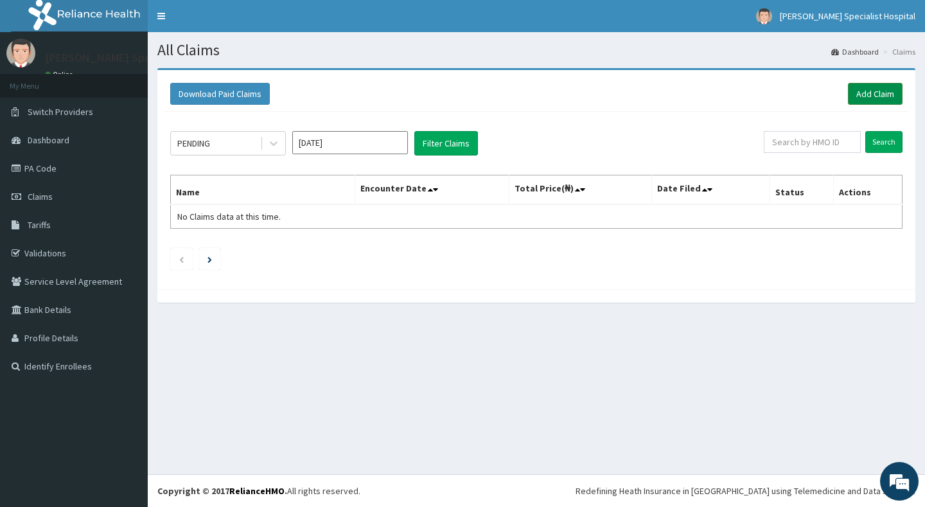
click at [864, 87] on link "Add Claim" at bounding box center [875, 94] width 55 height 22
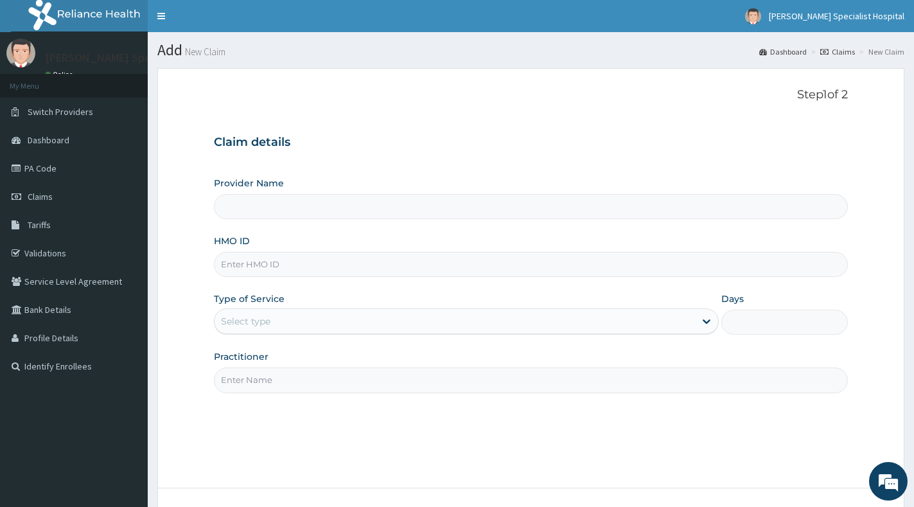
drag, startPoint x: 376, startPoint y: 270, endPoint x: 385, endPoint y: 264, distance: 11.0
click at [377, 269] on input "HMO ID" at bounding box center [531, 264] width 634 height 25
paste input "FMP/10261/B"
type input "FMP/10261/B"
type input "[PERSON_NAME] Specialist Hospital"
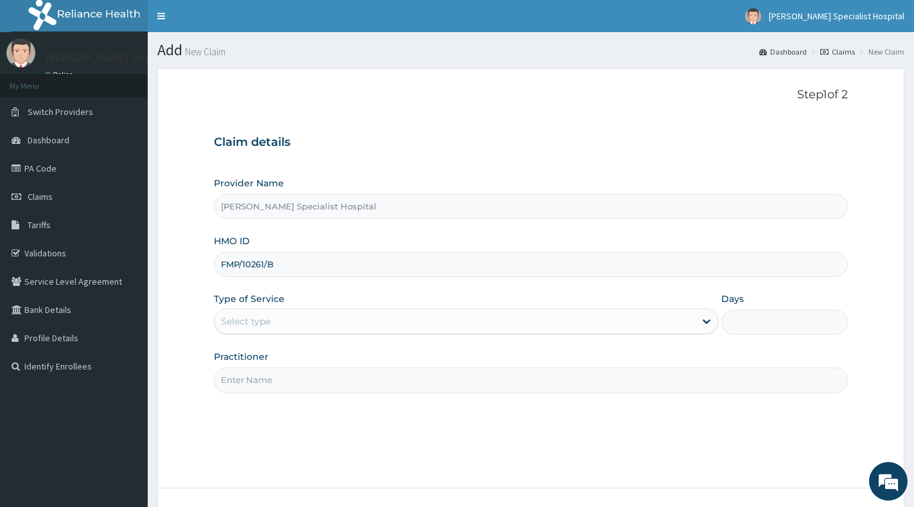
type input "FMP/10261/B"
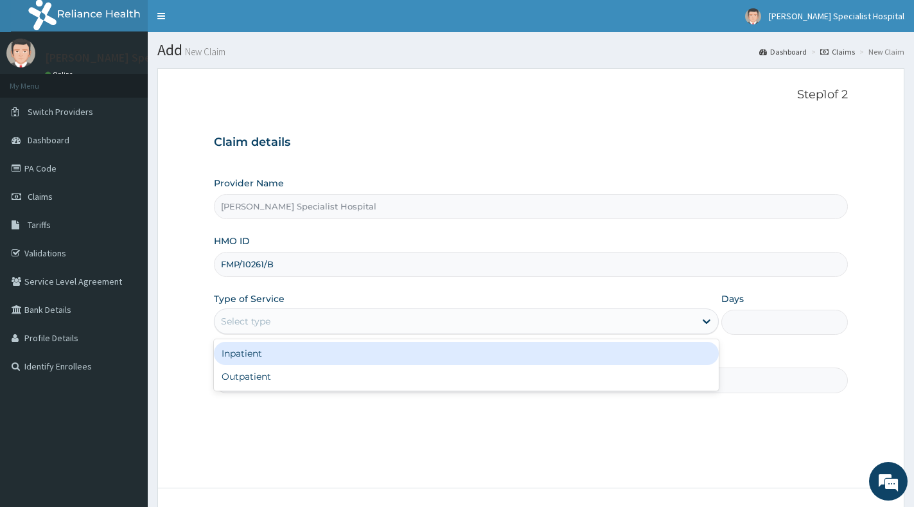
click at [422, 327] on div "Select type" at bounding box center [454, 321] width 480 height 21
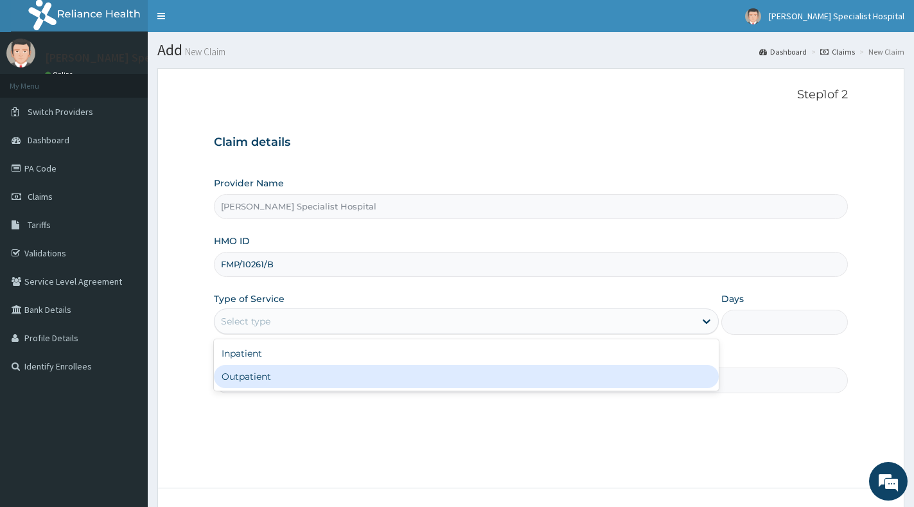
click at [419, 371] on div "Outpatient" at bounding box center [466, 376] width 505 height 23
type input "1"
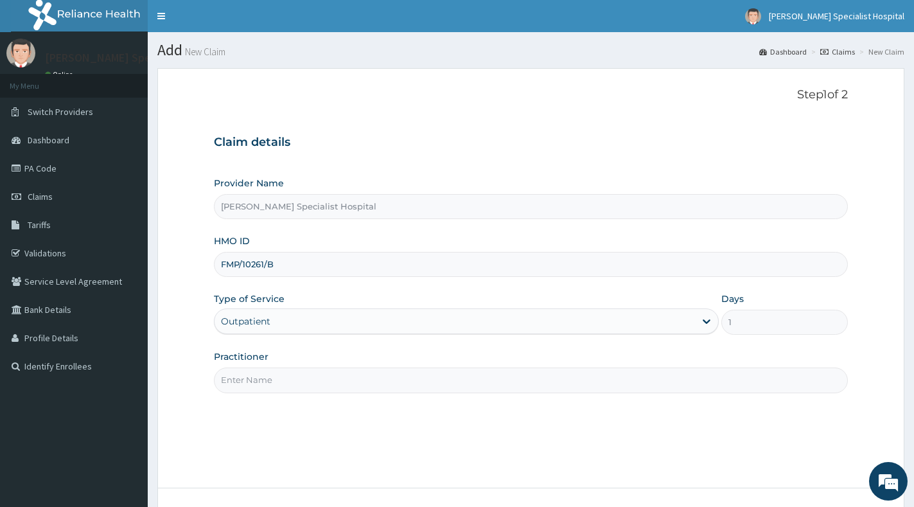
click at [553, 363] on div "Practitioner" at bounding box center [531, 371] width 634 height 42
click at [643, 317] on div "Outpatient" at bounding box center [454, 321] width 480 height 21
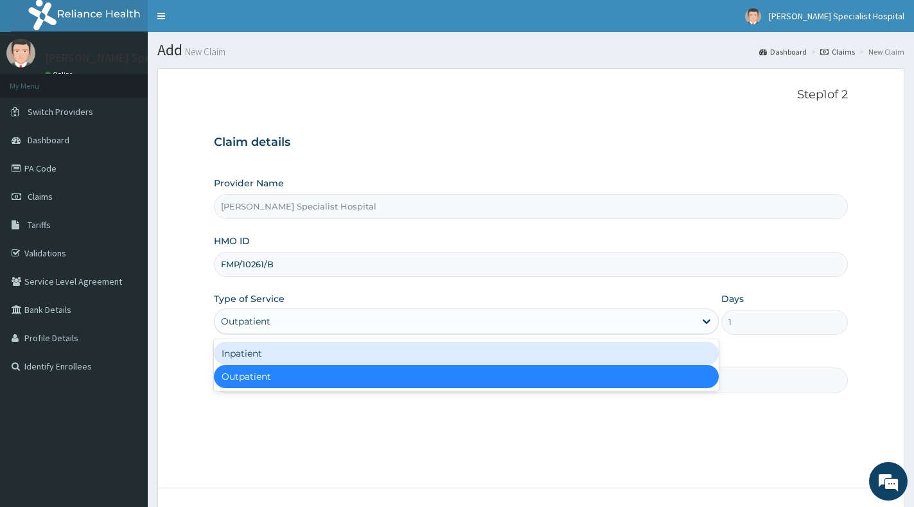
drag, startPoint x: 582, startPoint y: 351, endPoint x: 650, endPoint y: 322, distance: 73.9
click at [582, 350] on div "Inpatient" at bounding box center [466, 353] width 505 height 23
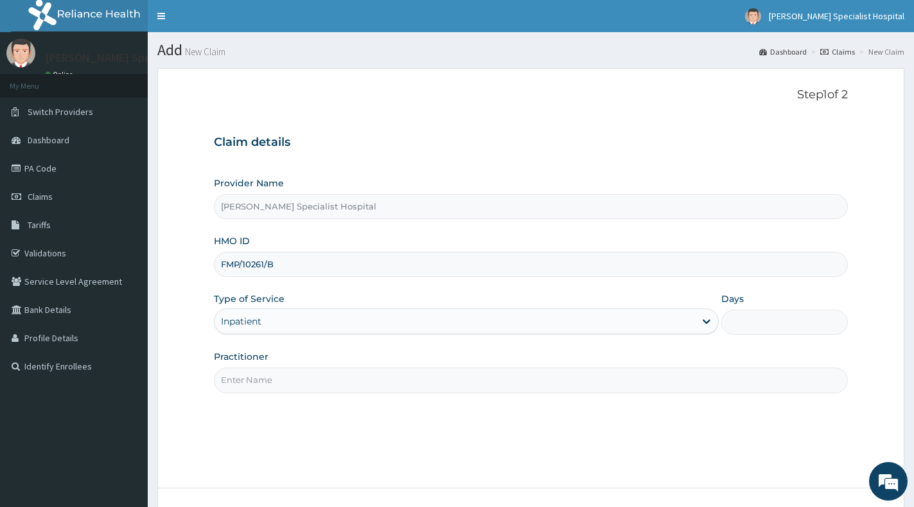
click at [749, 317] on input "Days" at bounding box center [784, 321] width 126 height 25
type input "7"
click at [518, 390] on input "Practitioner" at bounding box center [531, 379] width 634 height 25
click at [523, 374] on input "Practitioner" at bounding box center [531, 379] width 634 height 25
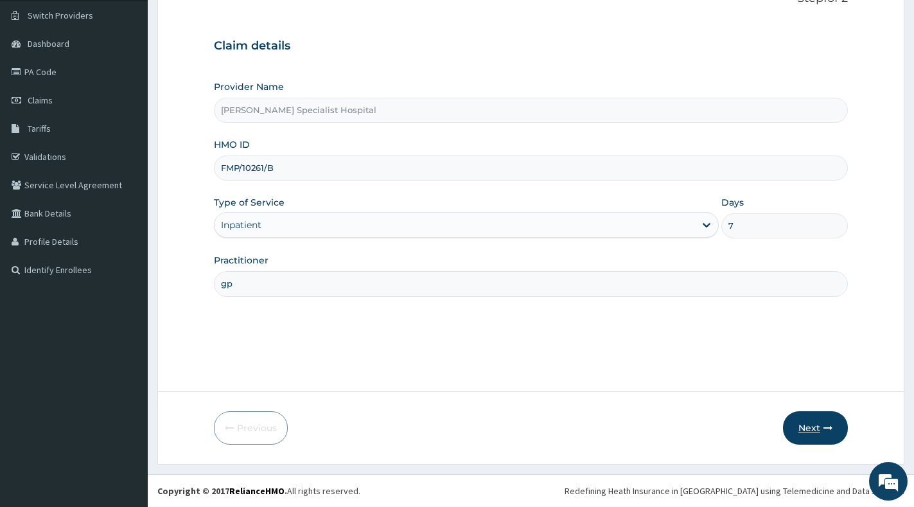
type input "gp"
click at [794, 423] on button "Next" at bounding box center [815, 427] width 65 height 33
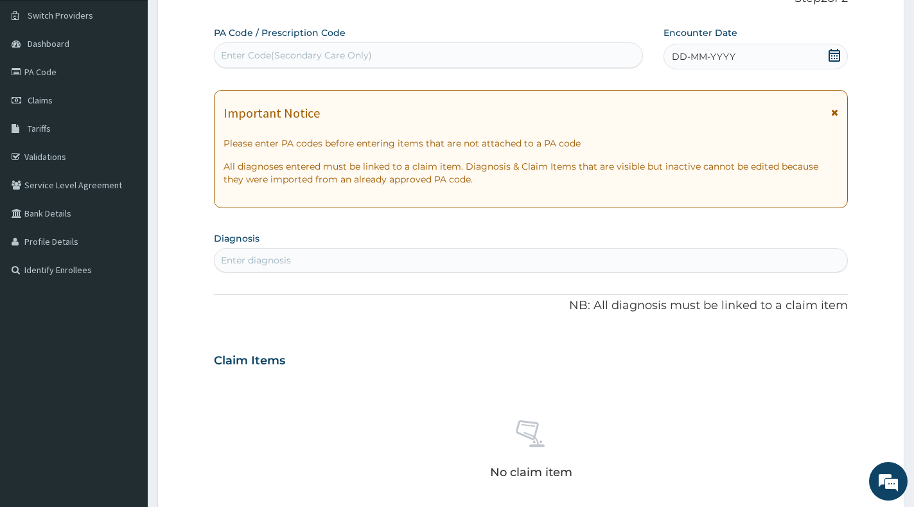
click at [582, 41] on div "PA Code / Prescription Code Enter Code(Secondary Care Only)" at bounding box center [428, 47] width 429 height 42
paste input "PA/DF3C17"
type input "PA/DF3C17"
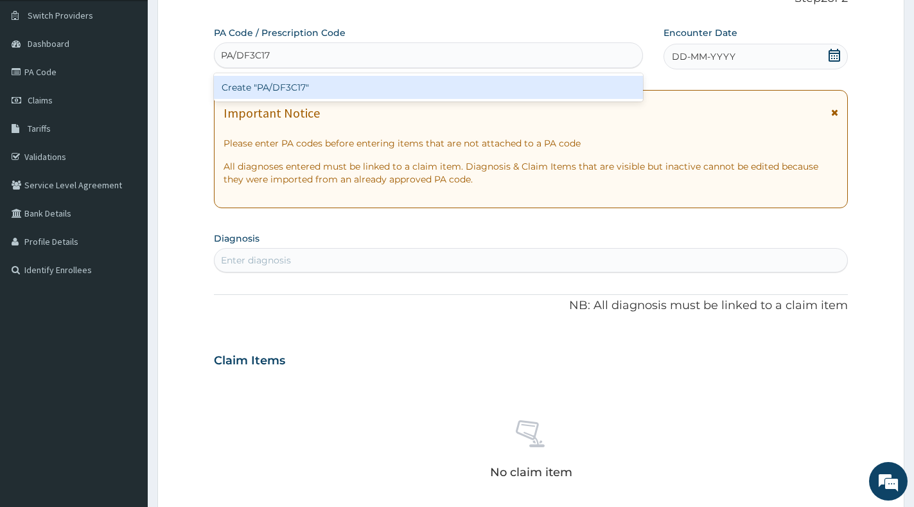
click at [548, 92] on div "Create "PA/DF3C17"" at bounding box center [428, 87] width 429 height 23
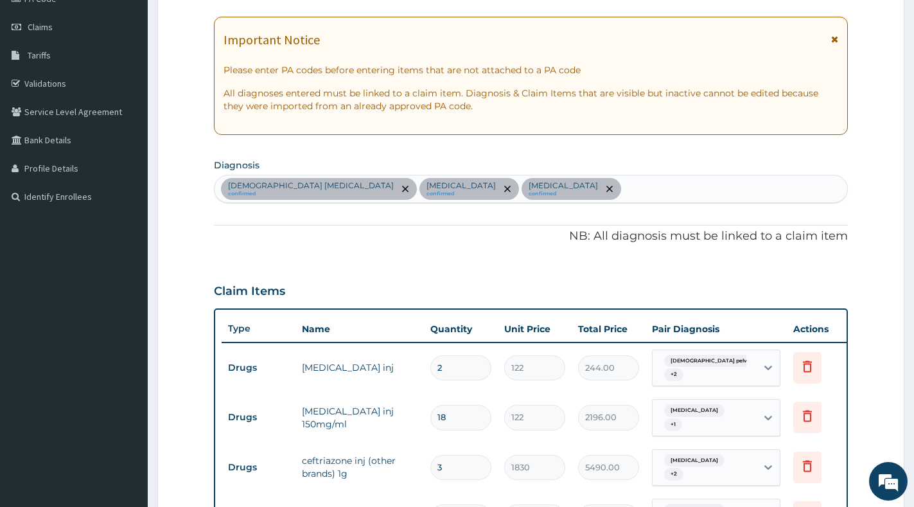
scroll to position [619, 0]
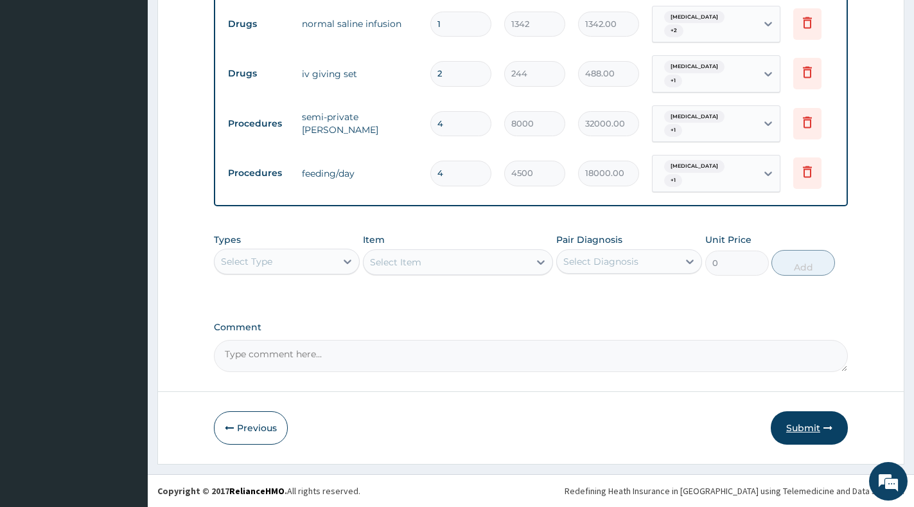
click at [801, 418] on button "Submit" at bounding box center [808, 427] width 77 height 33
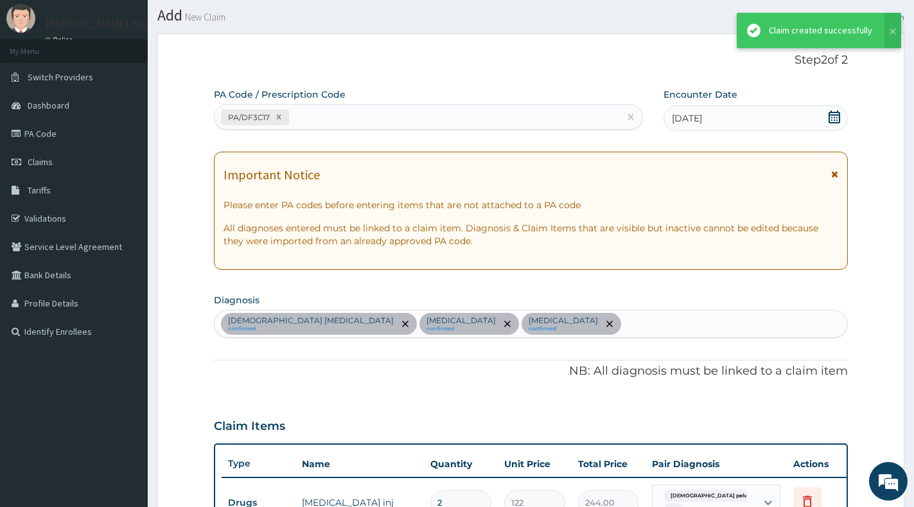
scroll to position [812, 0]
